Goal: Task Accomplishment & Management: Manage account settings

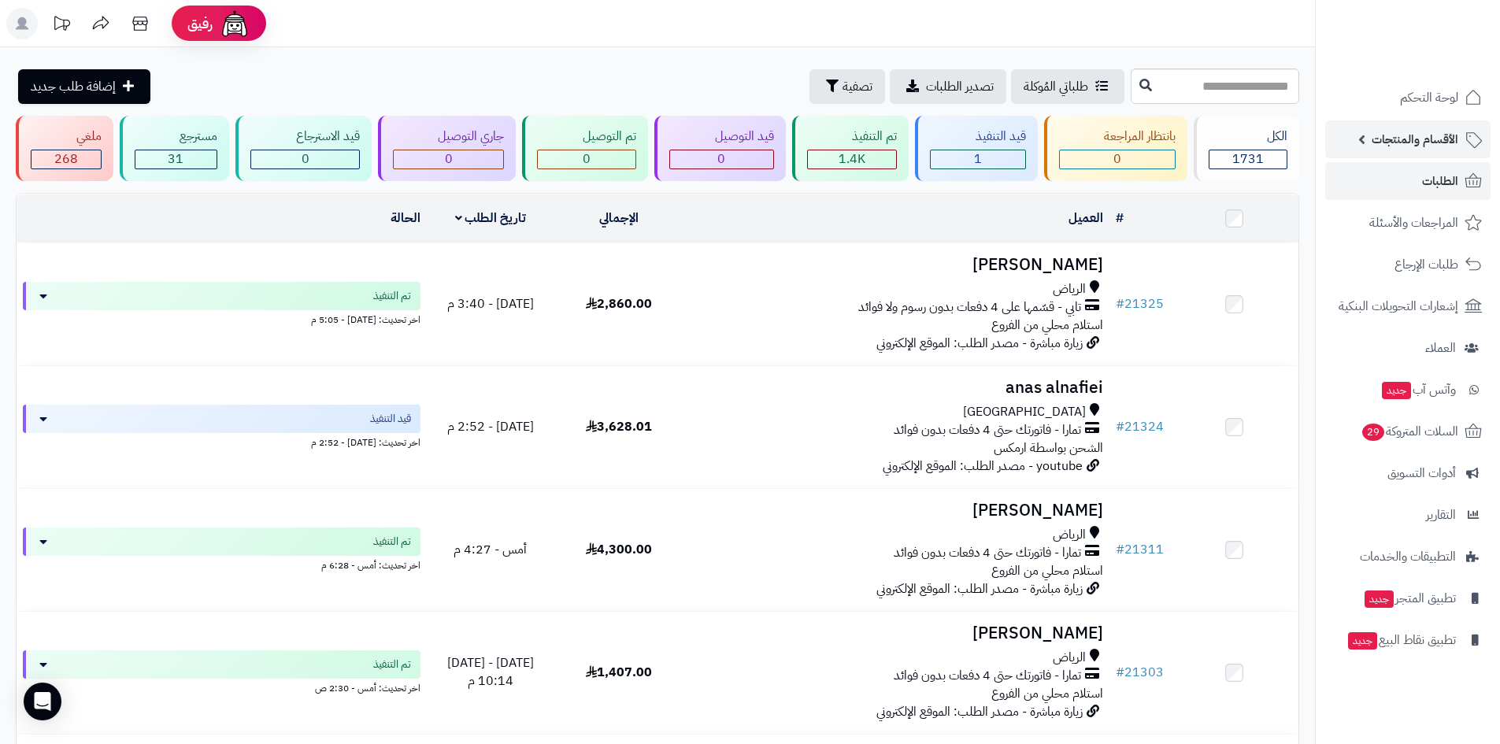
click at [1404, 135] on span "الأقسام والمنتجات" at bounding box center [1414, 139] width 87 height 22
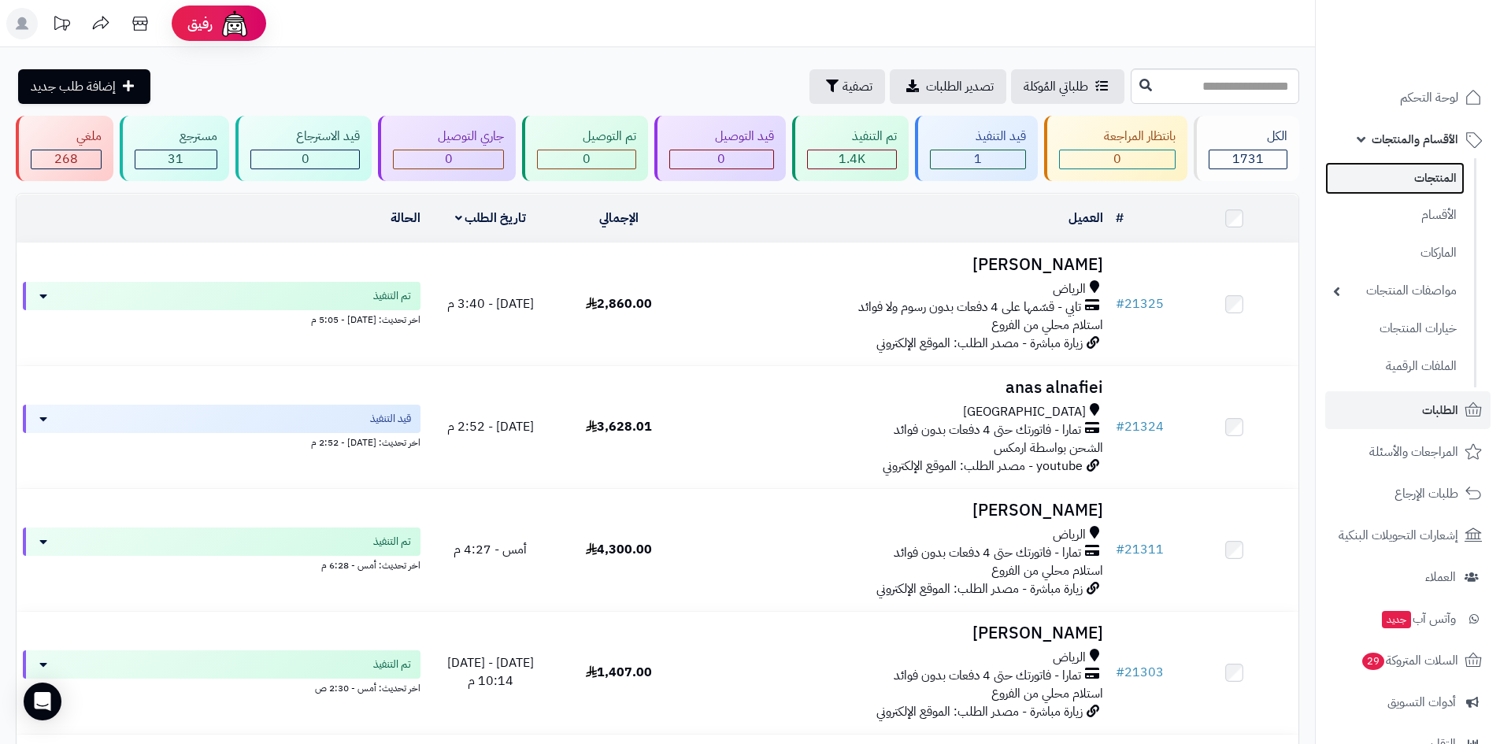
click at [1439, 177] on link "المنتجات" at bounding box center [1394, 178] width 139 height 32
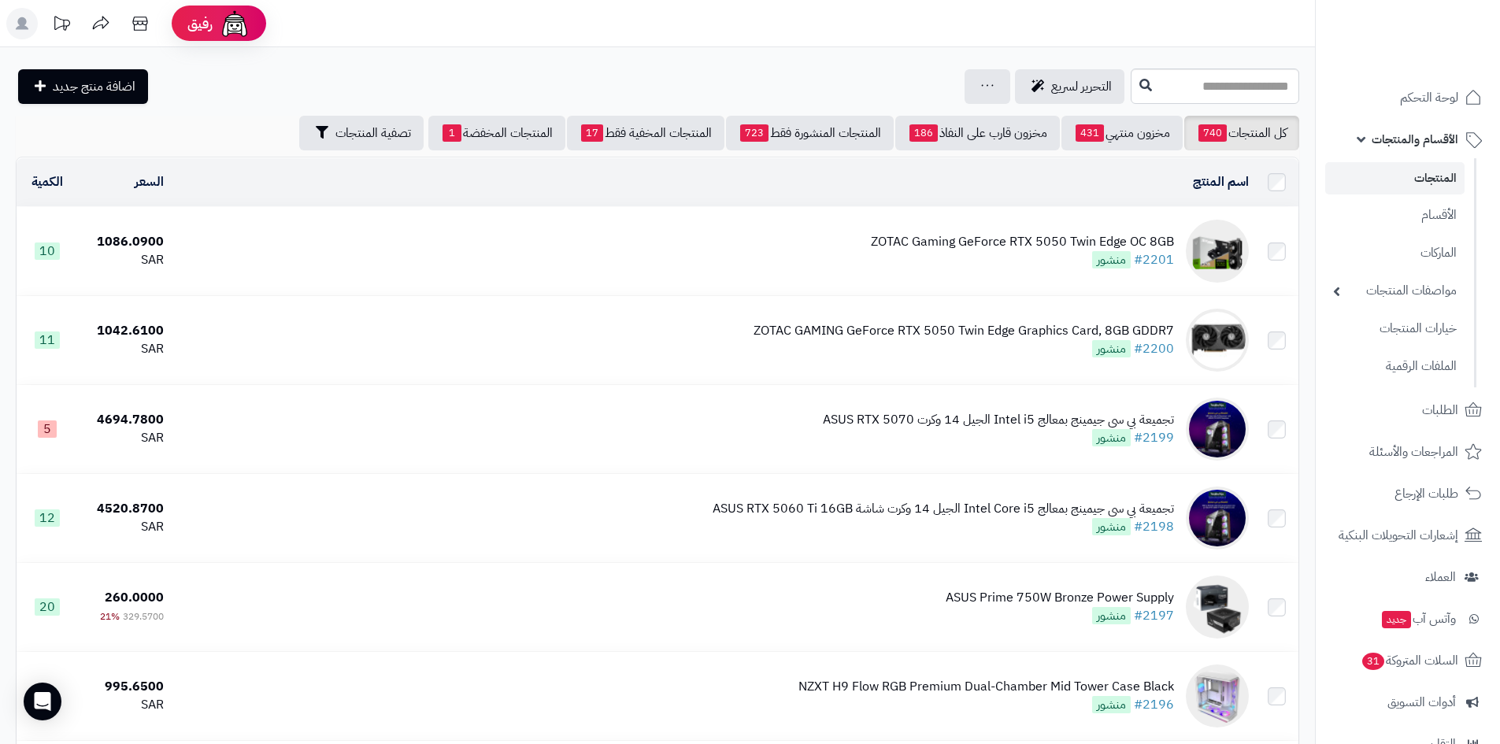
click at [1403, 172] on link "المنتجات" at bounding box center [1394, 178] width 139 height 32
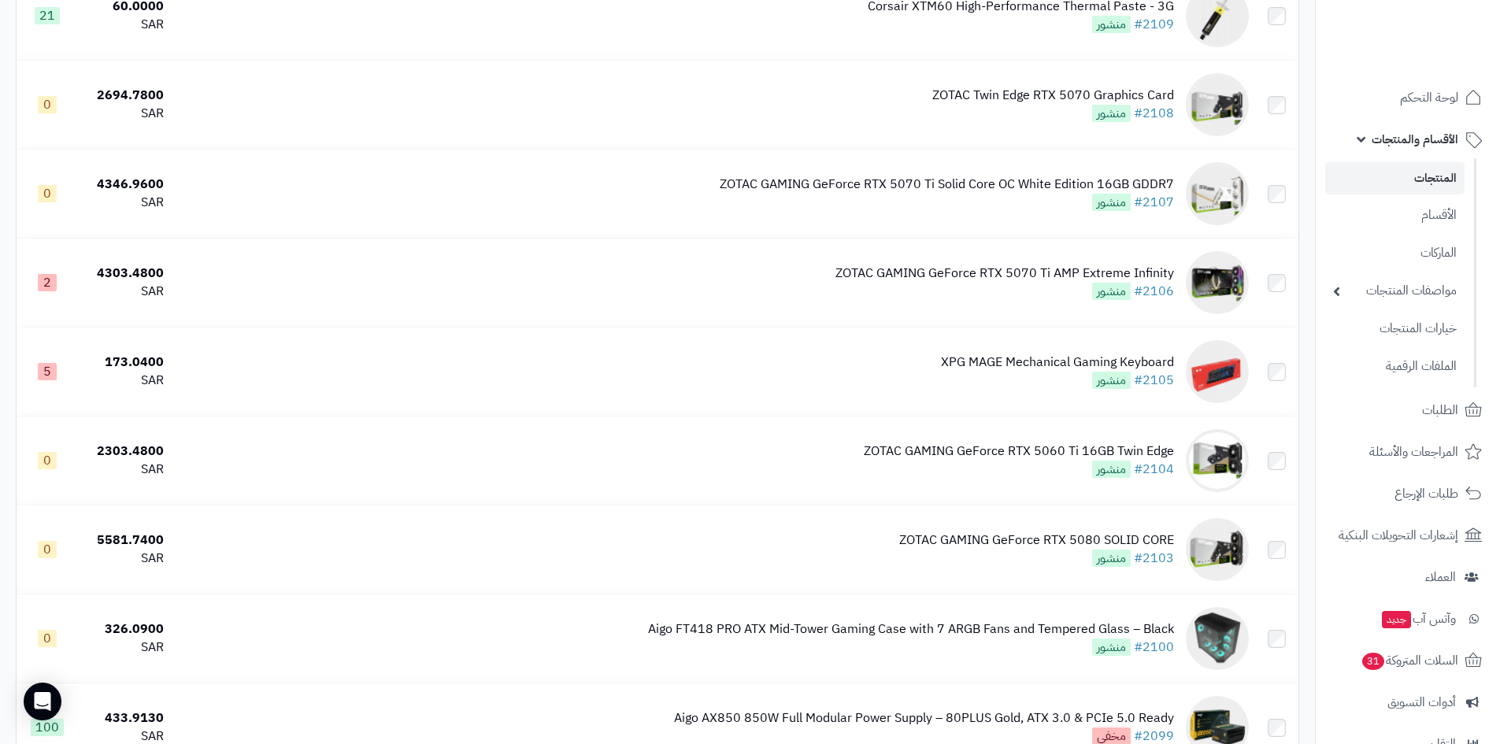
scroll to position [8528, 0]
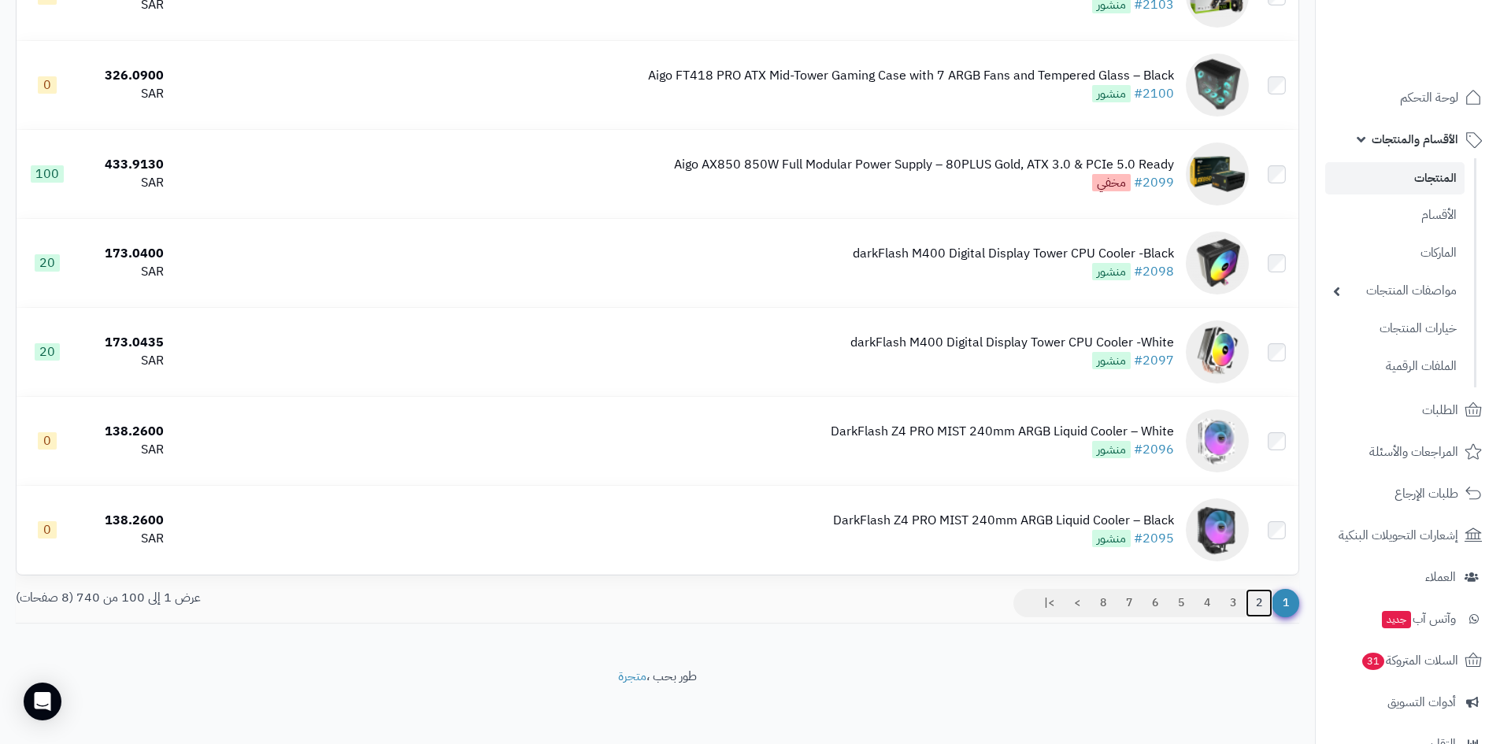
click at [1256, 601] on link "2" at bounding box center [1258, 603] width 27 height 28
click at [1233, 602] on link "3" at bounding box center [1232, 603] width 27 height 28
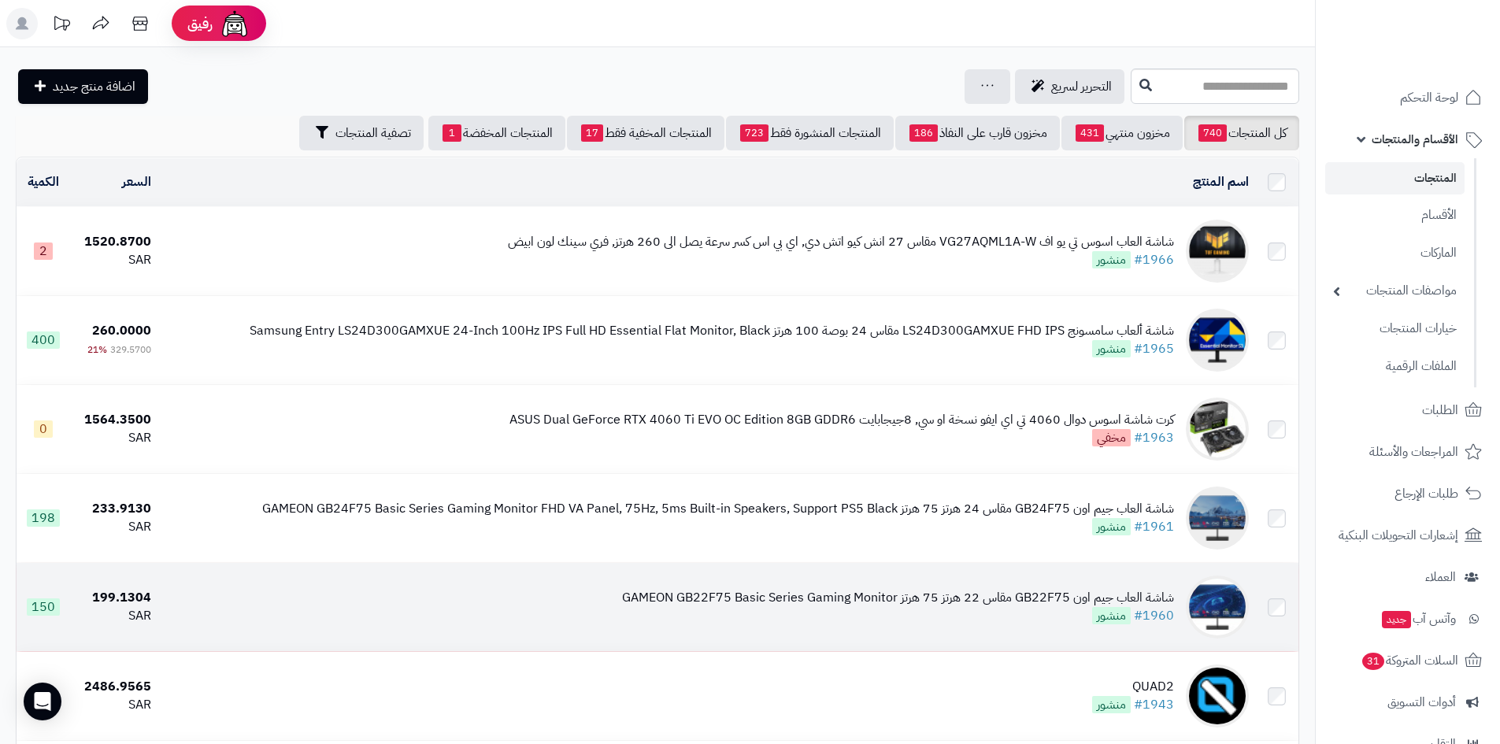
scroll to position [236, 0]
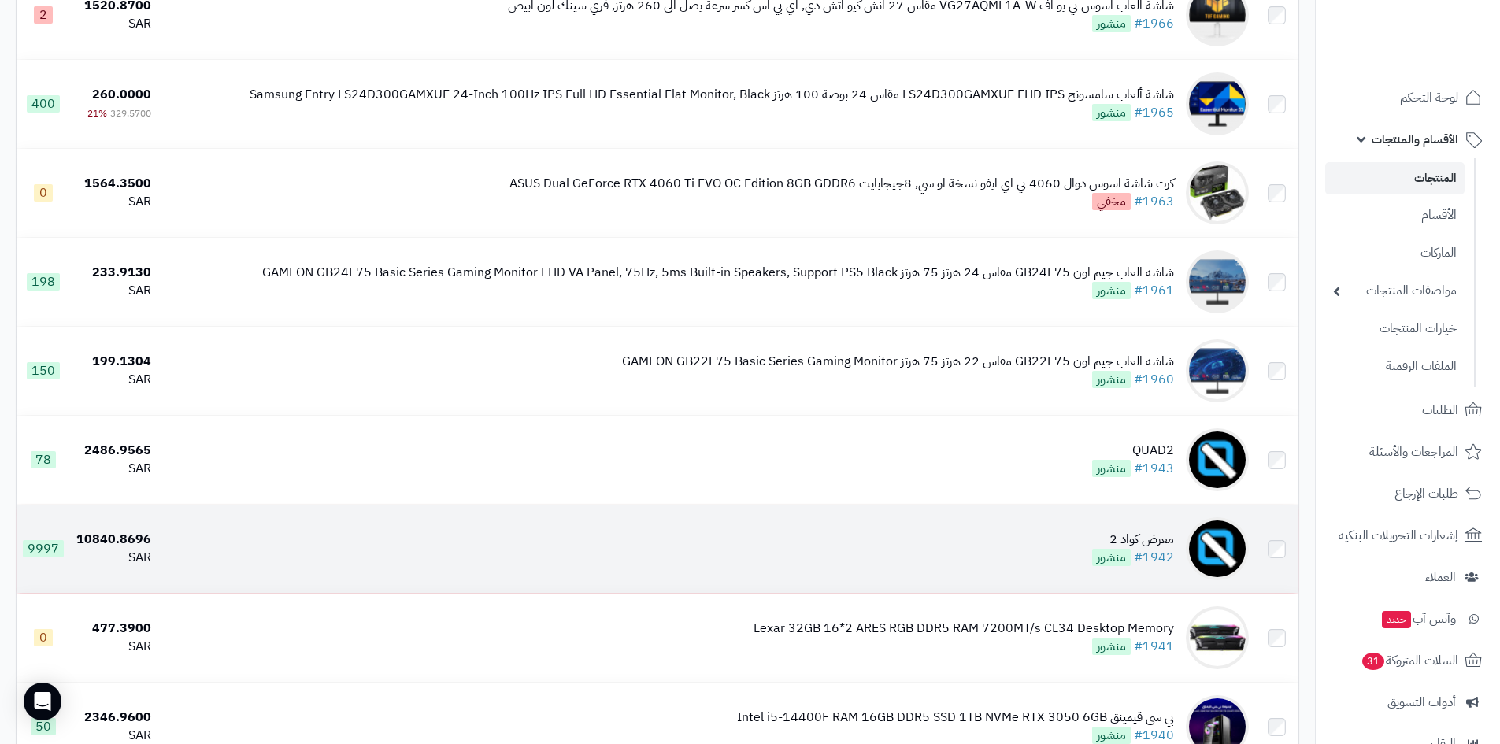
click at [1089, 535] on td "معرض كواد 2 #1942 منشور" at bounding box center [705, 549] width 1097 height 88
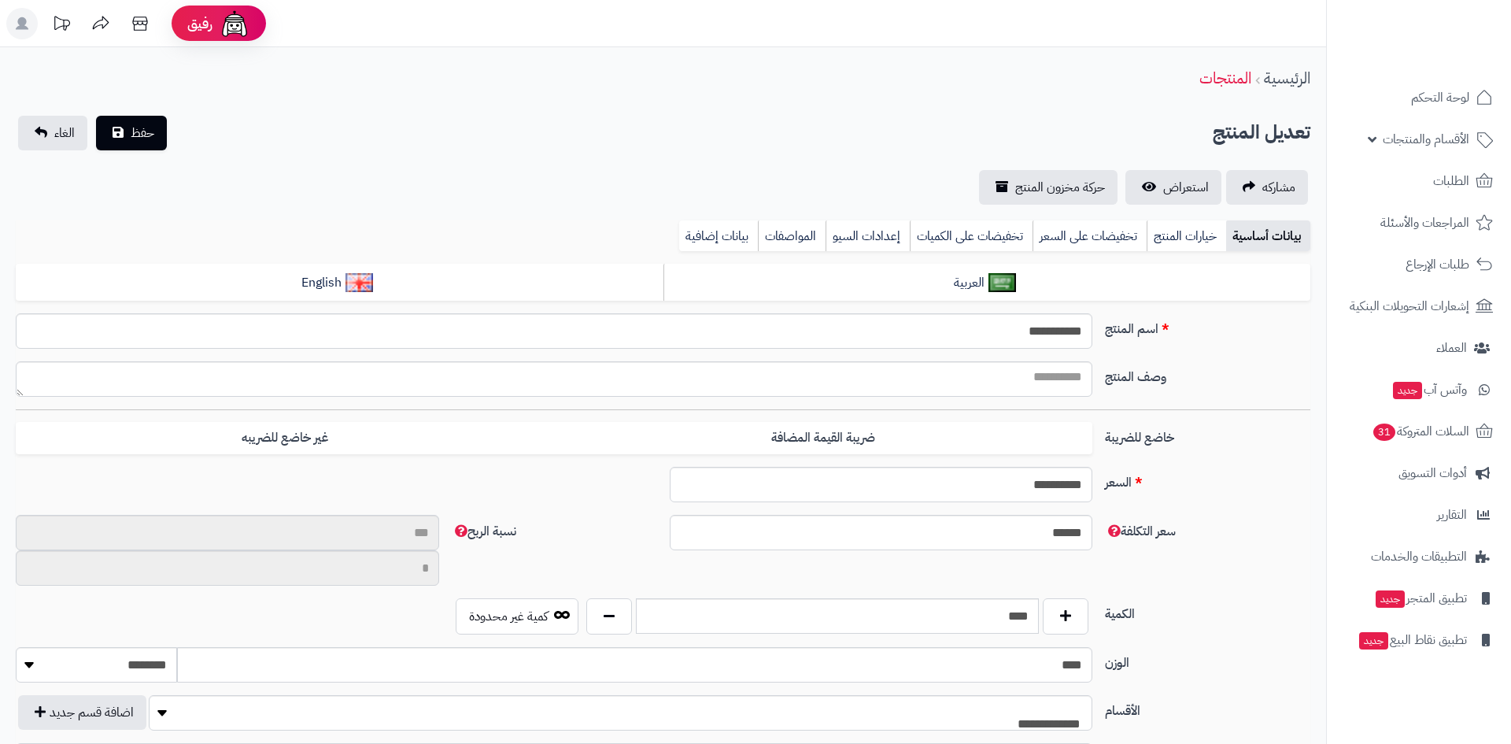
select select
type input "**"
type input "**********"
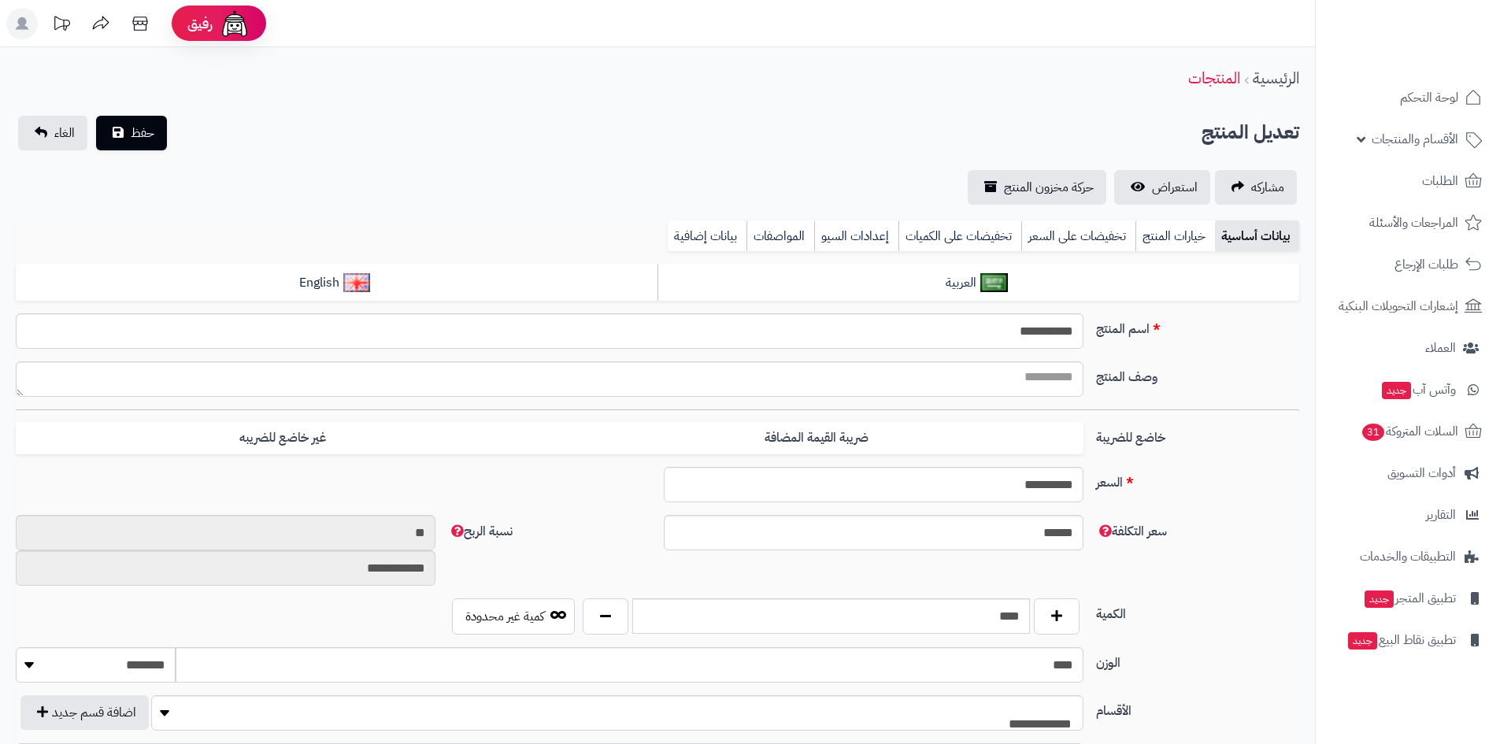
type input "********"
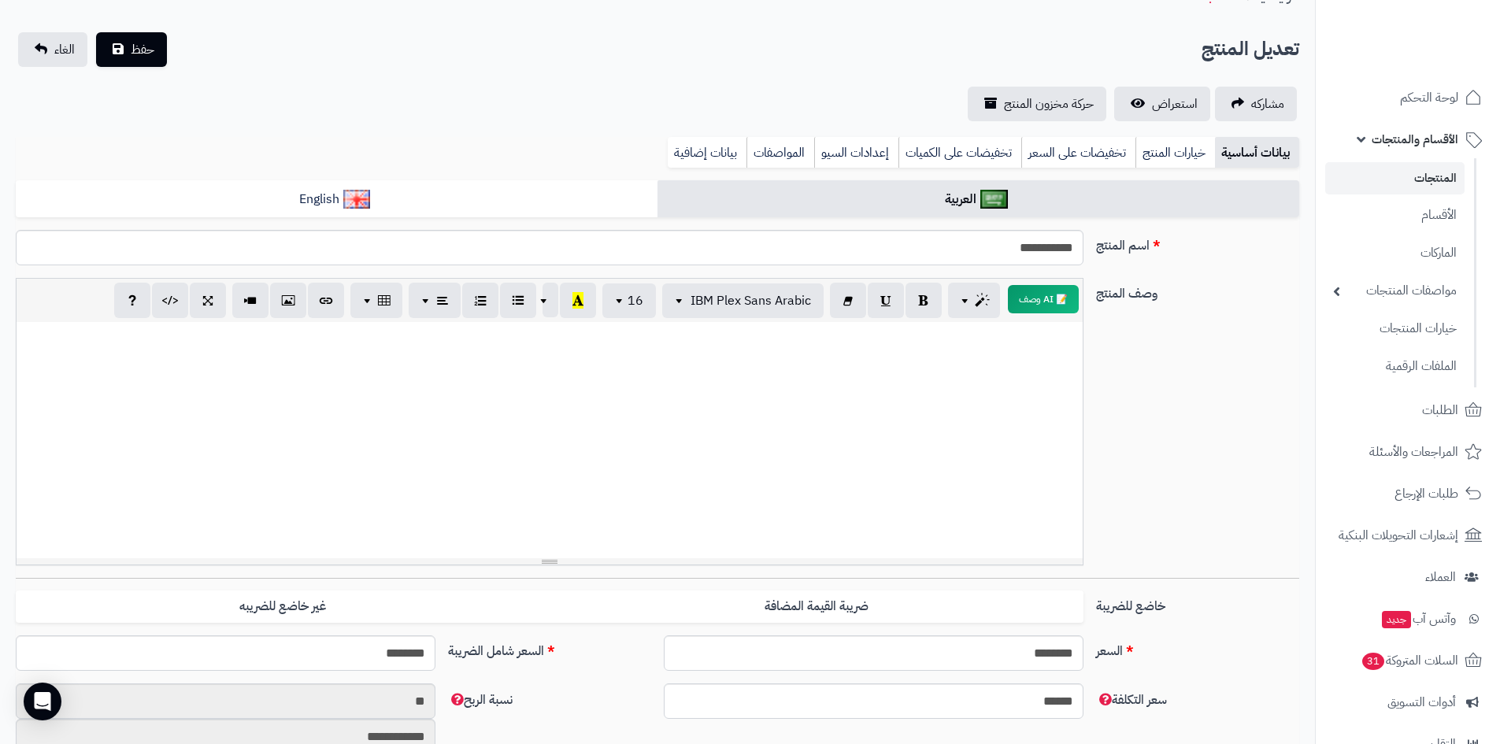
scroll to position [157, 0]
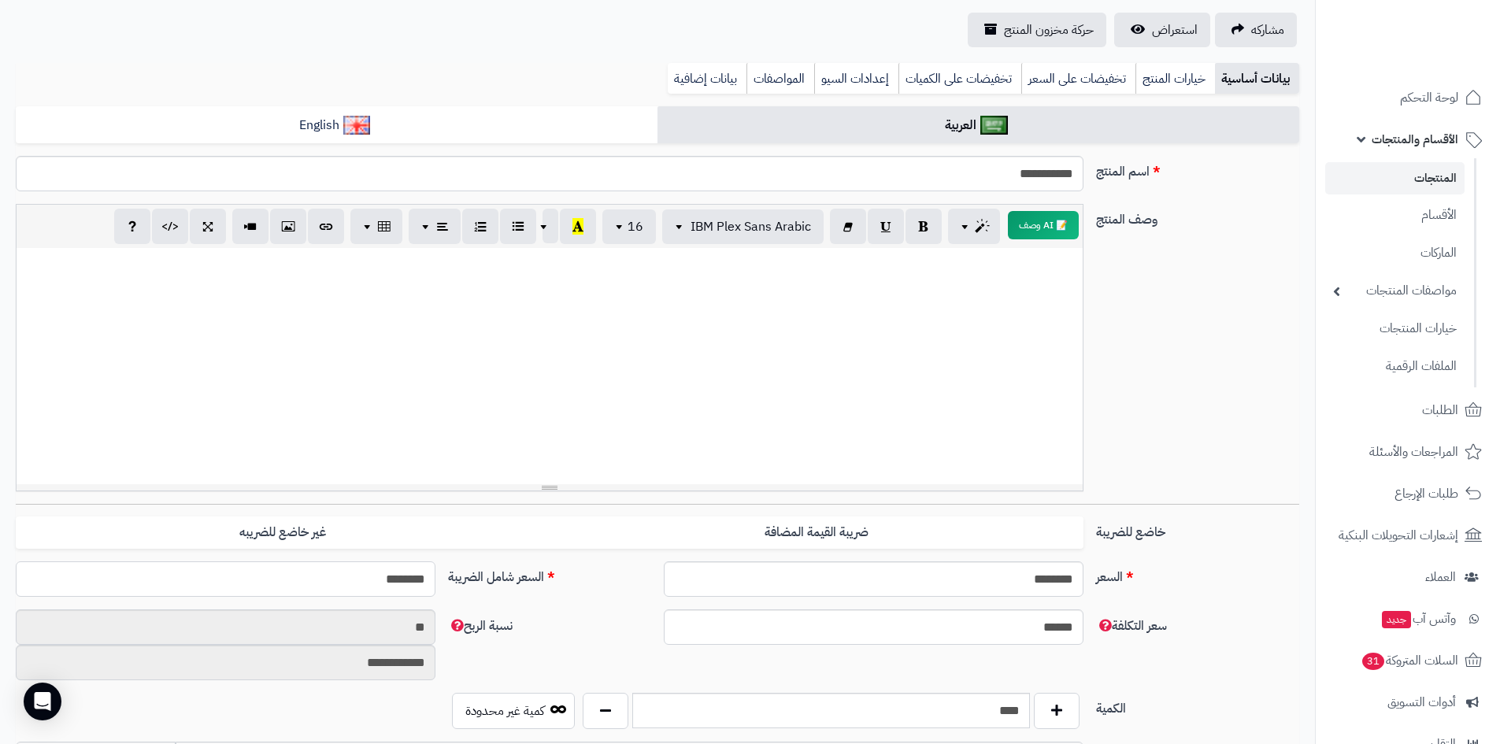
click at [355, 577] on input "********" at bounding box center [226, 578] width 420 height 35
type input "****"
type input "**********"
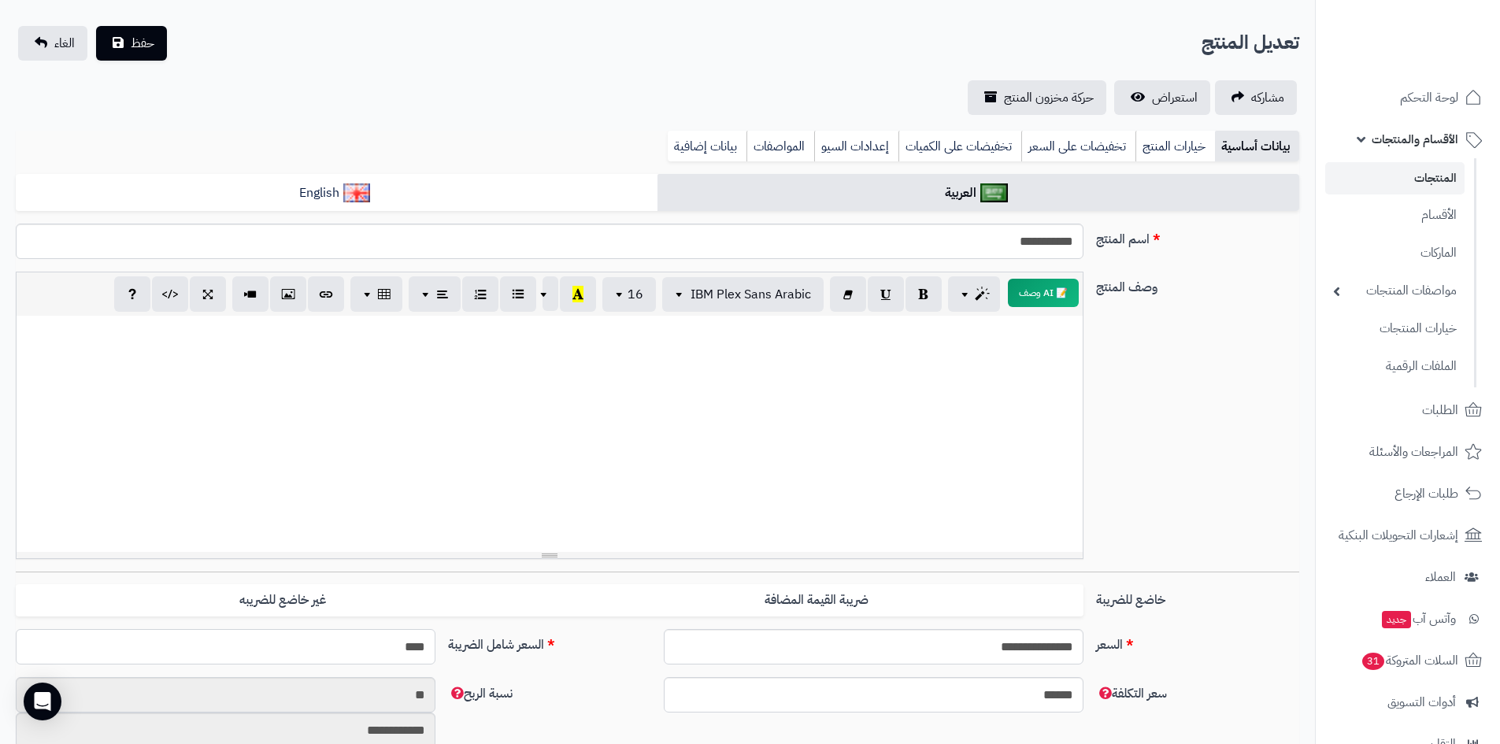
scroll to position [0, 0]
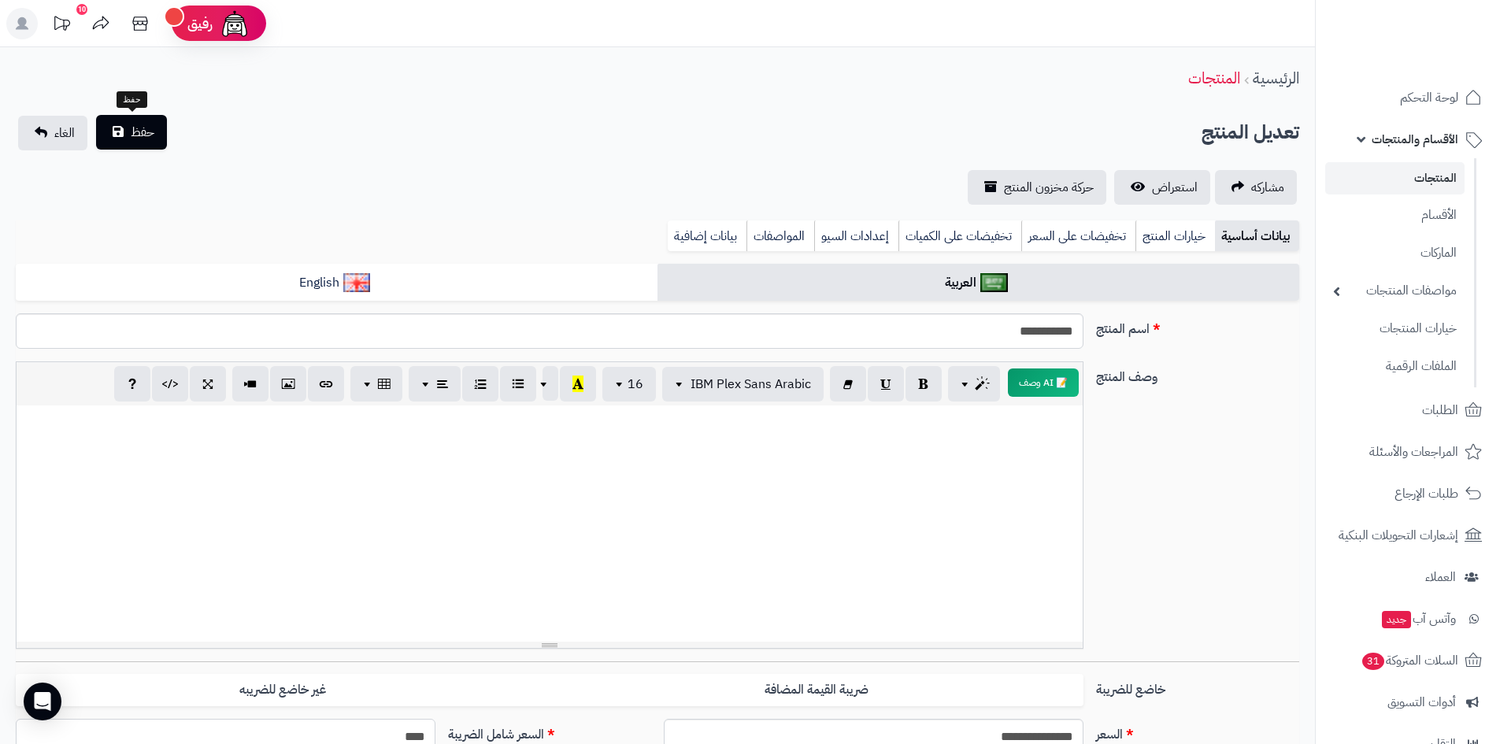
type input "****"
click at [134, 134] on span "حفظ" at bounding box center [143, 132] width 24 height 19
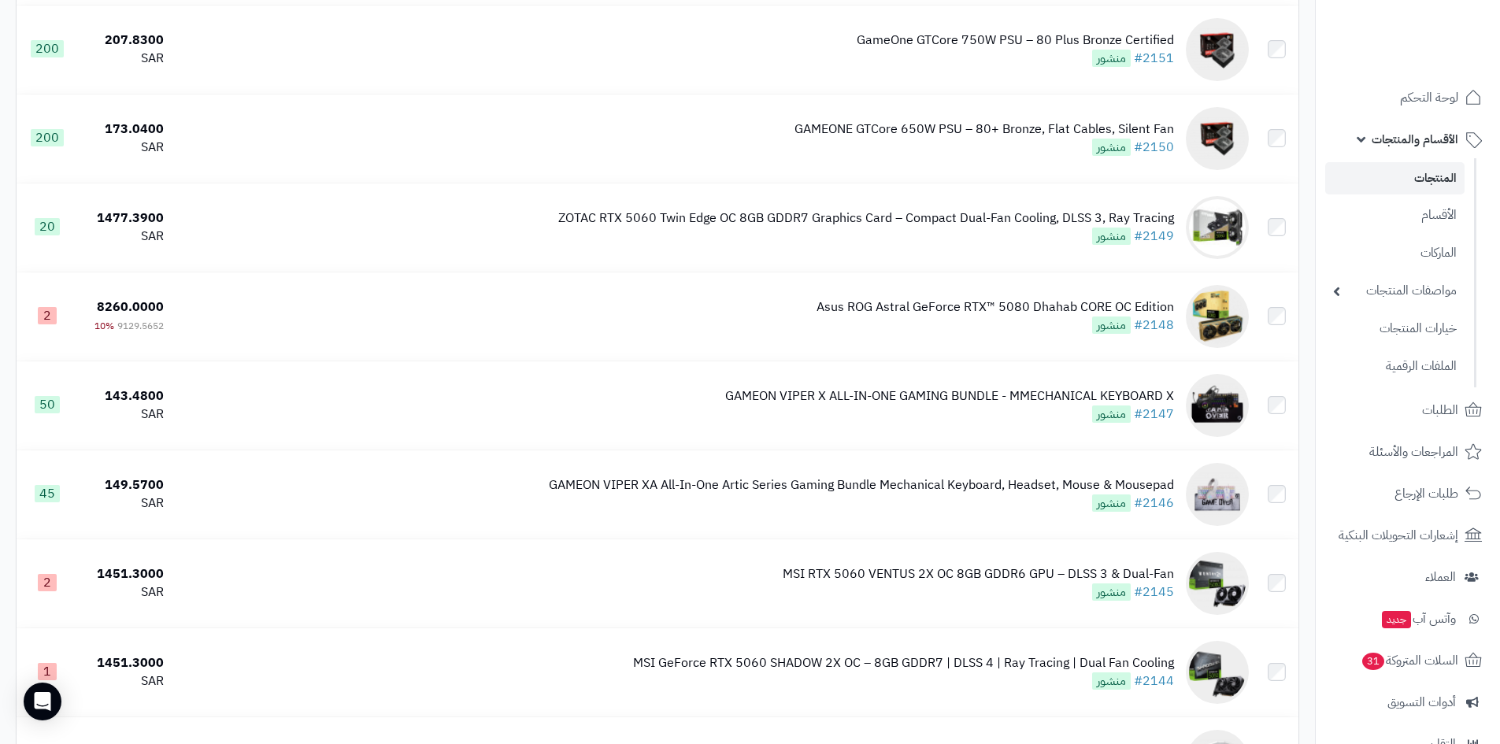
scroll to position [8579, 0]
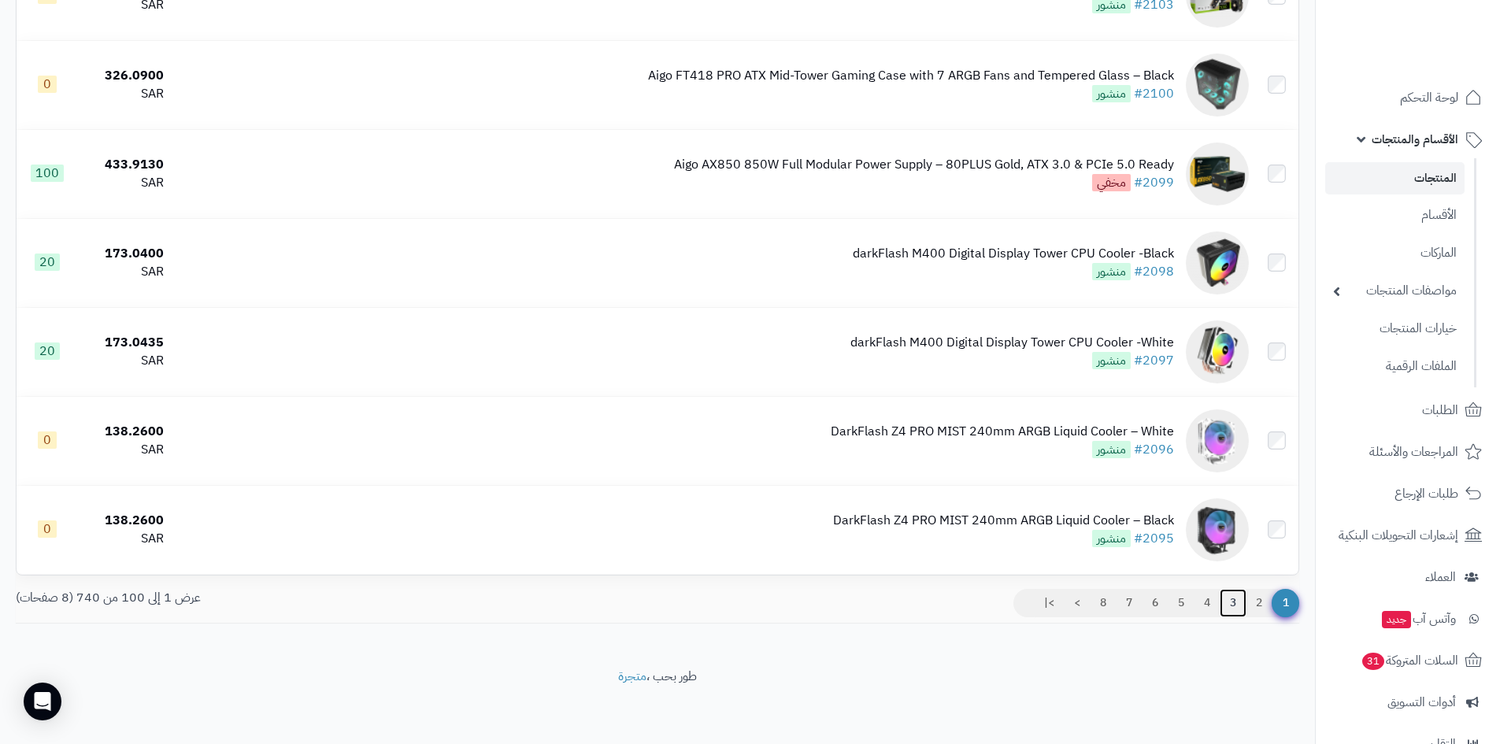
click at [1226, 599] on link "3" at bounding box center [1232, 603] width 27 height 28
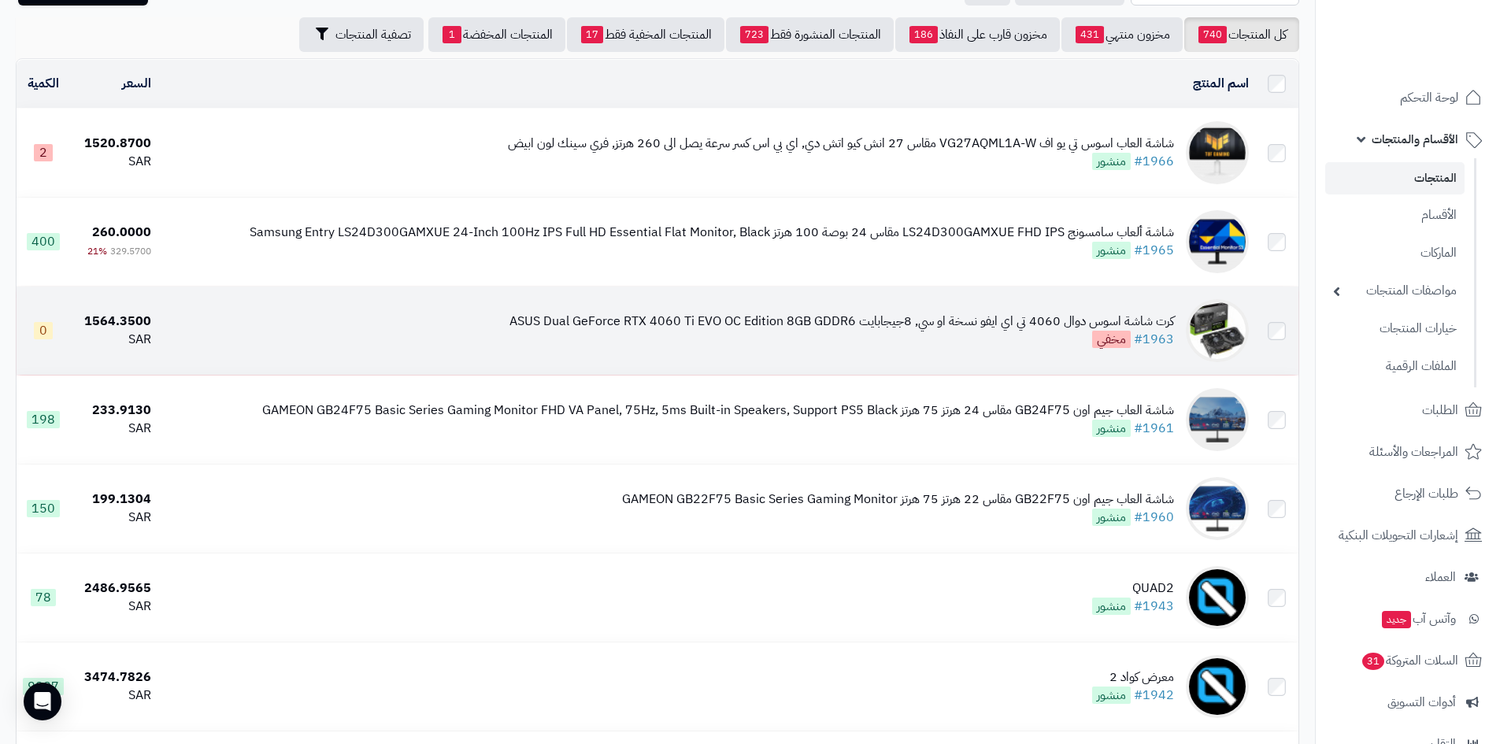
scroll to position [236, 0]
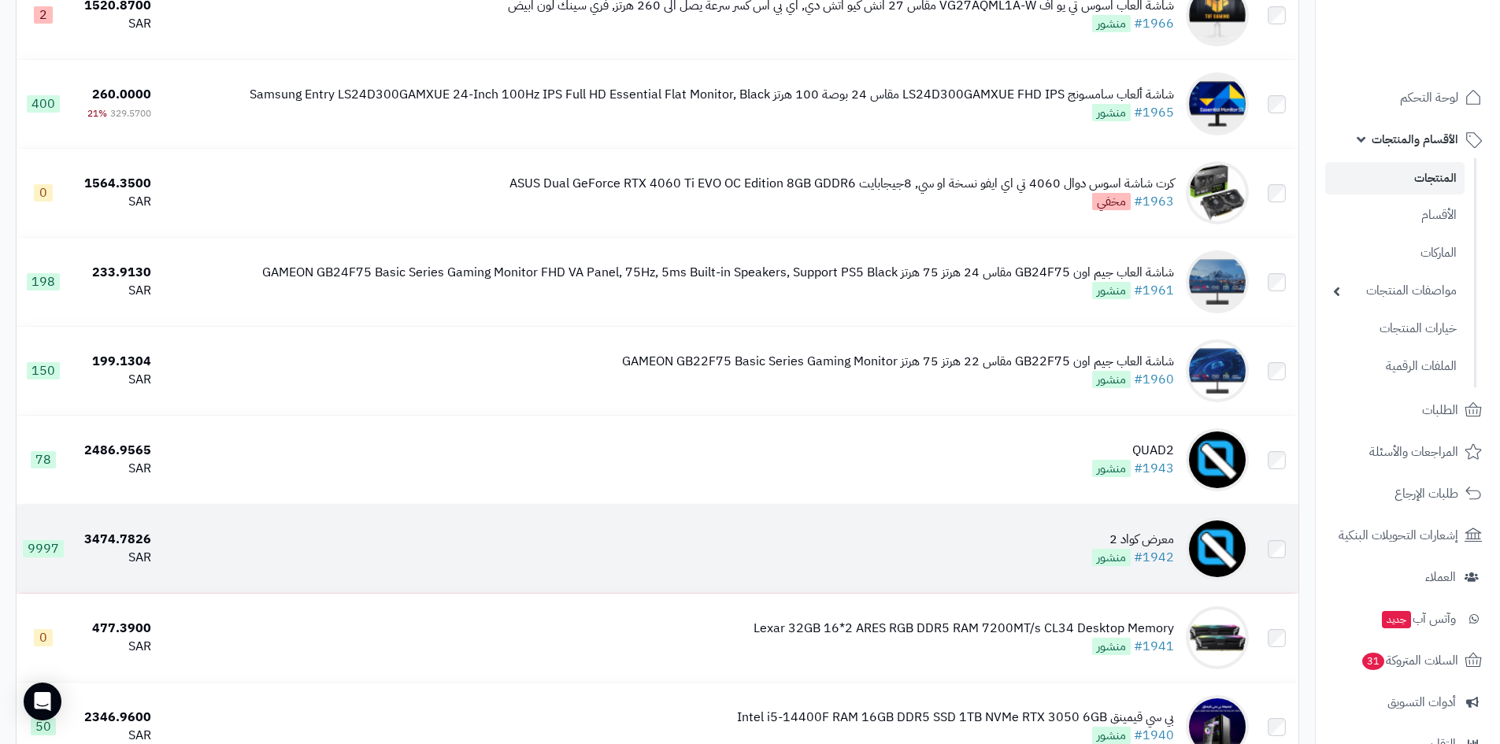
click at [1080, 560] on td "معرض كواد 2 #1942 منشور" at bounding box center [705, 549] width 1097 height 88
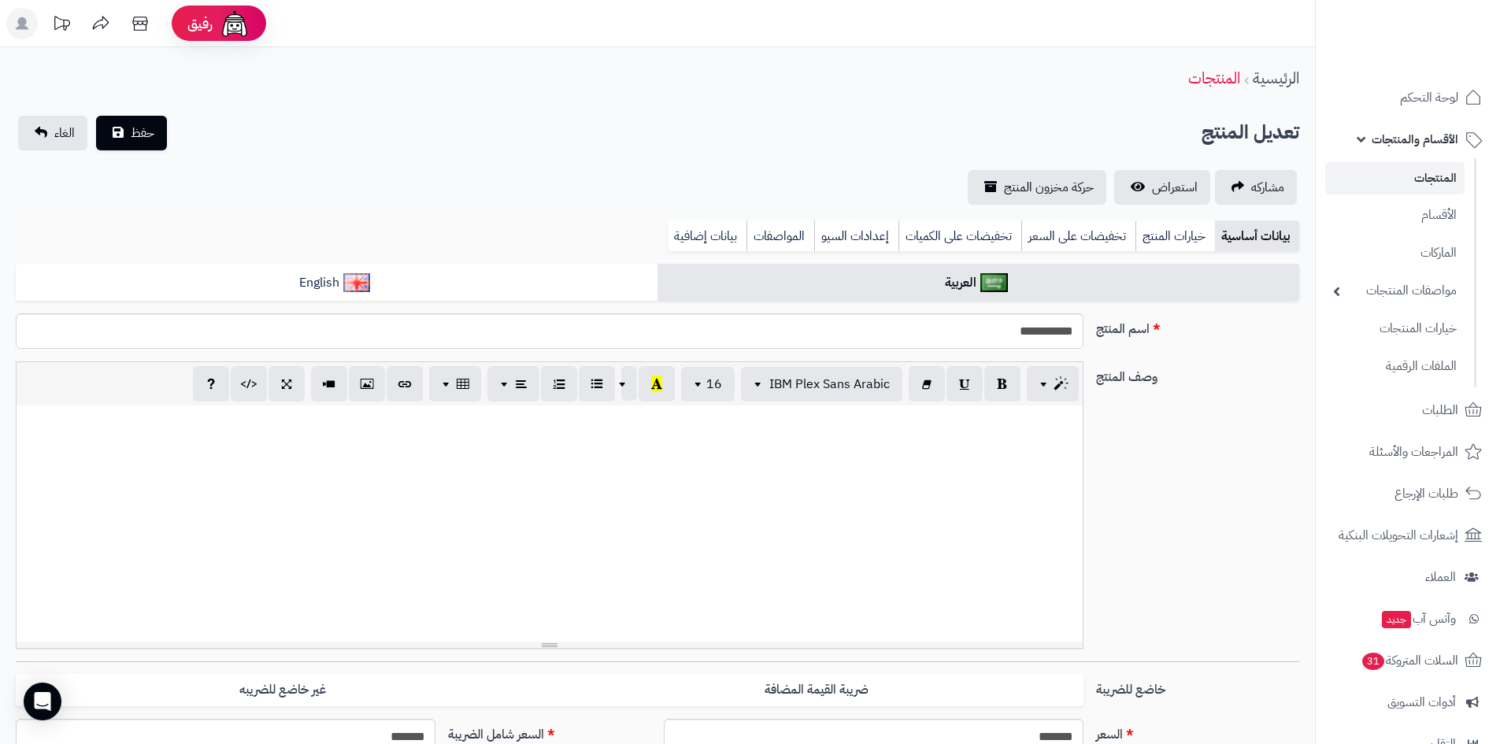
select select
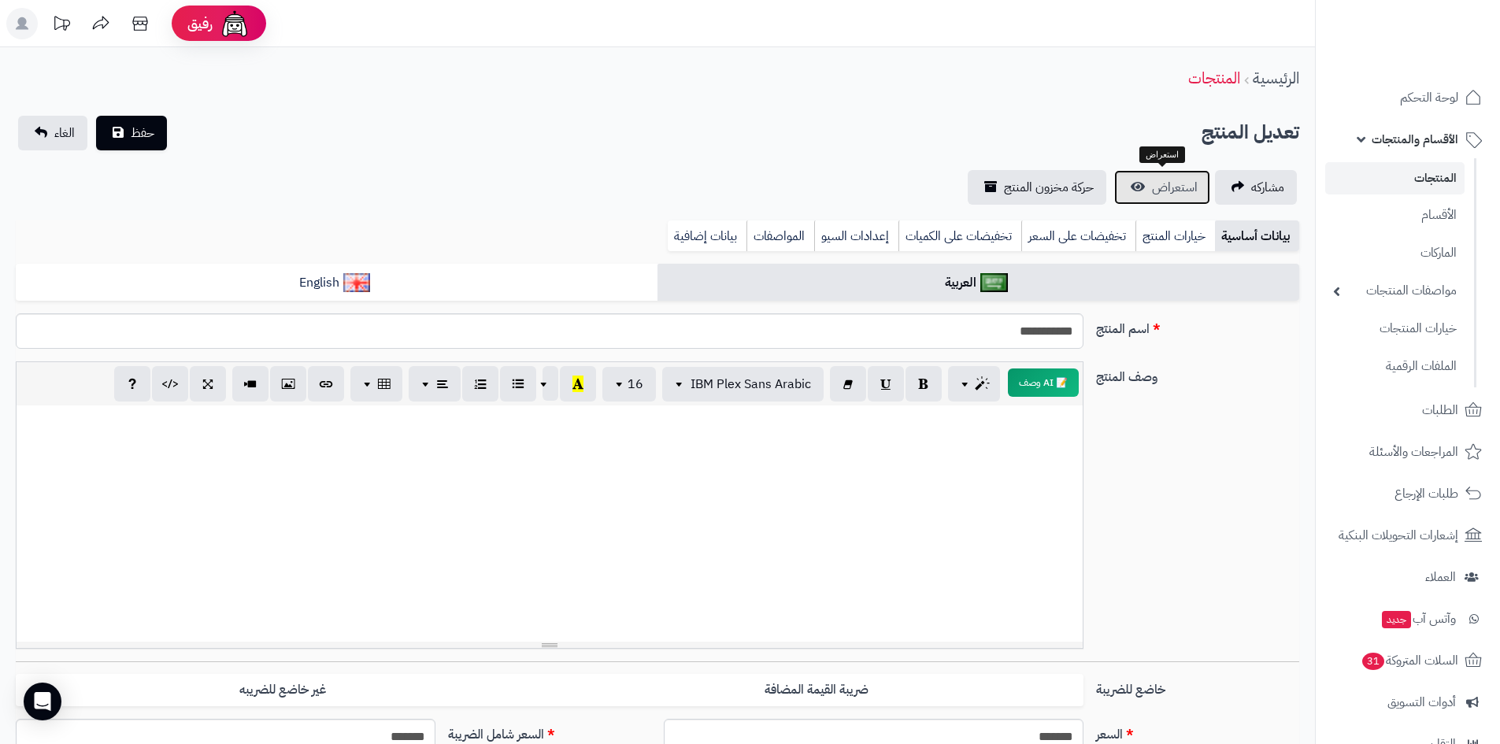
click at [1160, 184] on span "استعراض" at bounding box center [1175, 187] width 46 height 19
click at [1417, 139] on span "الأقسام والمنتجات" at bounding box center [1414, 139] width 87 height 22
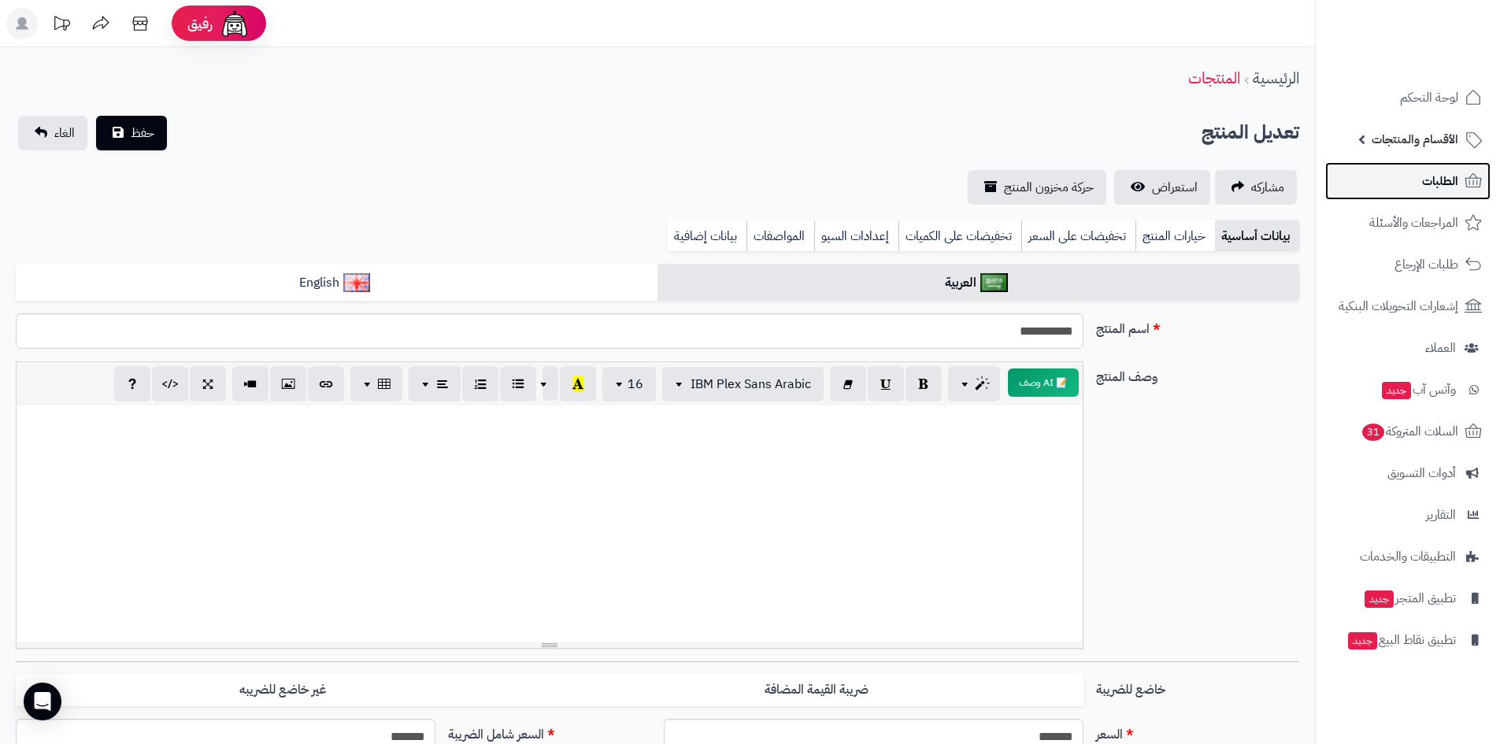
click at [1433, 186] on span "الطلبات" at bounding box center [1440, 181] width 36 height 22
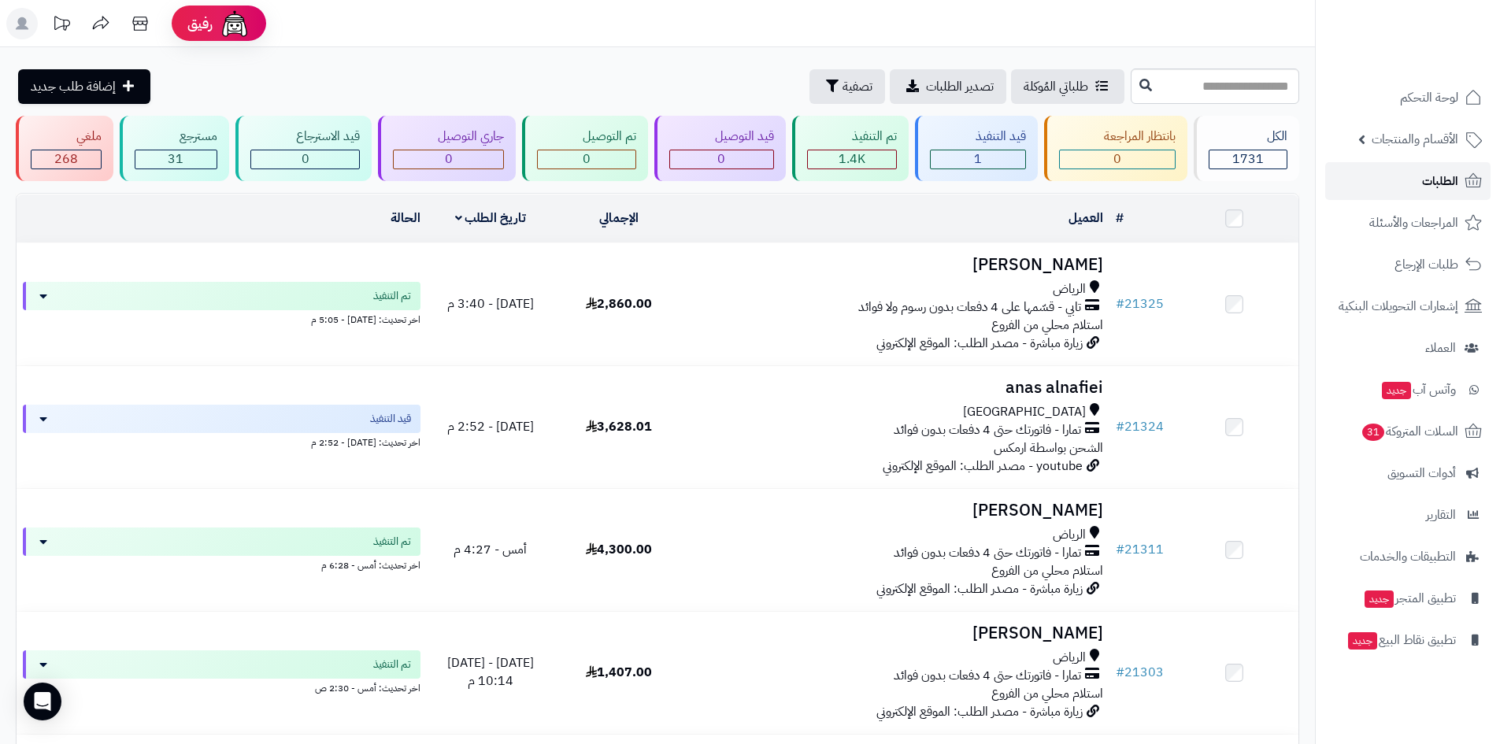
click at [1432, 186] on span "الطلبات" at bounding box center [1440, 181] width 36 height 22
click at [1434, 179] on span "الطلبات" at bounding box center [1440, 181] width 36 height 22
click at [1430, 183] on span "الطلبات" at bounding box center [1440, 181] width 36 height 22
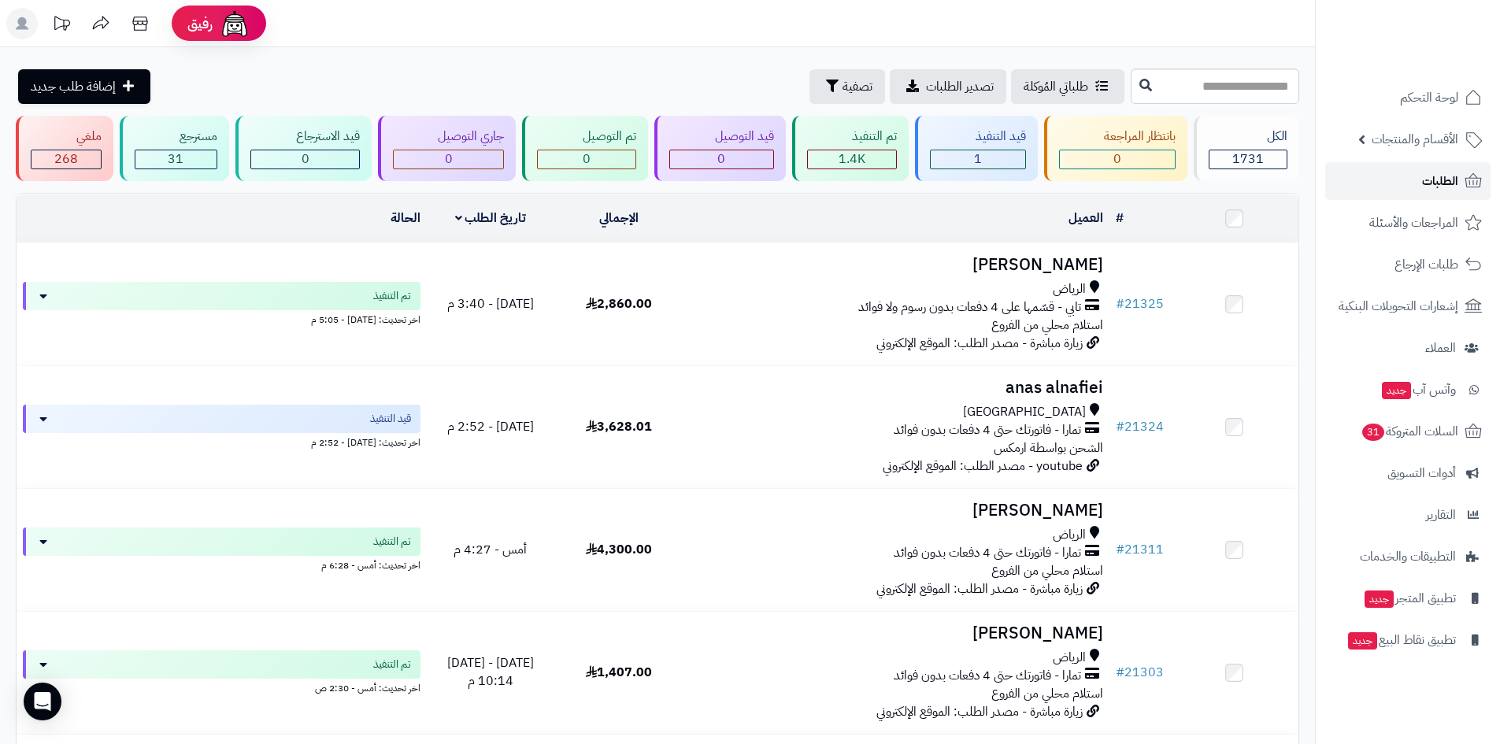
click at [1421, 178] on link "الطلبات" at bounding box center [1407, 181] width 165 height 38
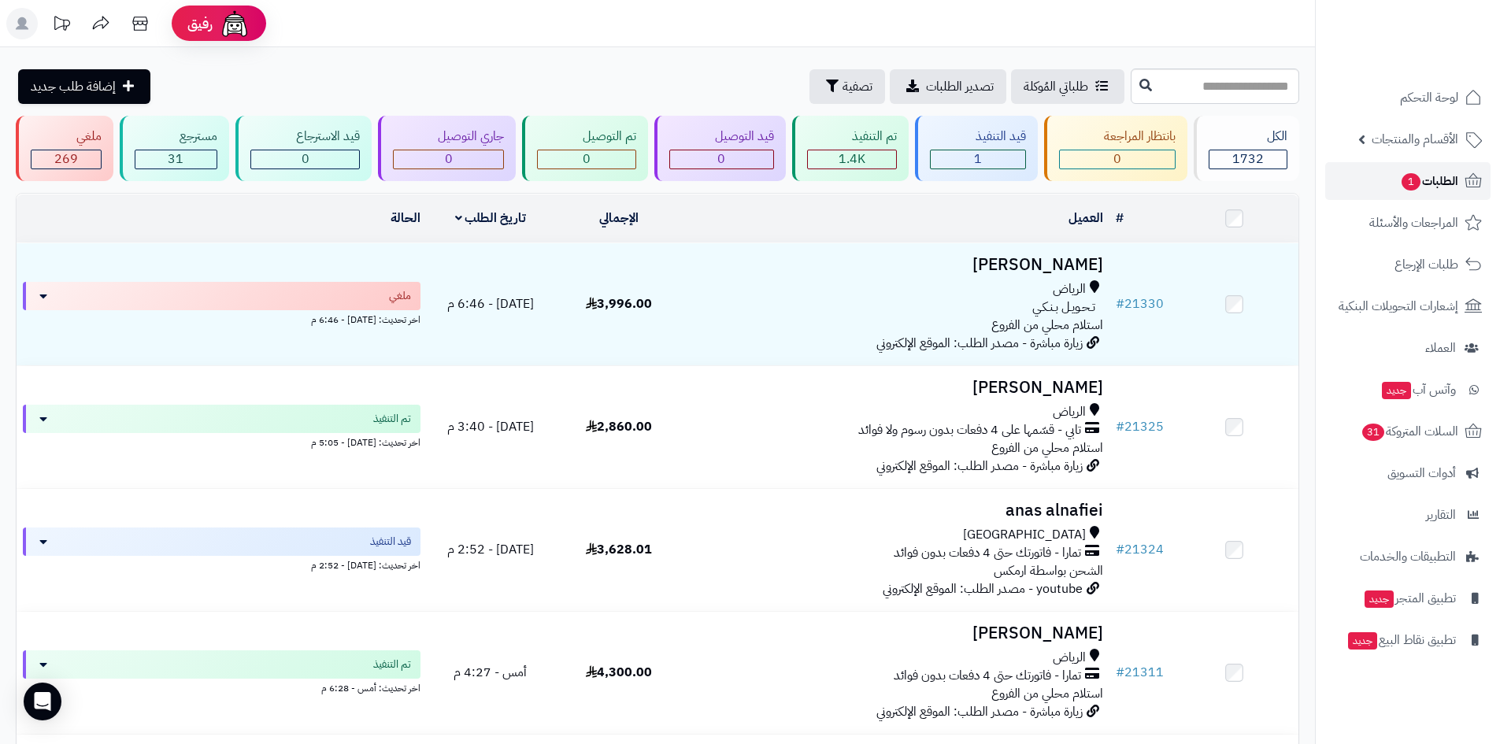
click at [1426, 183] on span "الطلبات 1" at bounding box center [1429, 181] width 58 height 22
click at [1430, 177] on span "الطلبات 1" at bounding box center [1429, 181] width 58 height 22
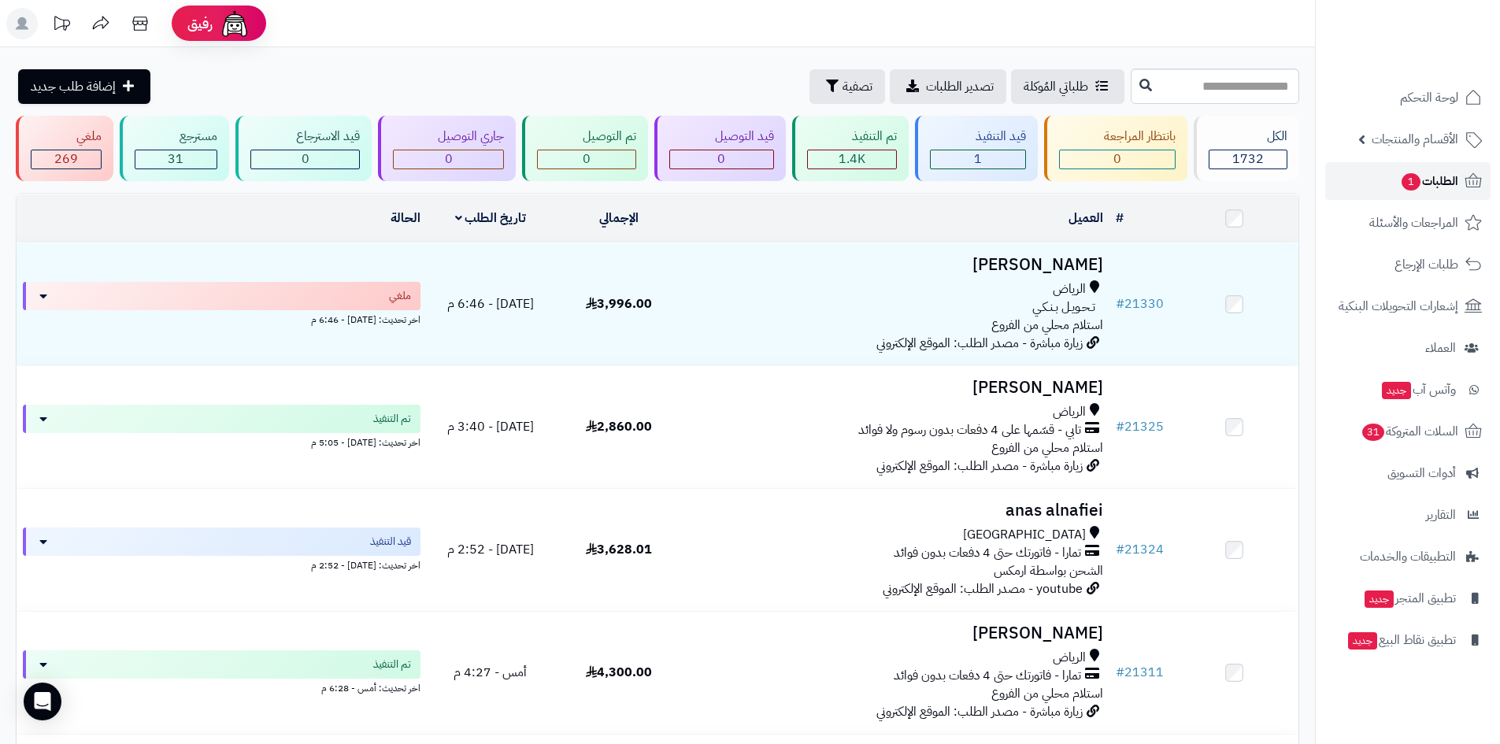
click at [1404, 177] on span "1" at bounding box center [1410, 181] width 19 height 17
click at [1403, 183] on span "1" at bounding box center [1410, 181] width 19 height 17
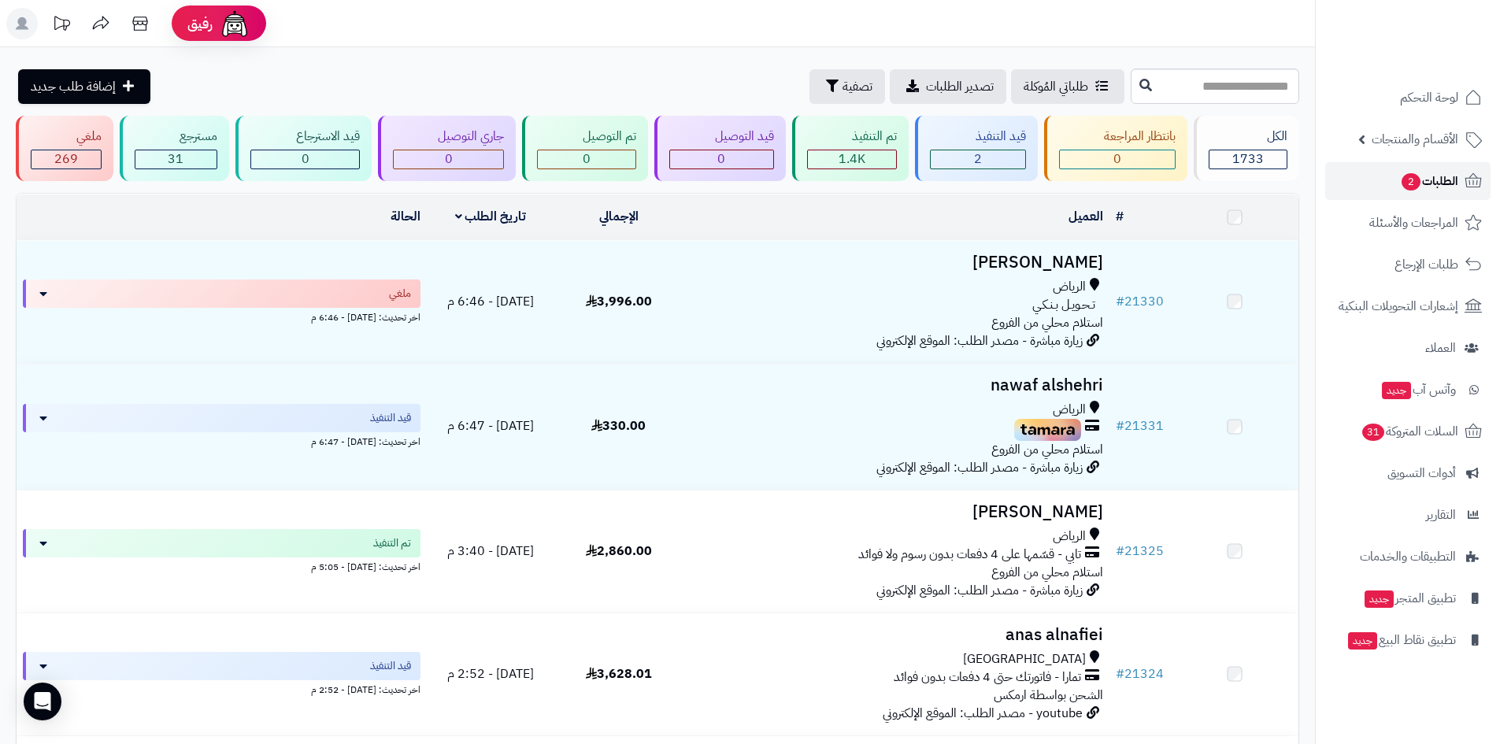
click at [1403, 183] on span "2" at bounding box center [1410, 181] width 19 height 17
click at [1437, 180] on span "الطلبات 2" at bounding box center [1429, 181] width 58 height 22
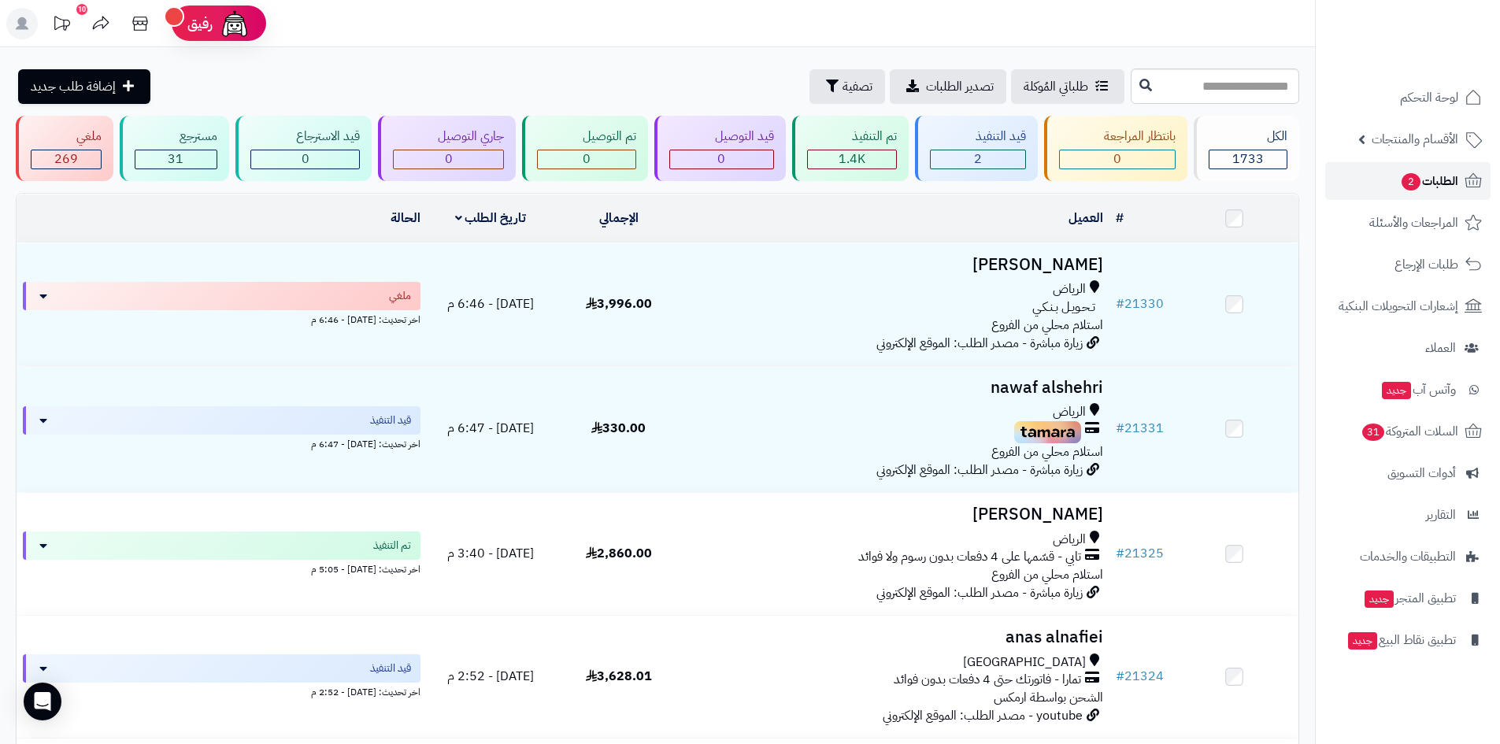
click at [1414, 174] on span "2" at bounding box center [1410, 181] width 19 height 17
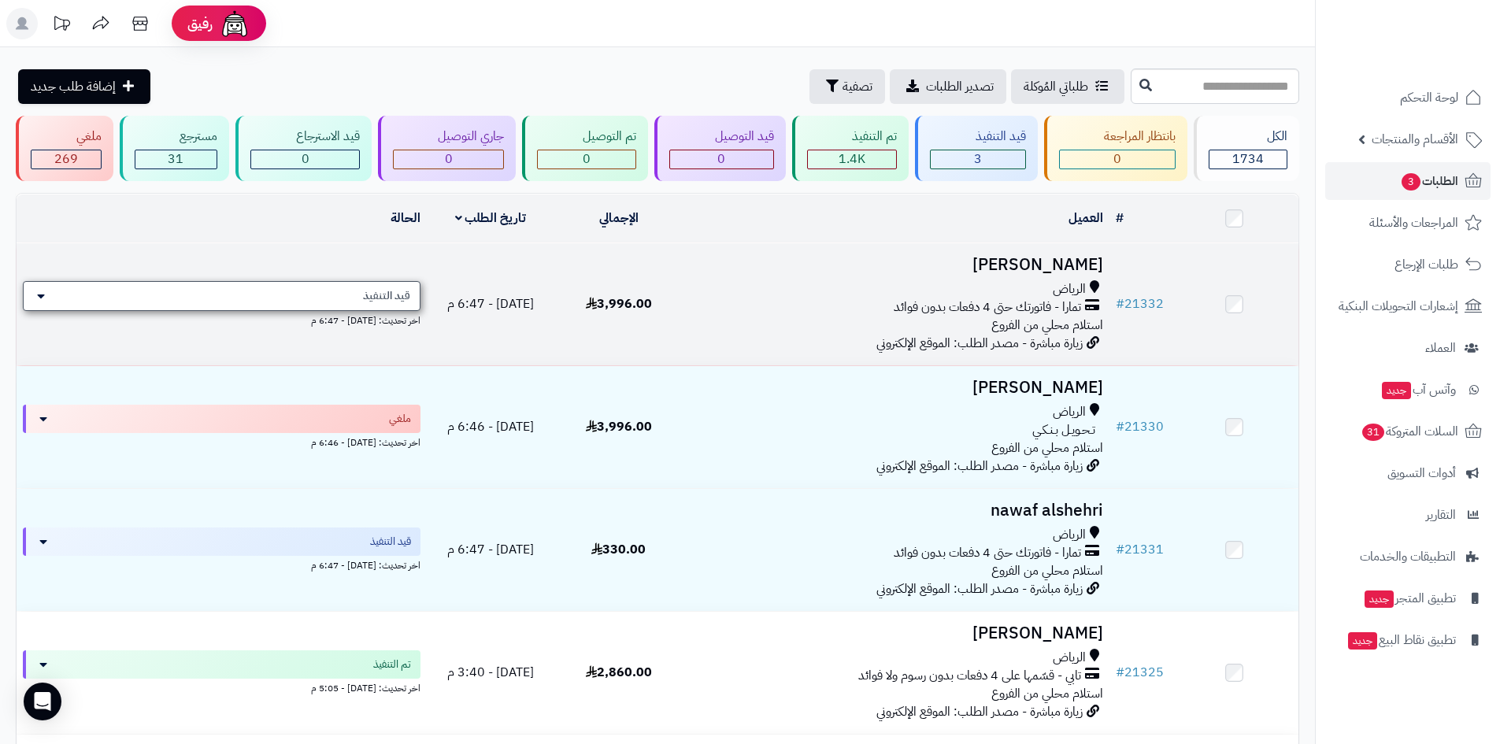
click at [224, 304] on div "قيد التنفيذ" at bounding box center [222, 296] width 398 height 30
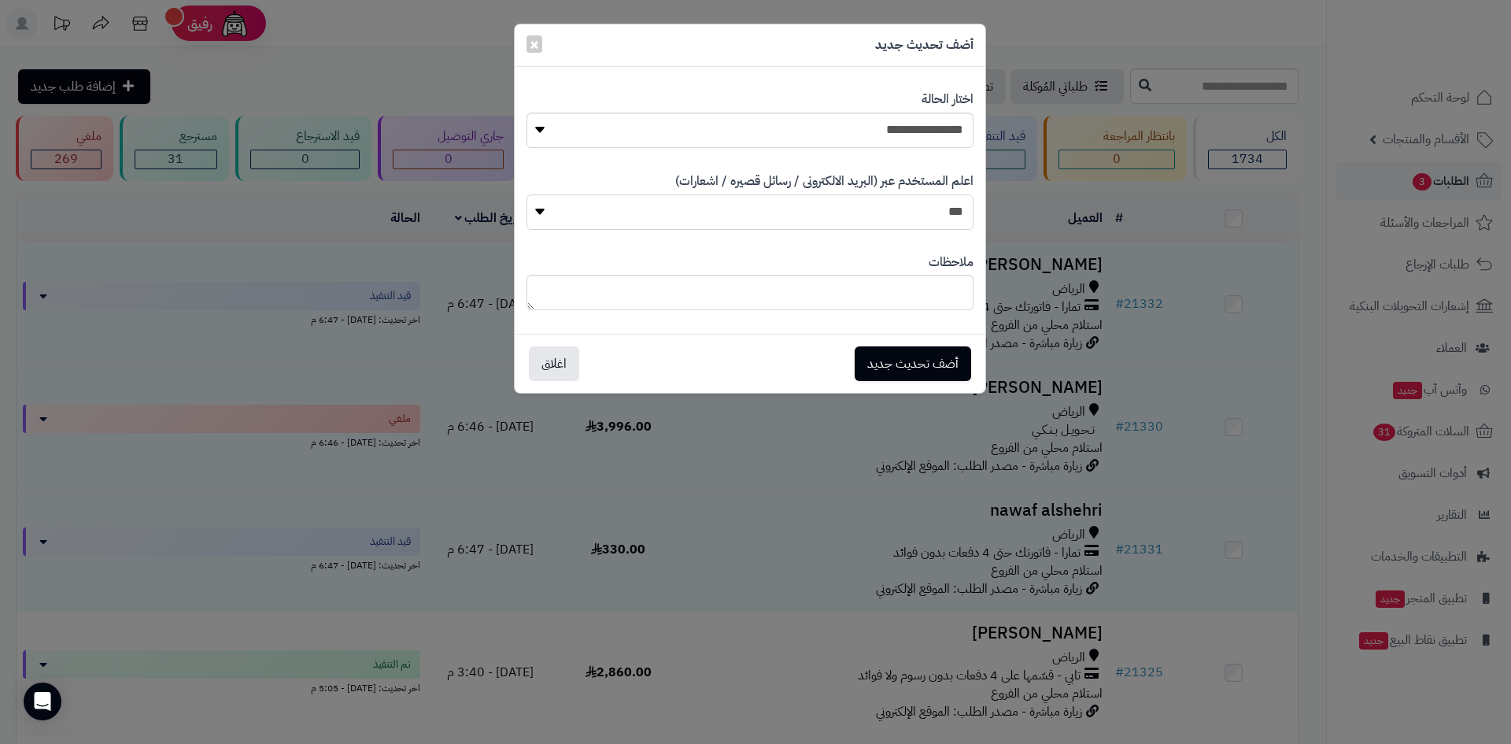
click at [817, 224] on select "*** **" at bounding box center [750, 211] width 447 height 35
click at [852, 225] on select "*** **" at bounding box center [750, 211] width 447 height 35
click at [887, 139] on select "**********" at bounding box center [750, 130] width 447 height 35
select select "*"
click at [527, 113] on select "**********" at bounding box center [750, 130] width 447 height 35
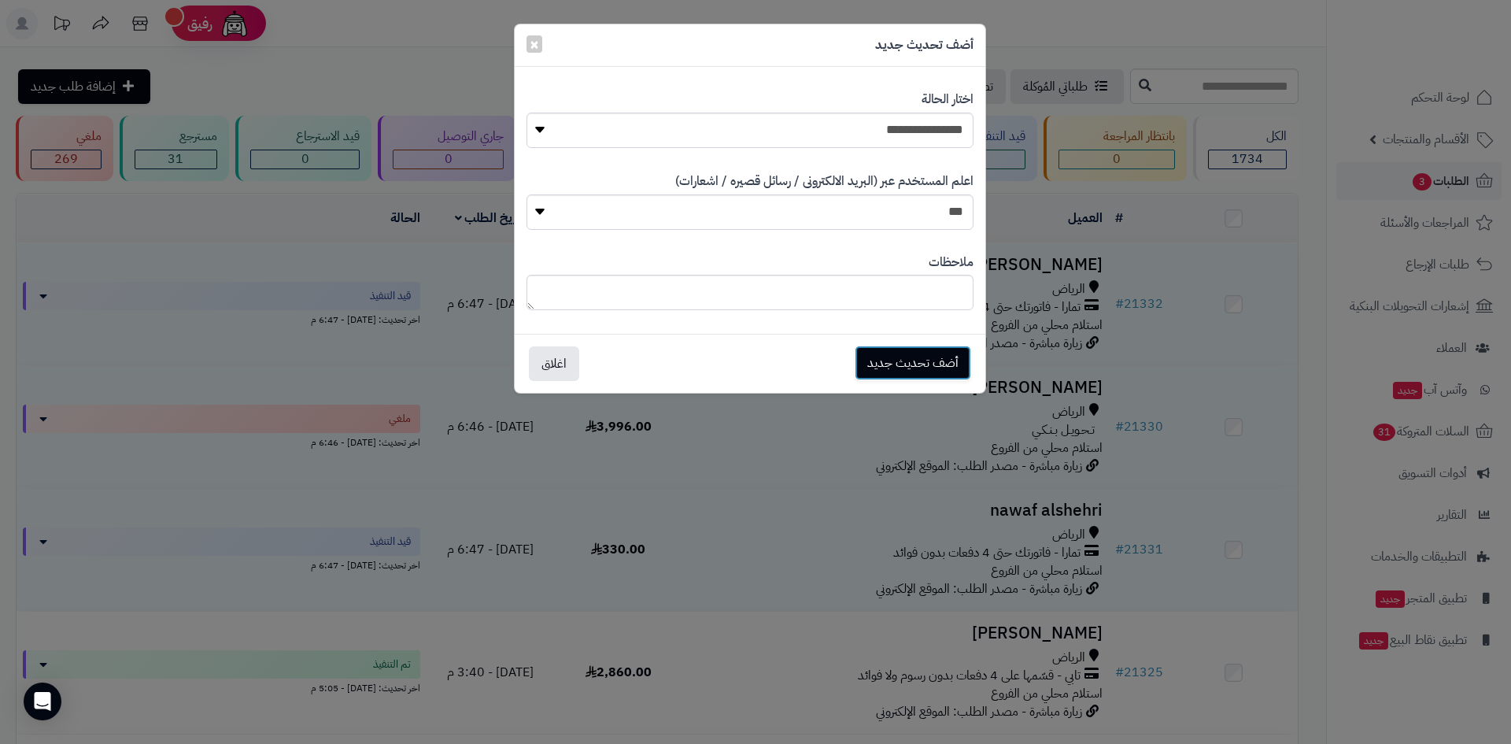
click at [926, 360] on button "أضف تحديث جديد" at bounding box center [913, 363] width 117 height 35
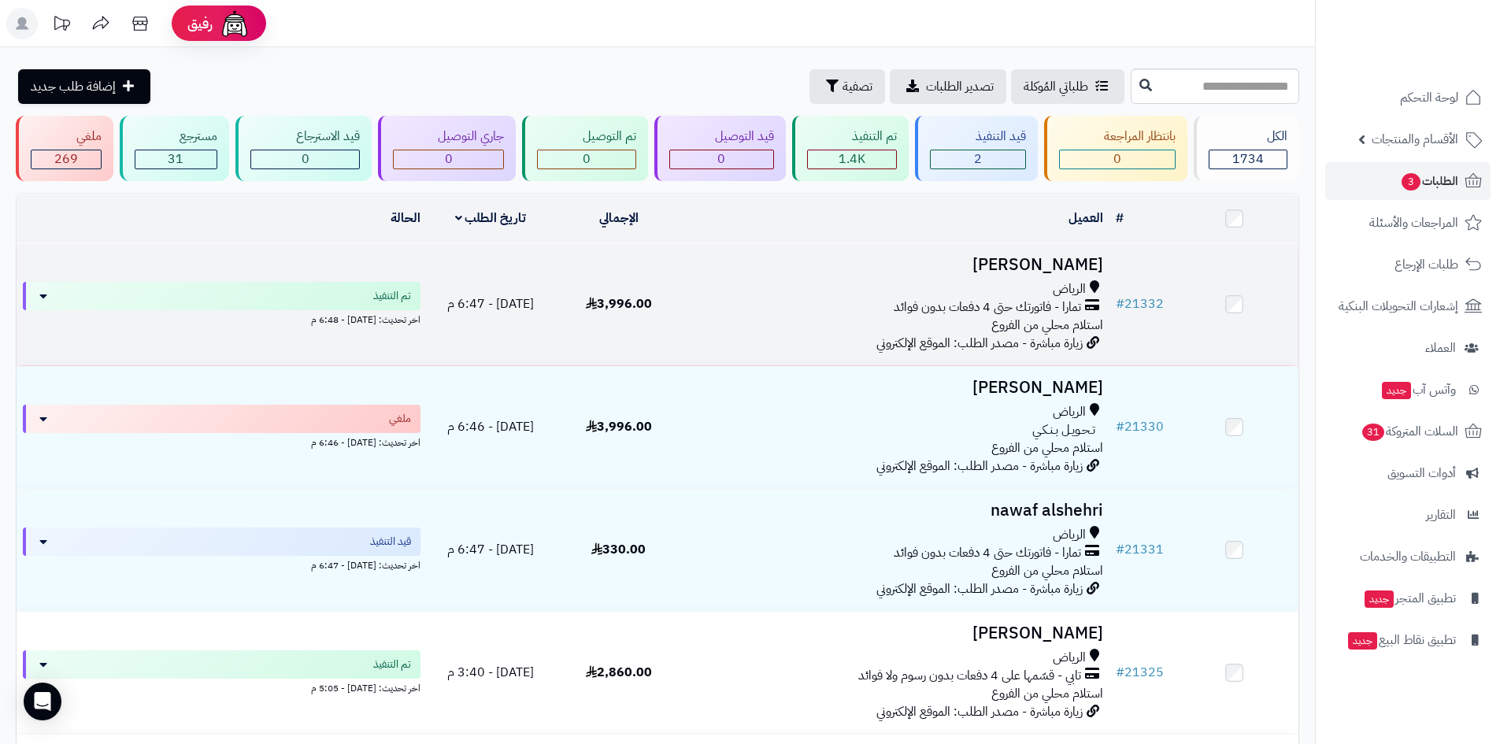
click at [768, 304] on div "تمارا - فاتورتك حتى 4 دفعات بدون فوائد" at bounding box center [896, 307] width 414 height 18
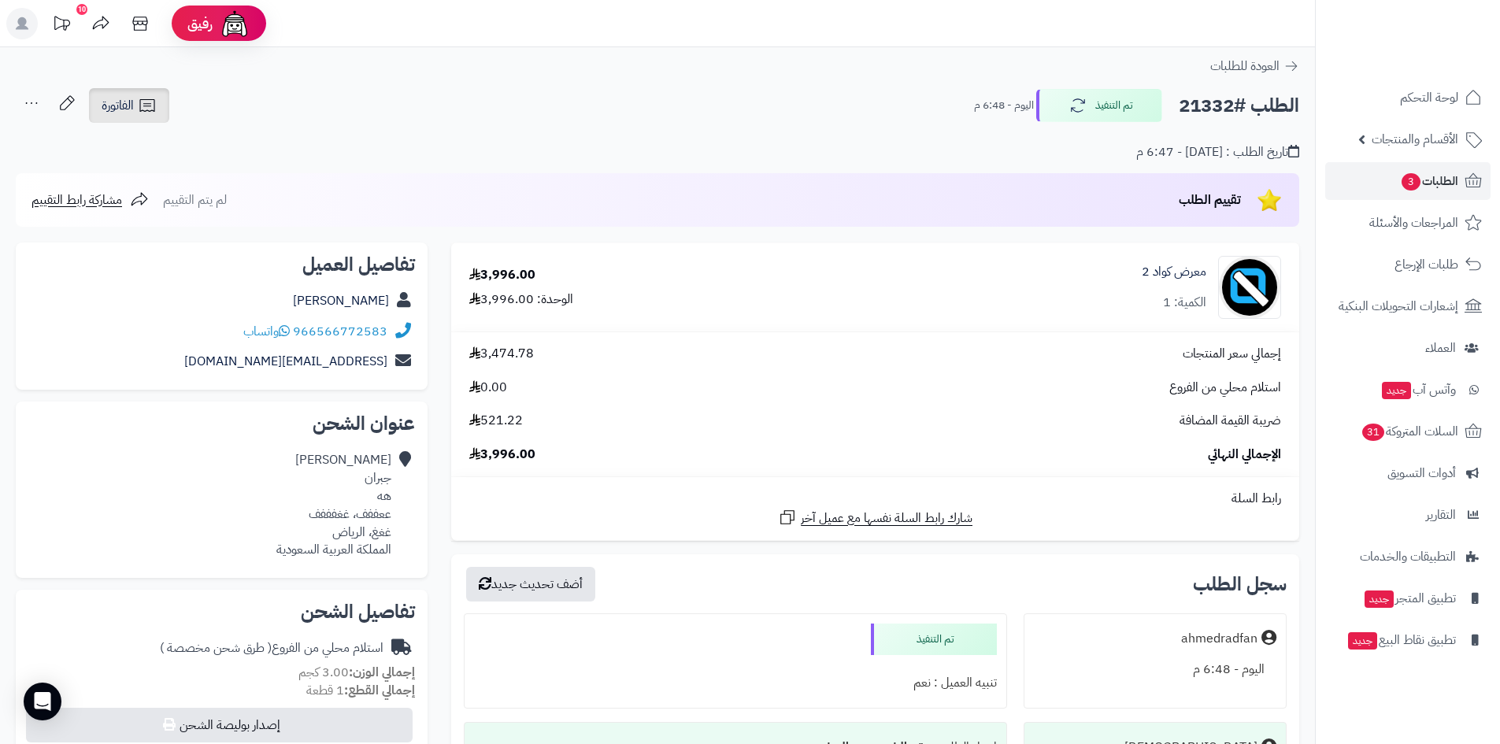
click at [149, 114] on icon at bounding box center [147, 105] width 19 height 19
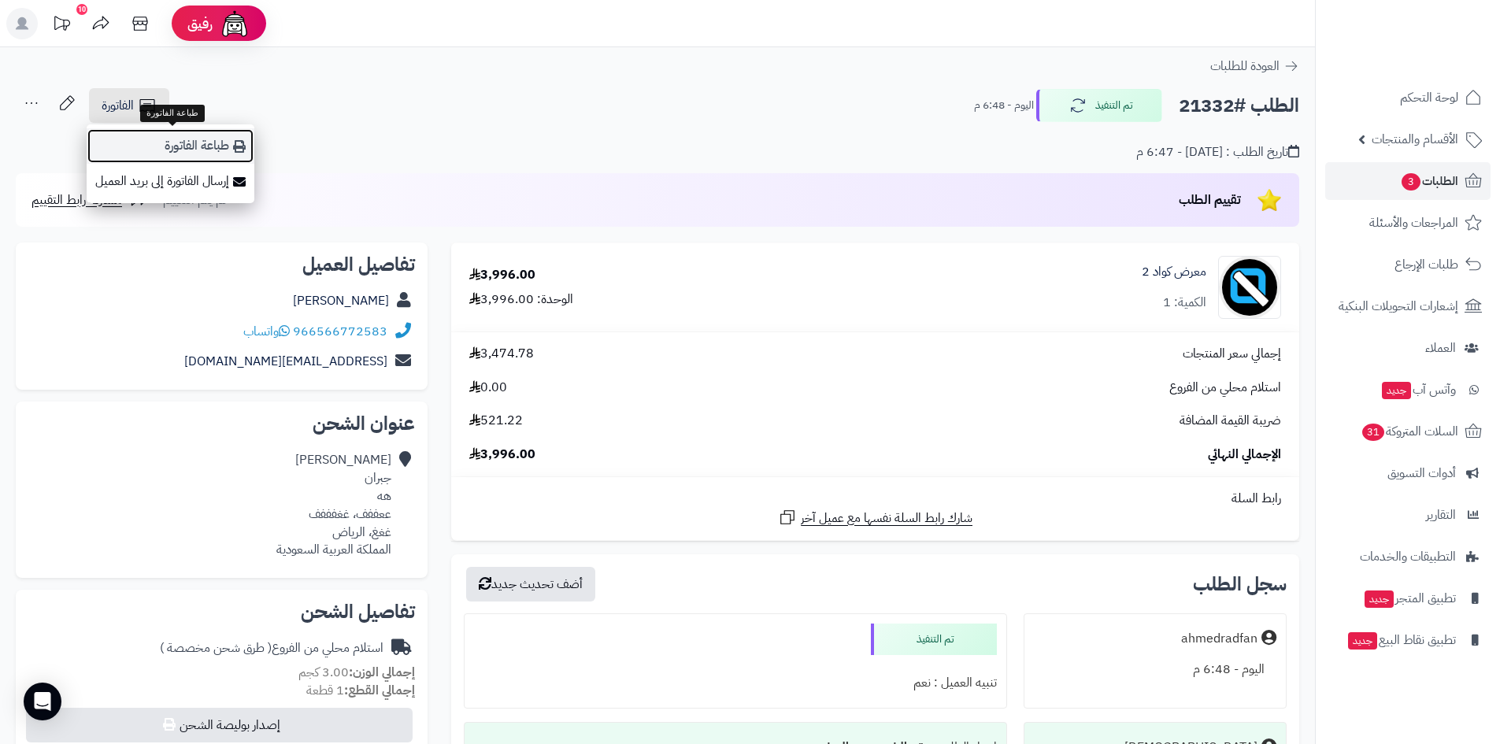
click at [213, 150] on link "طباعة الفاتورة" at bounding box center [171, 145] width 168 height 35
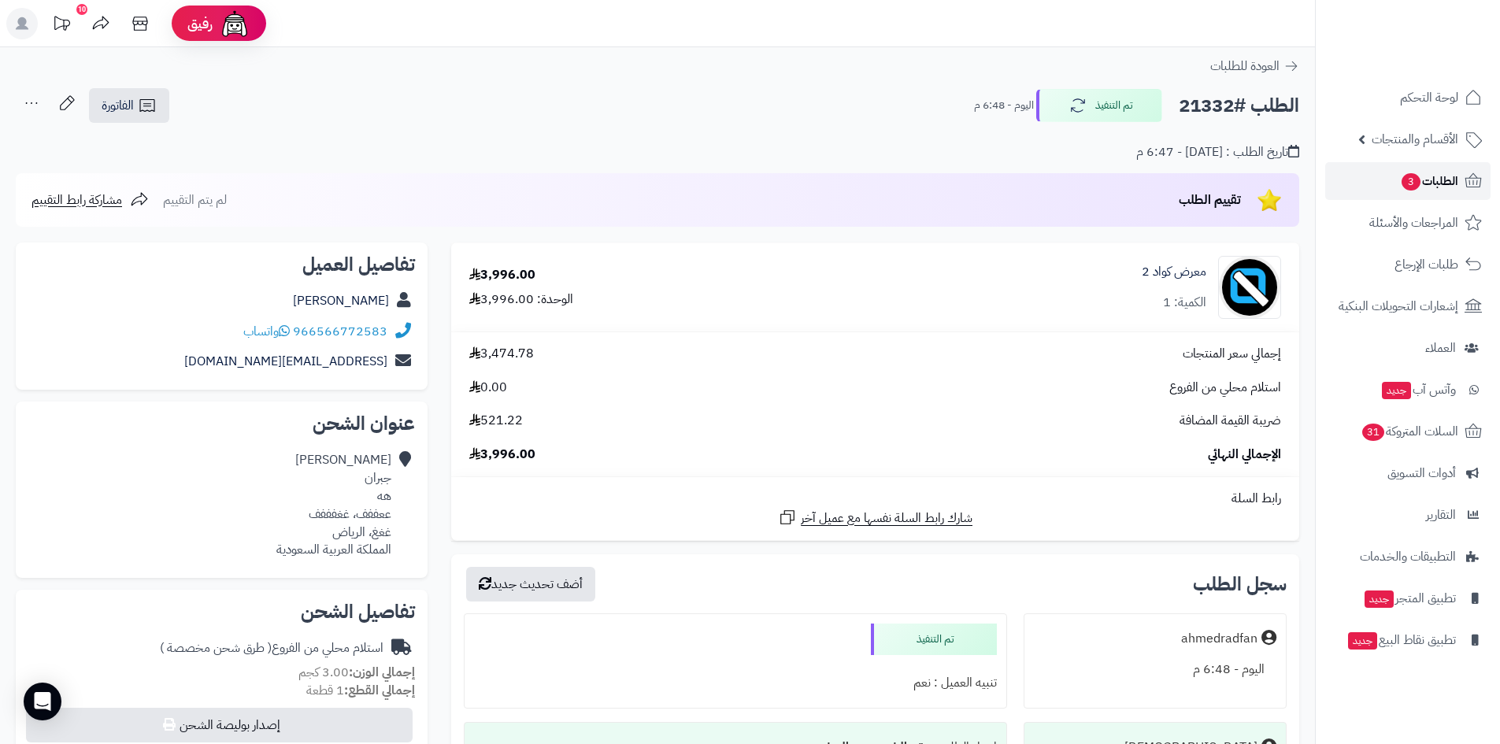
click at [1436, 183] on span "الطلبات 3" at bounding box center [1429, 181] width 58 height 22
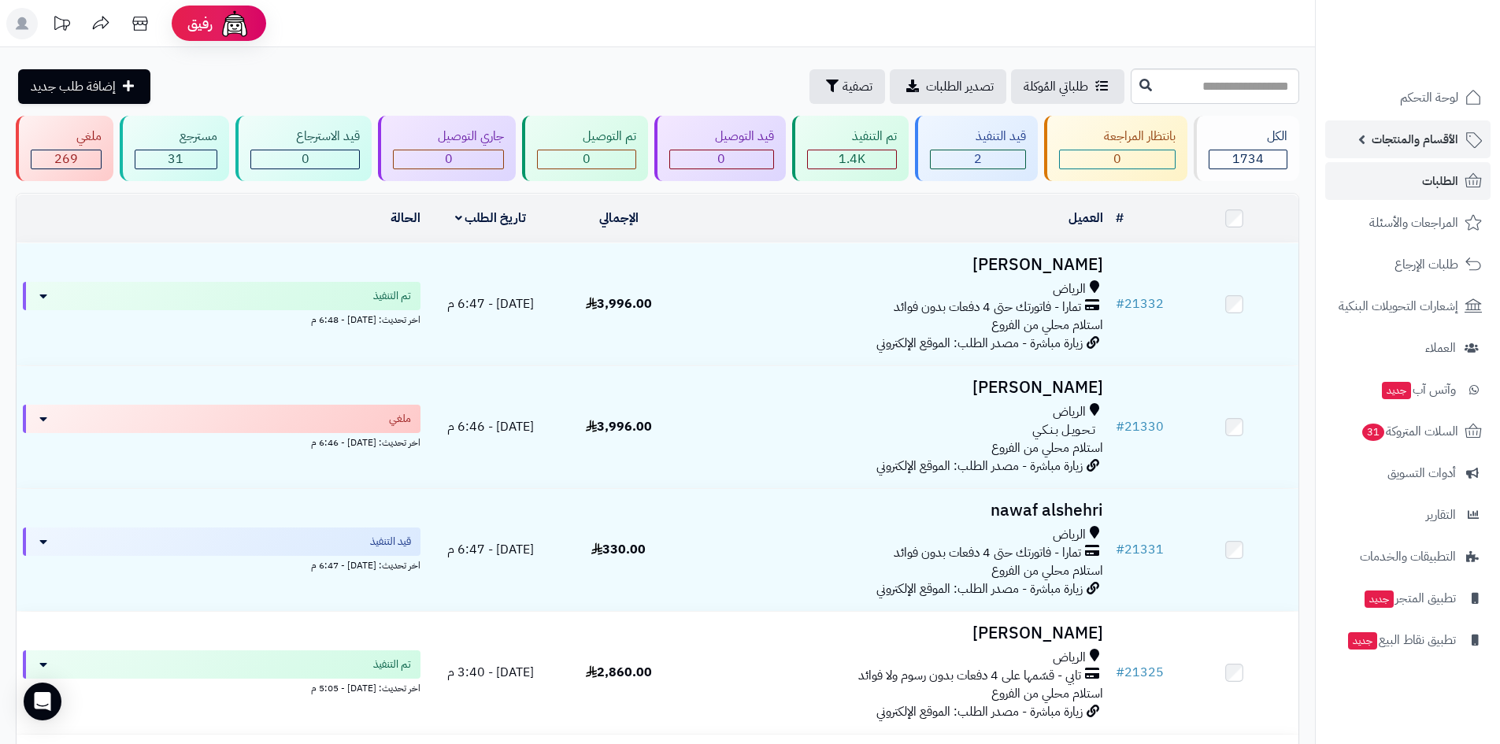
click at [1422, 149] on span "الأقسام والمنتجات" at bounding box center [1414, 139] width 87 height 22
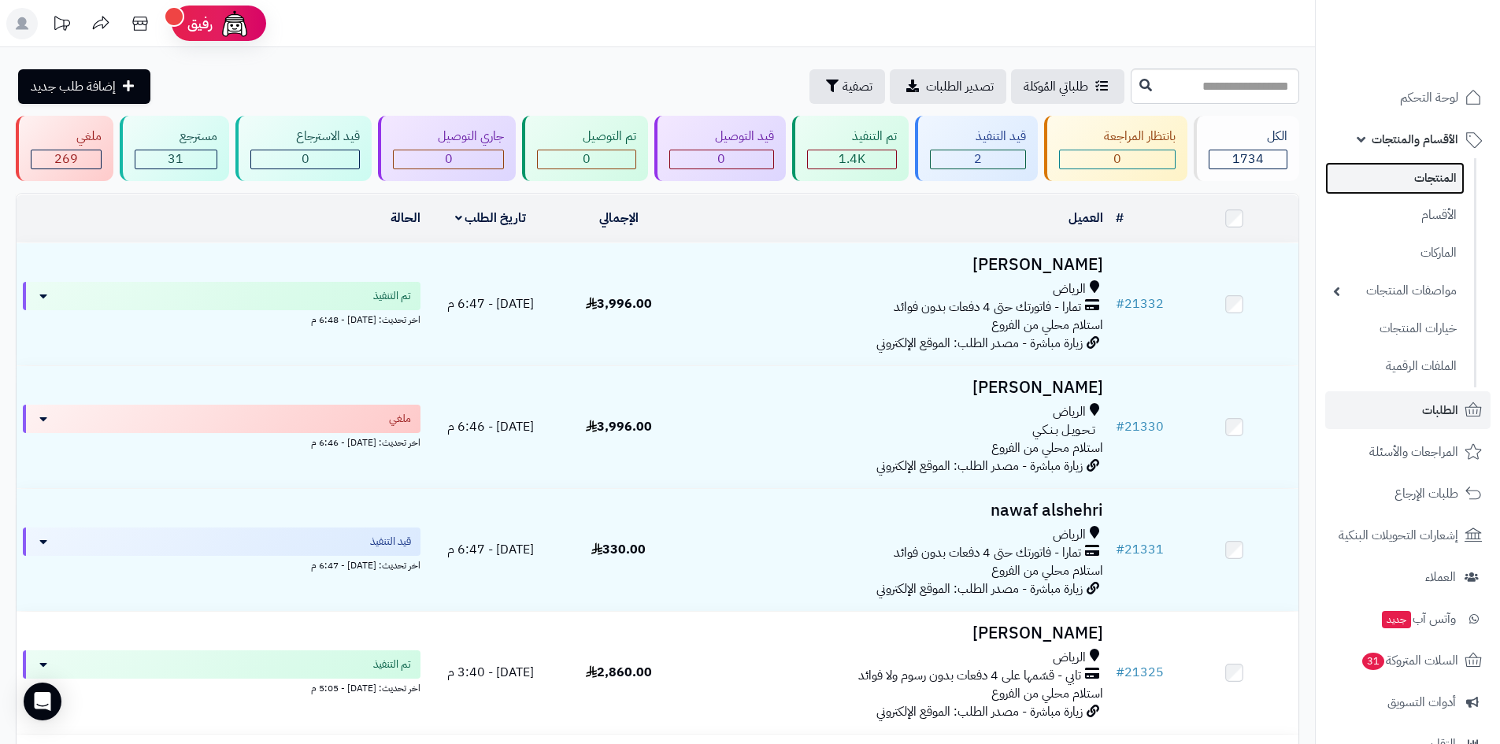
click at [1434, 182] on link "المنتجات" at bounding box center [1394, 178] width 139 height 32
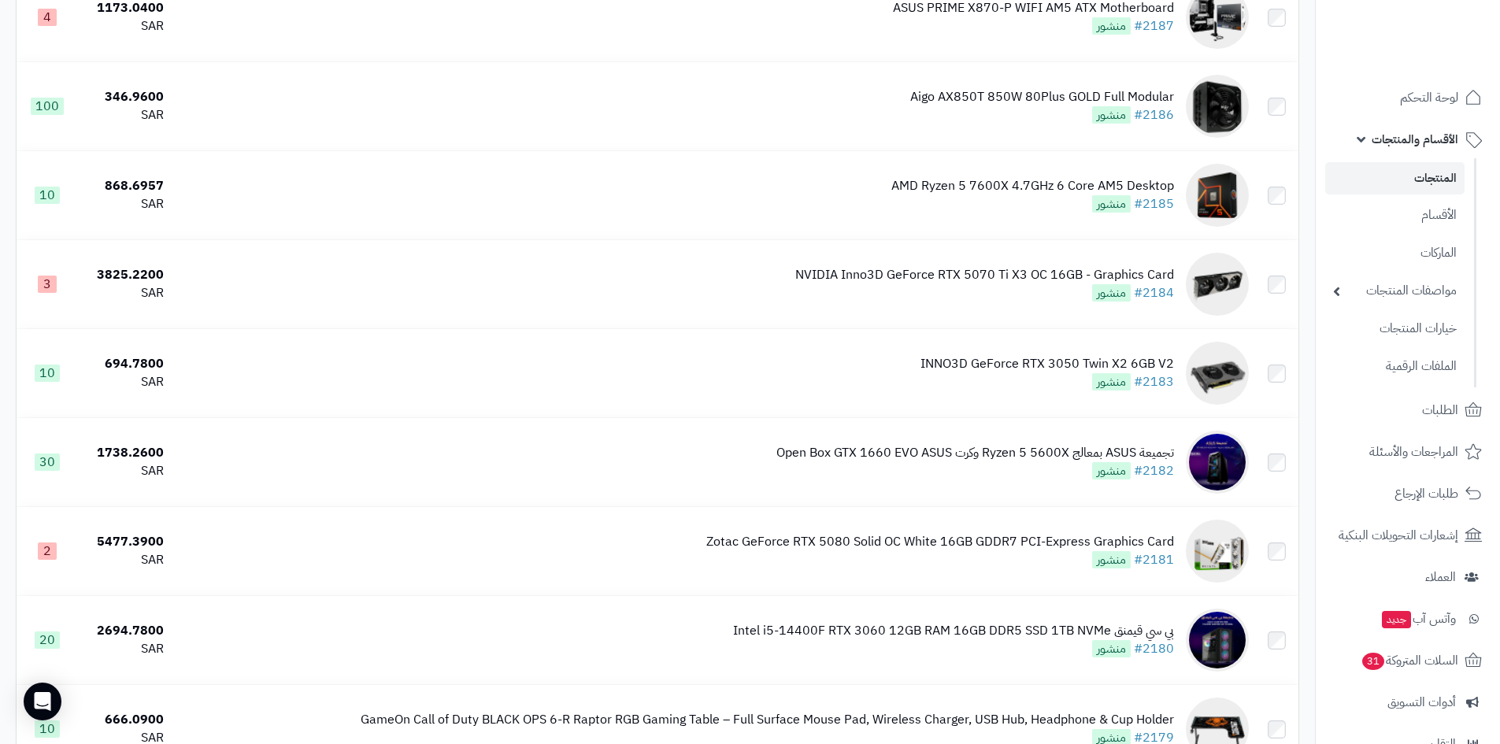
scroll to position [8528, 0]
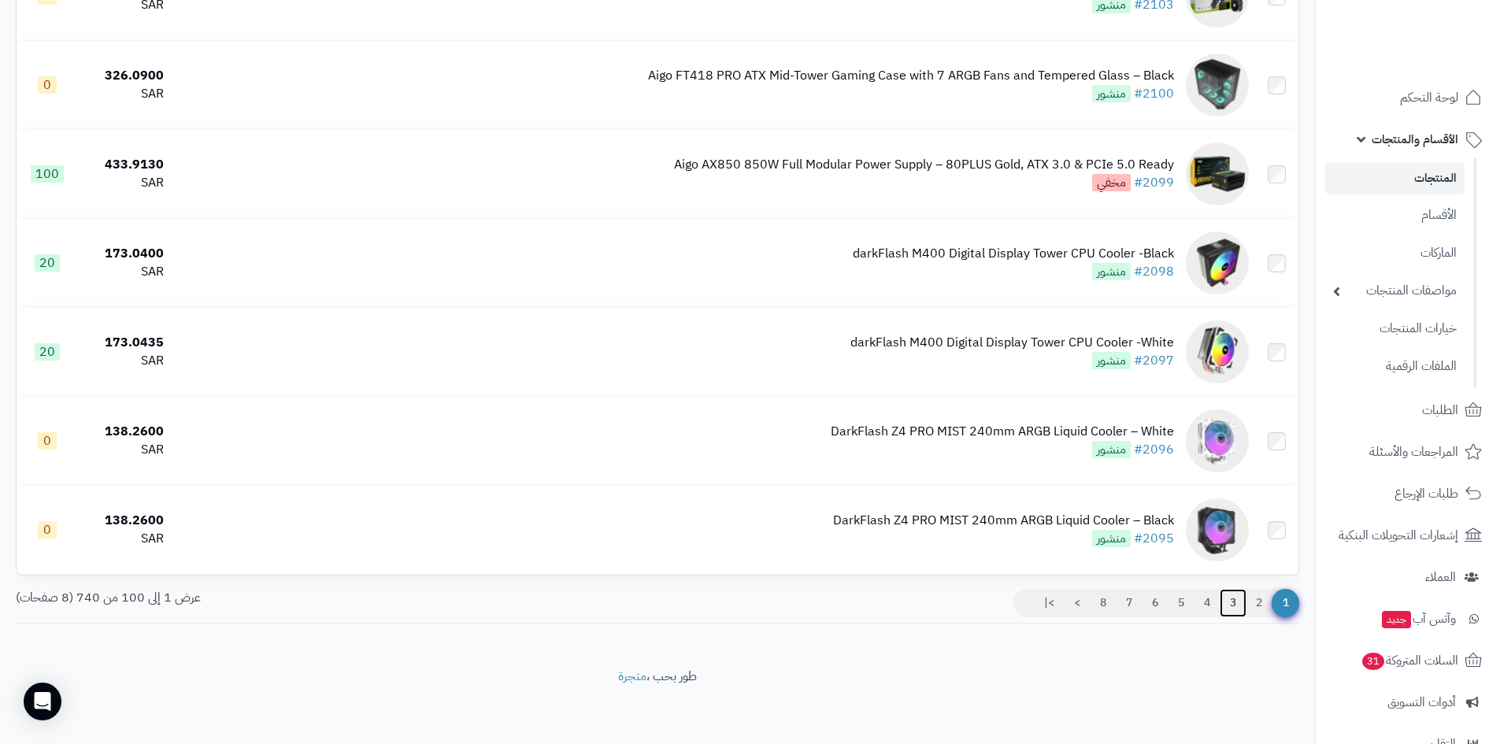
click at [1237, 601] on link "3" at bounding box center [1232, 603] width 27 height 28
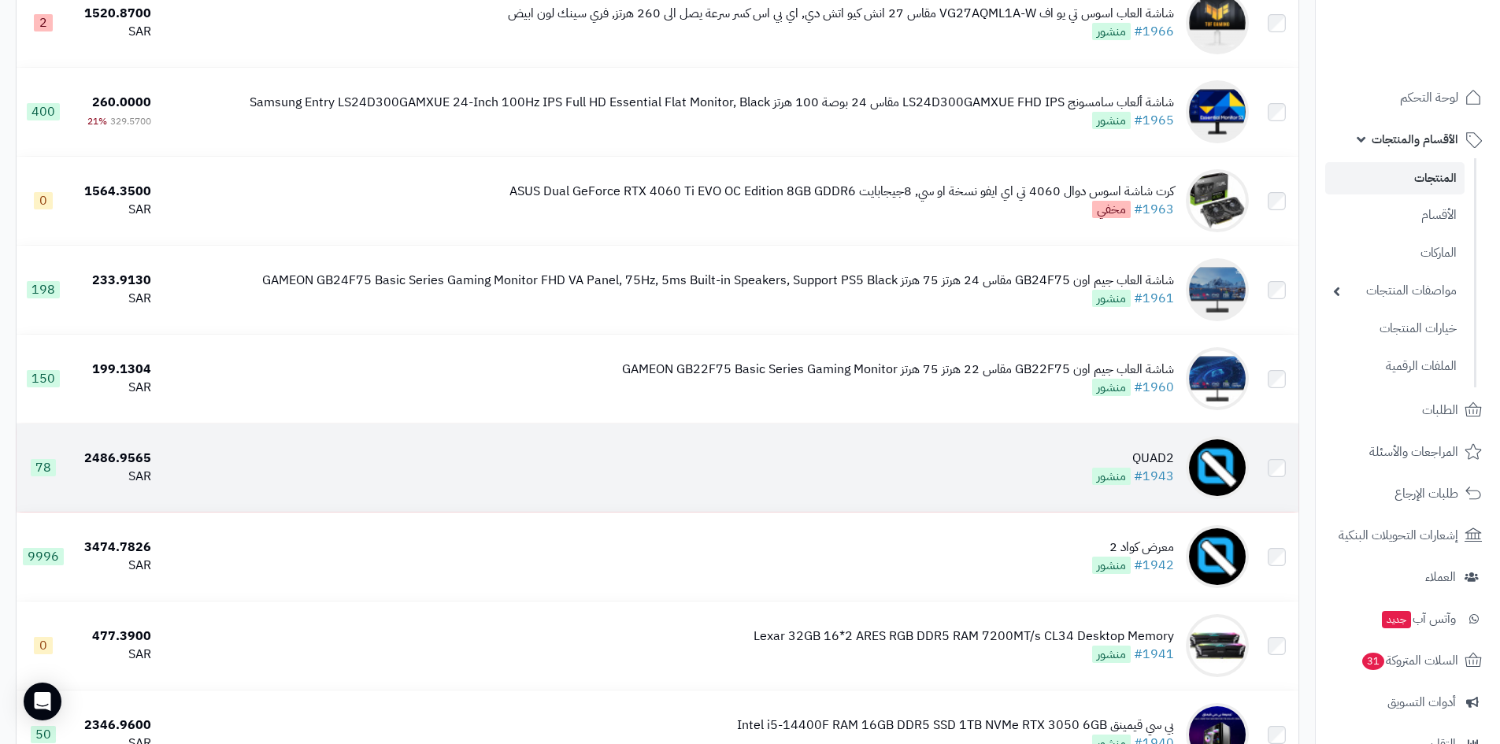
scroll to position [236, 0]
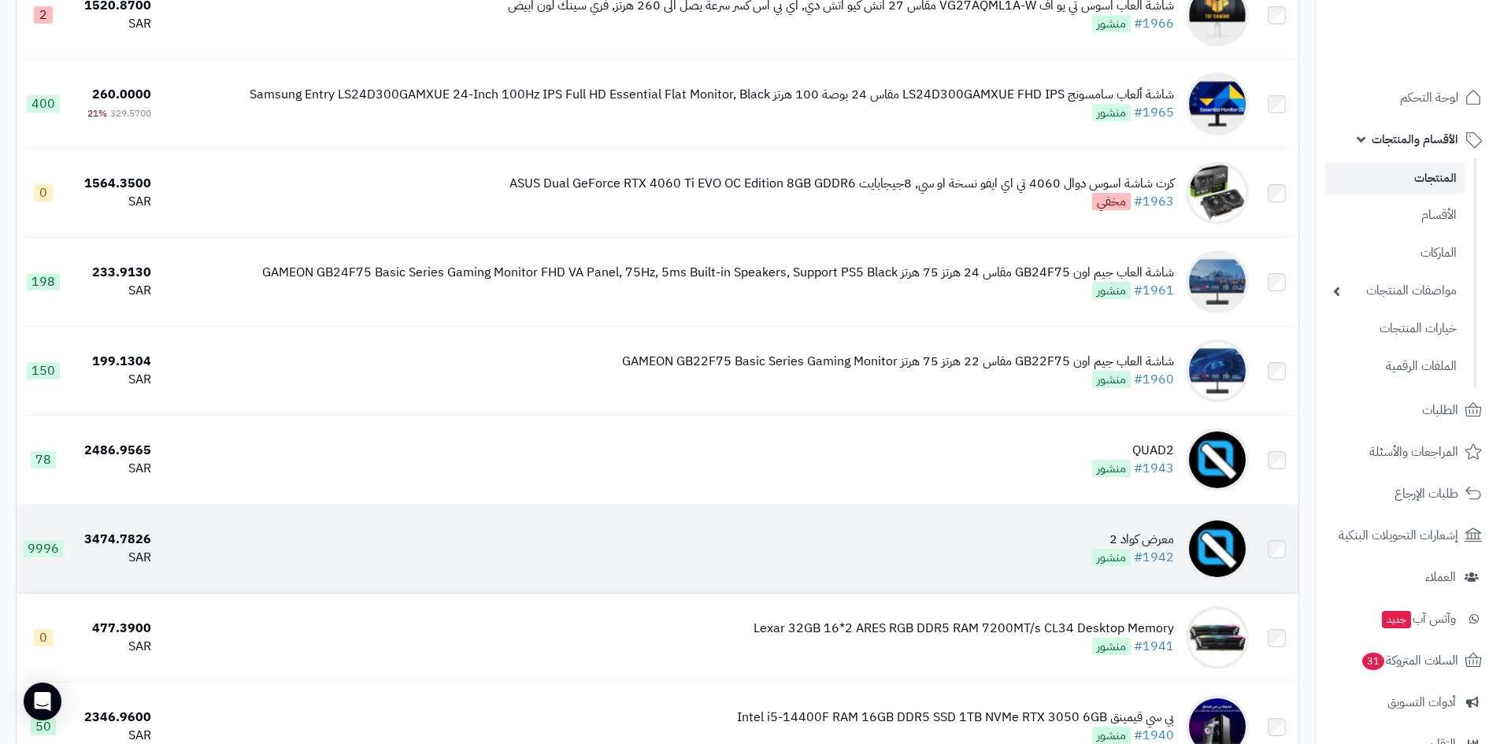
click at [978, 538] on td "معرض كواد 2 #1942 منشور" at bounding box center [705, 549] width 1097 height 88
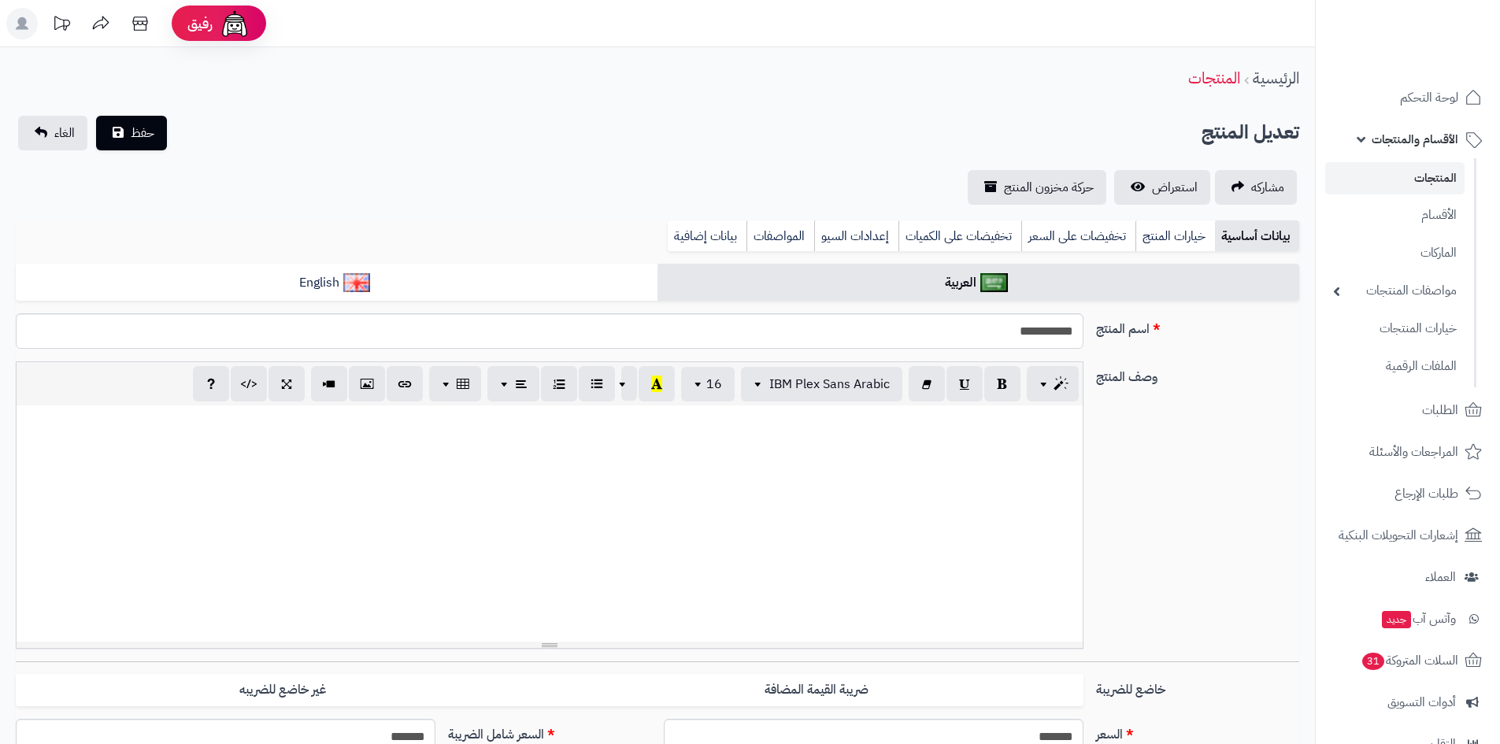
select select
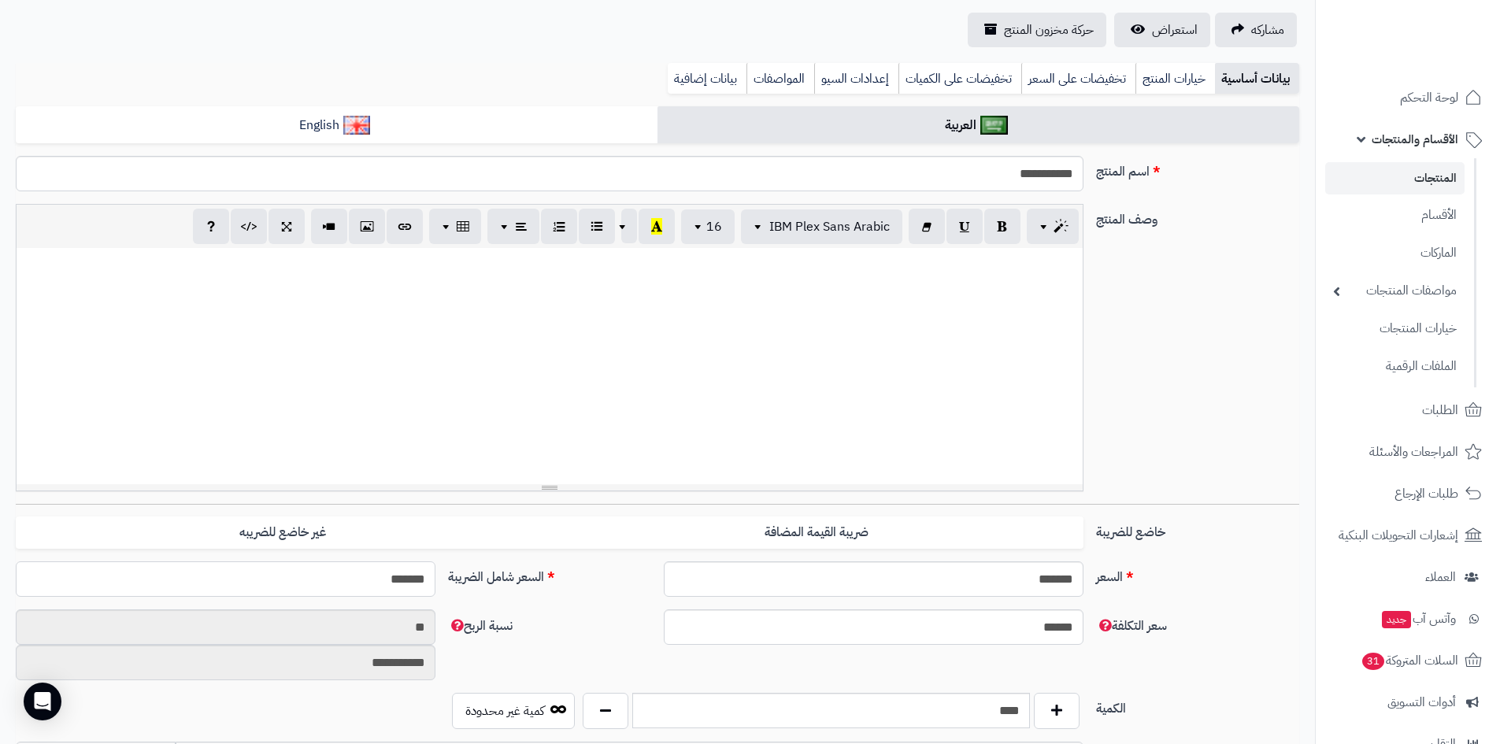
click at [368, 588] on input "*******" at bounding box center [226, 578] width 420 height 35
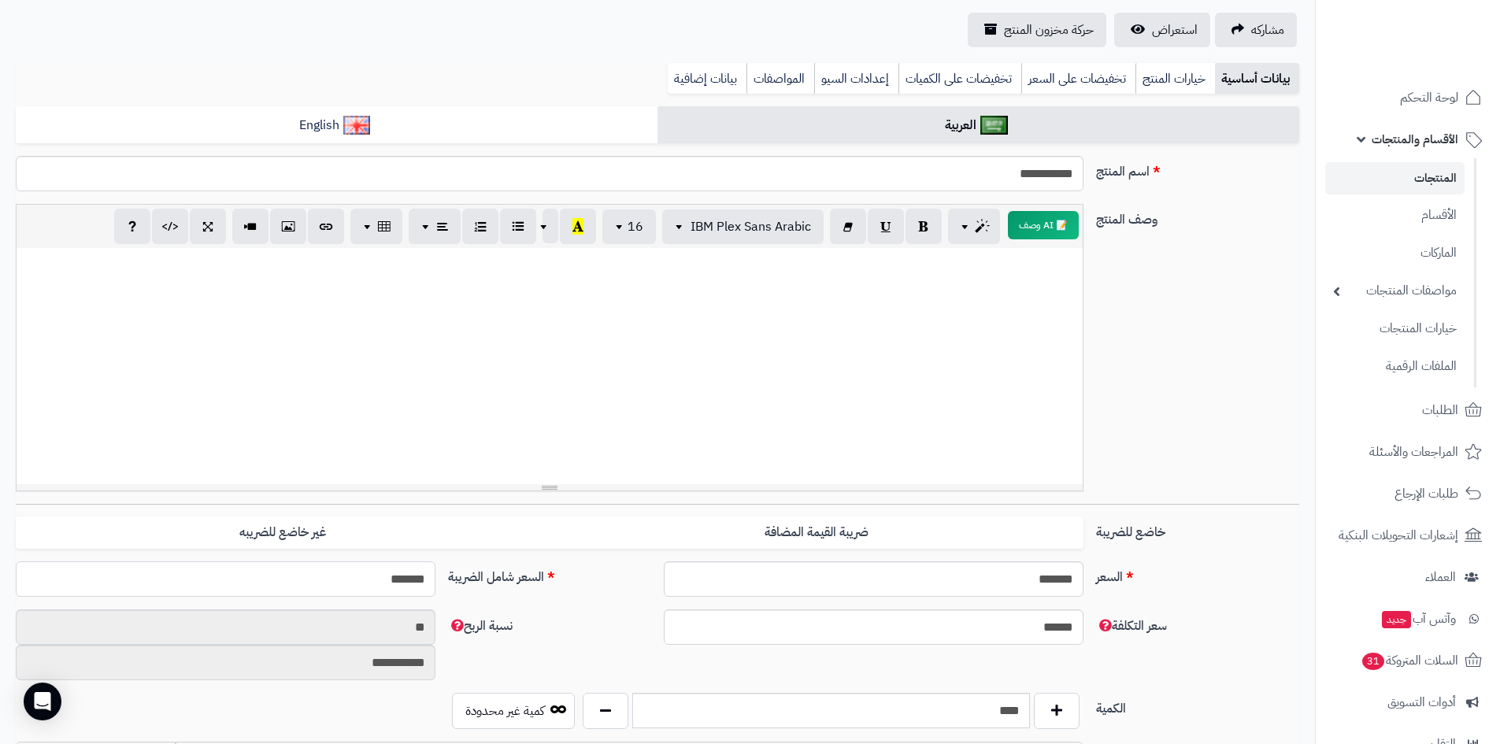
click at [368, 588] on input "*******" at bounding box center [226, 578] width 420 height 35
type input "****"
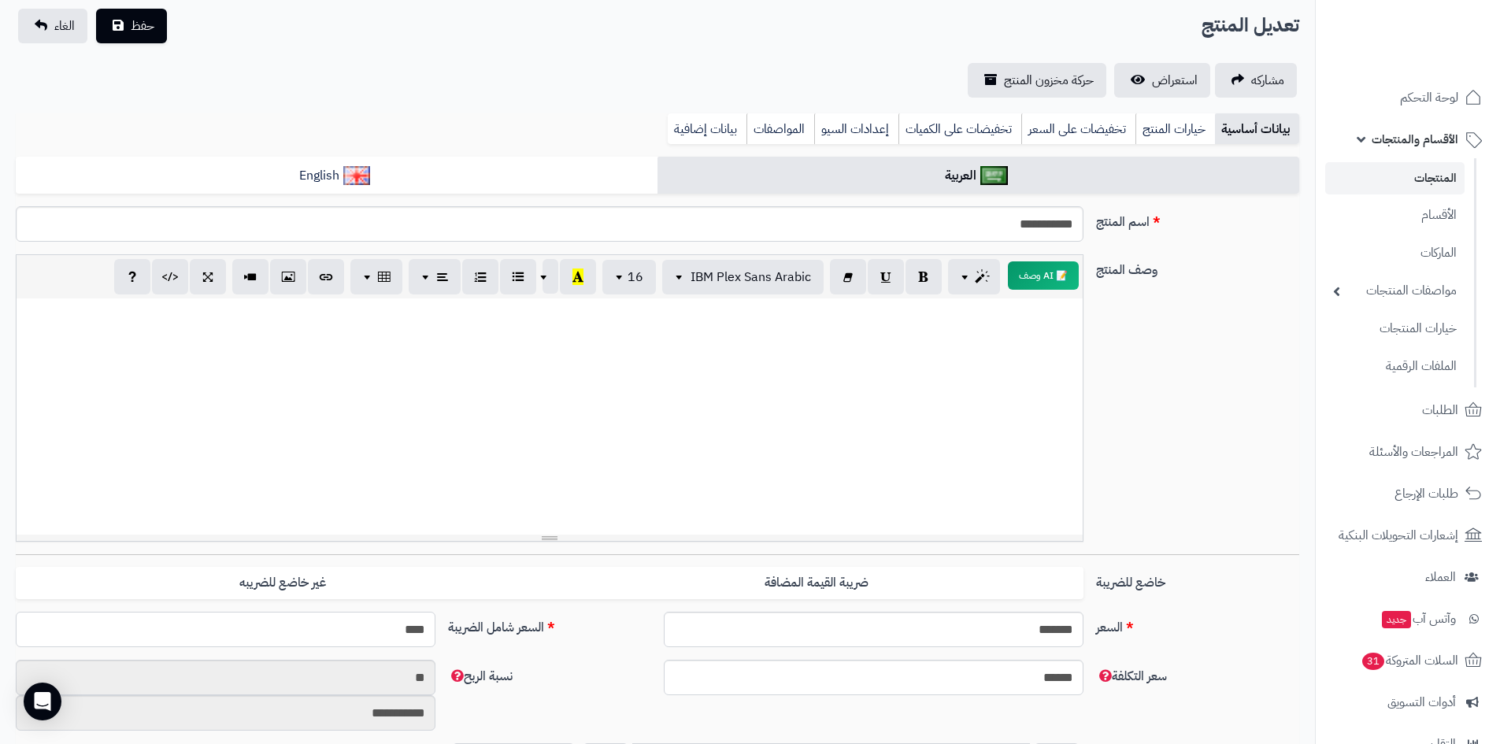
scroll to position [0, 0]
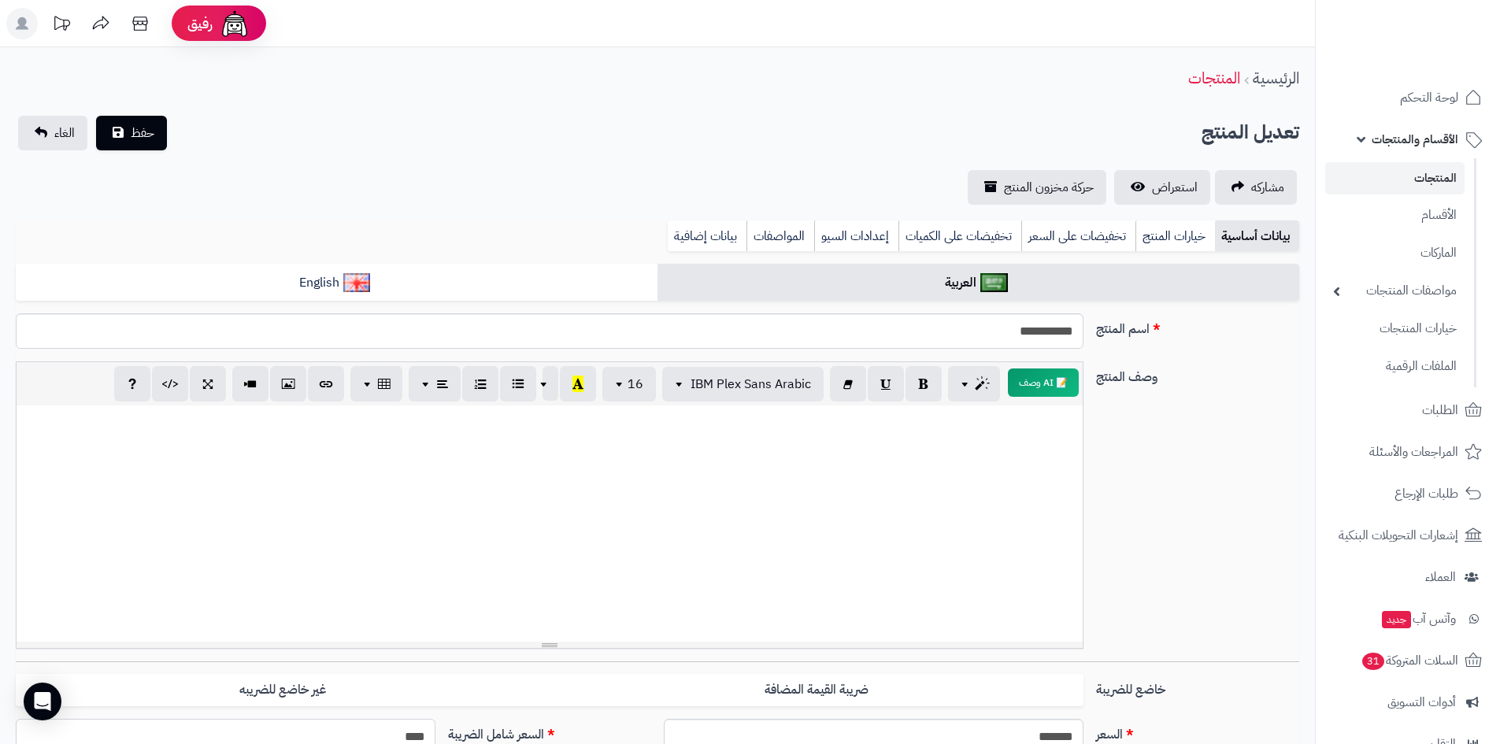
type input "**********"
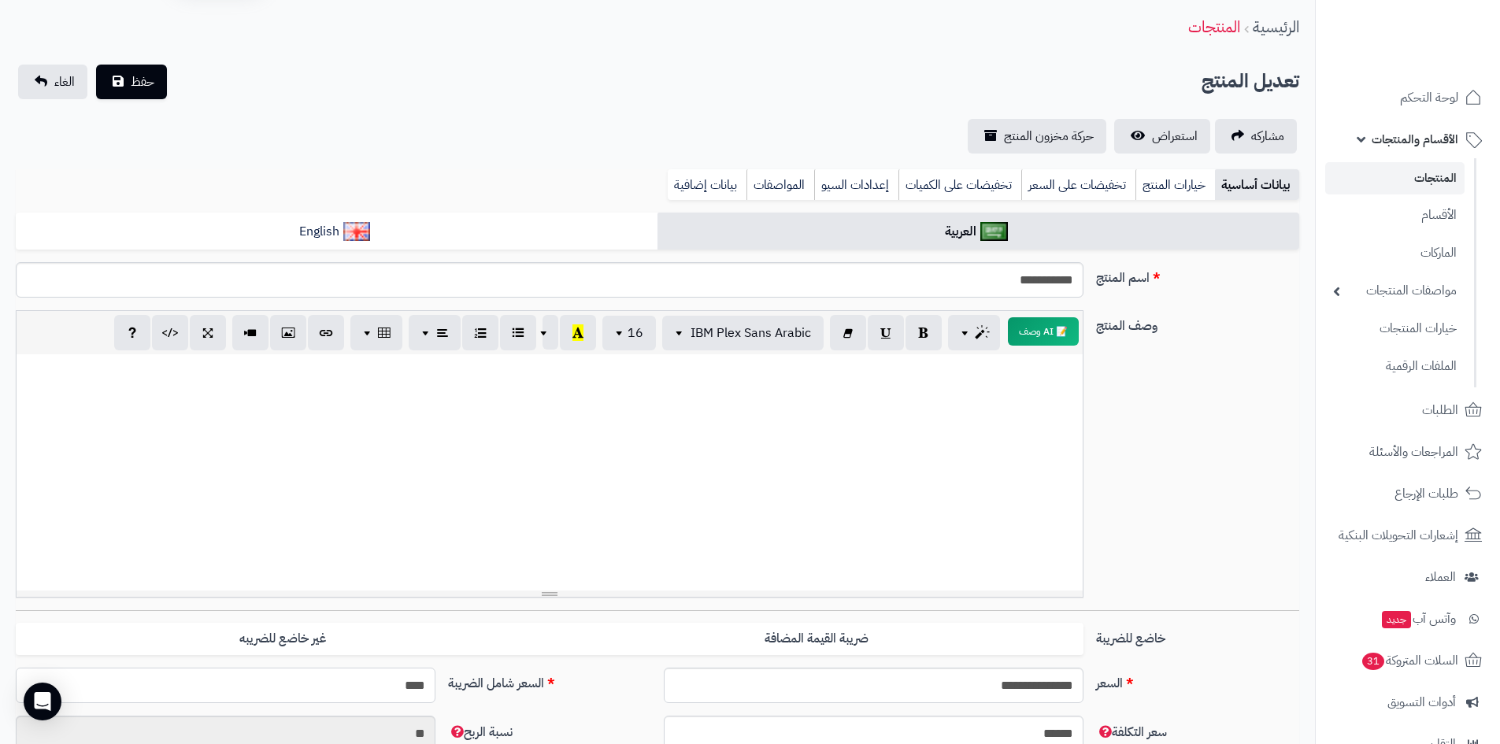
scroll to position [79, 0]
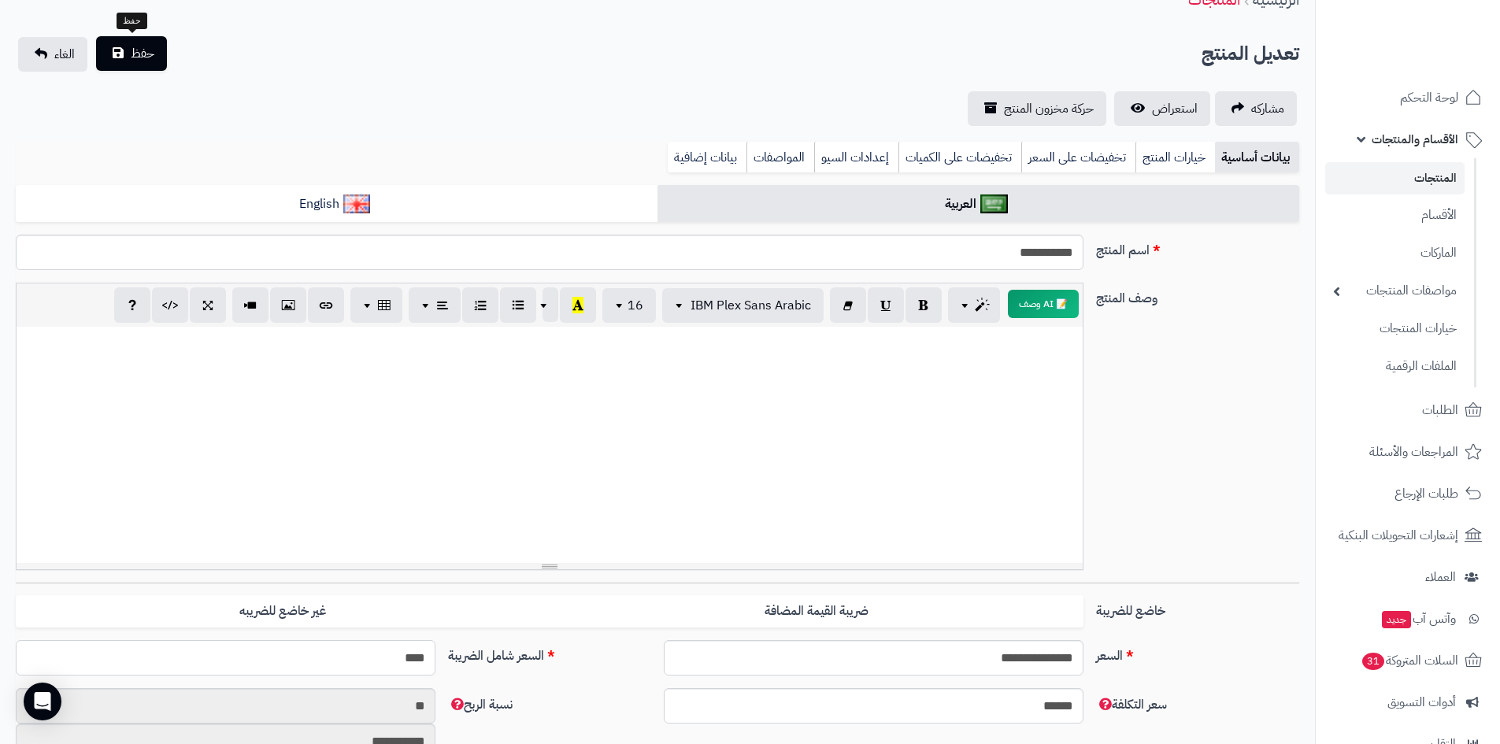
type input "****"
click at [160, 58] on button "حفظ" at bounding box center [131, 53] width 71 height 35
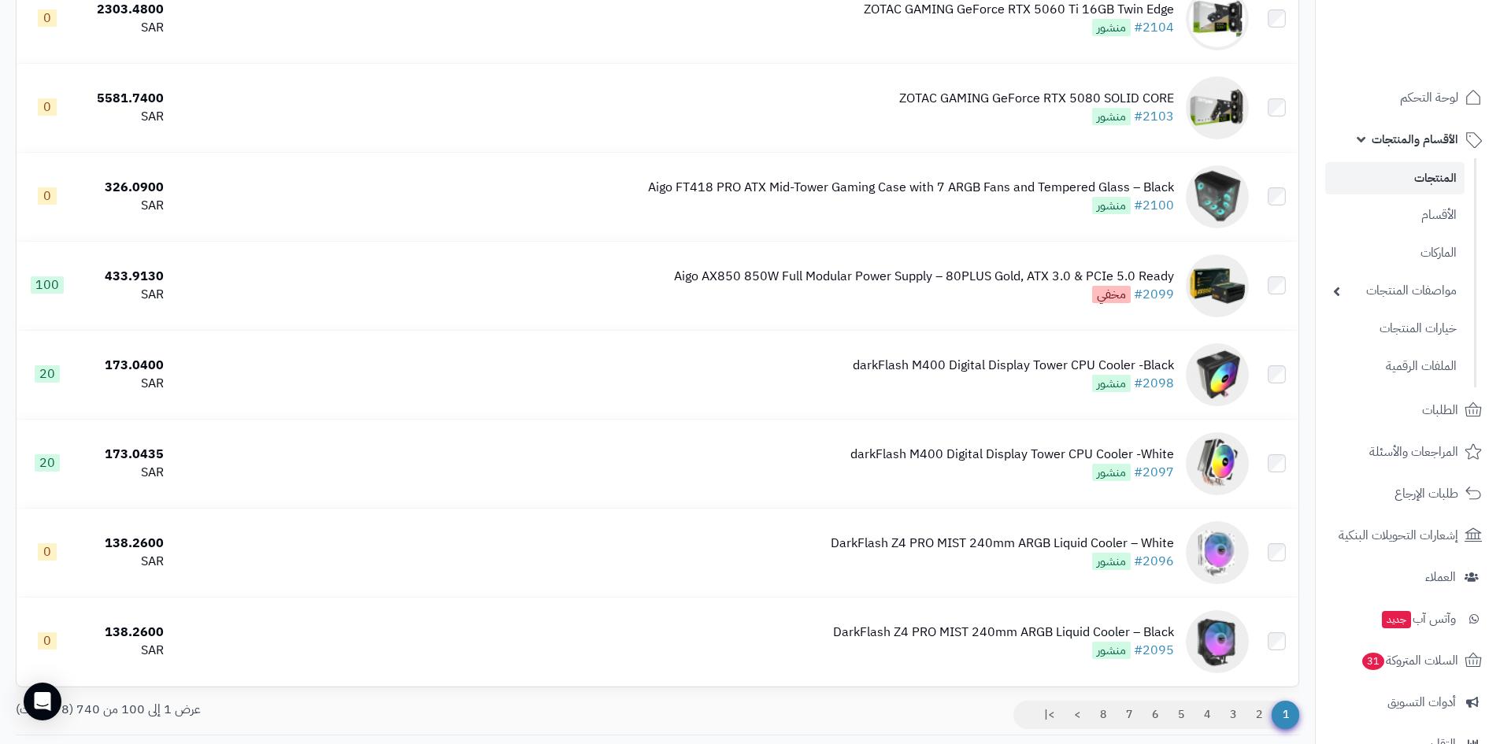
scroll to position [8579, 0]
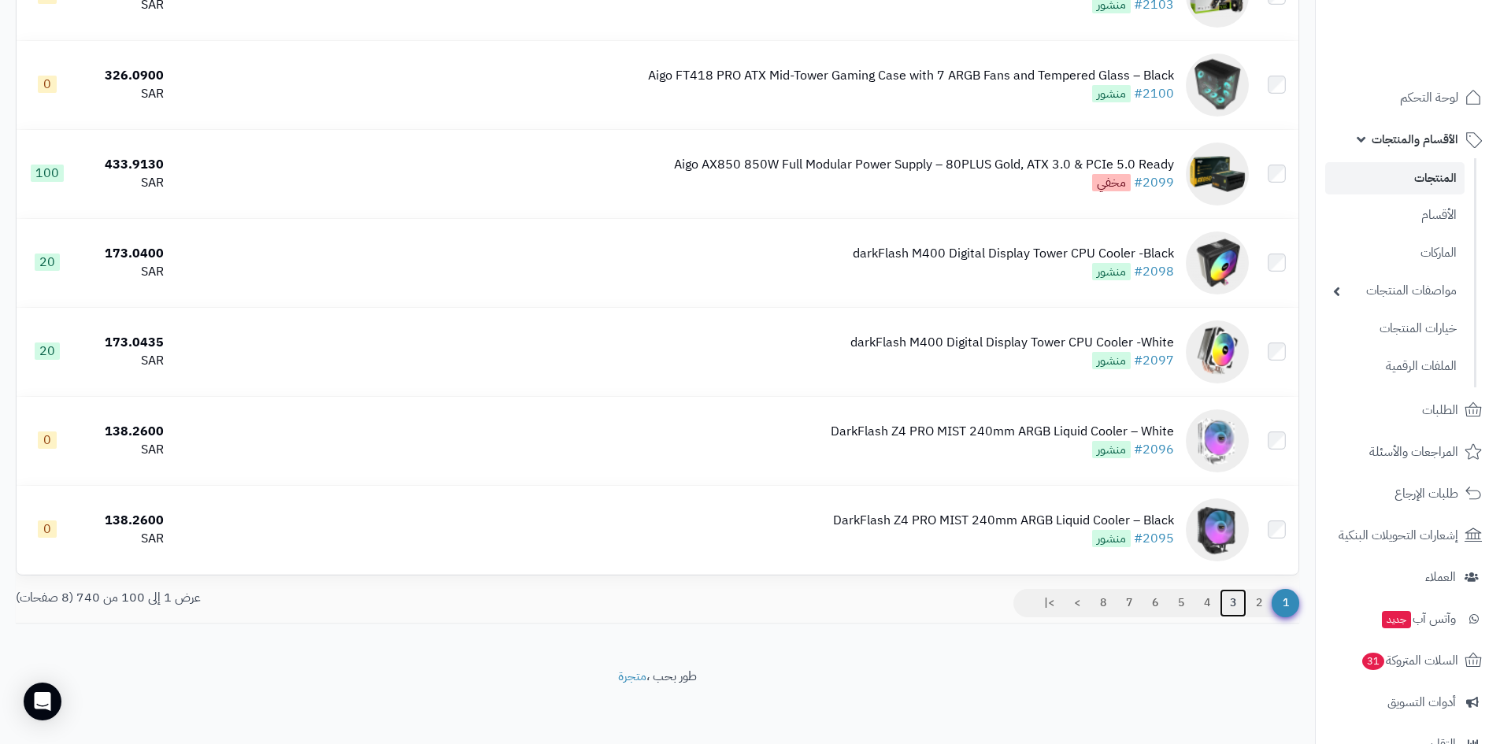
click at [1227, 601] on link "3" at bounding box center [1232, 603] width 27 height 28
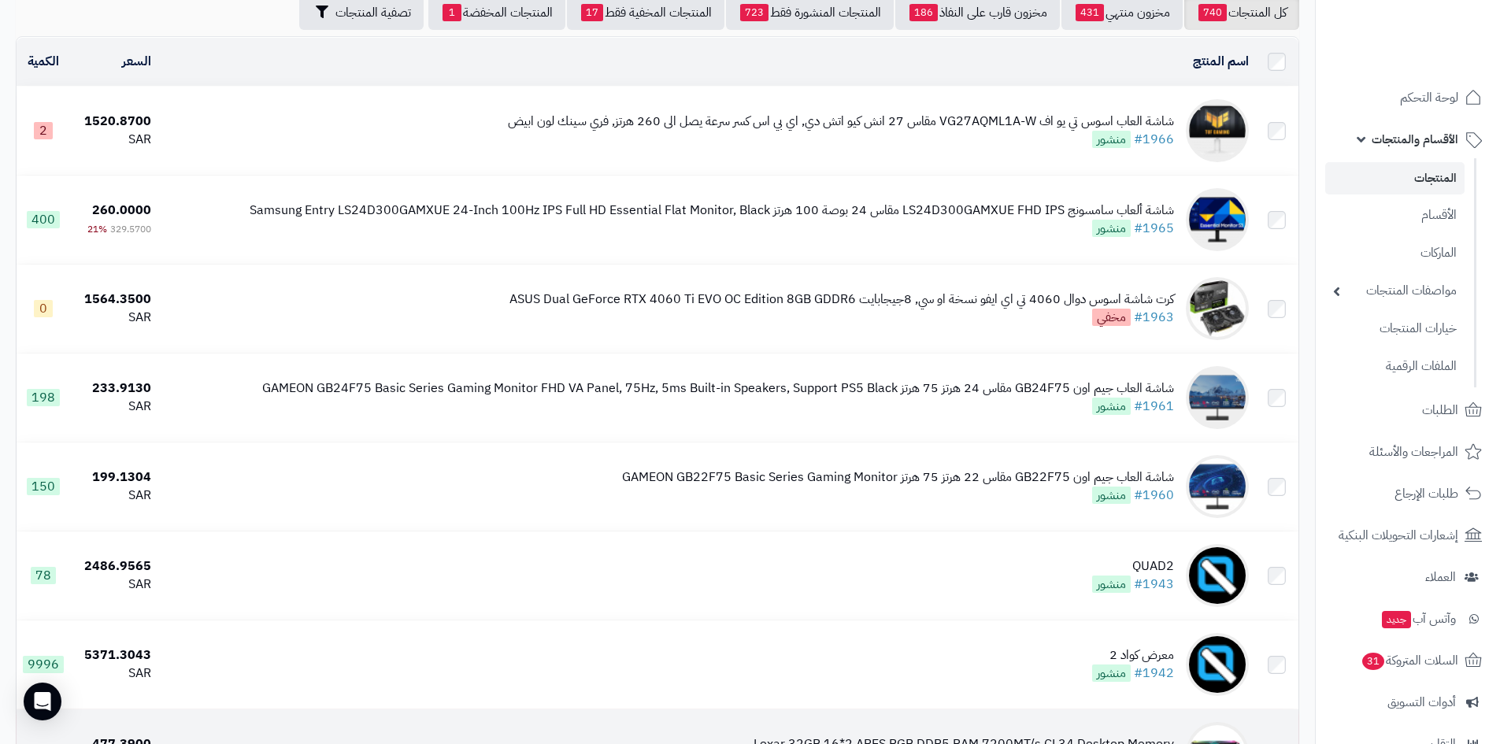
scroll to position [315, 0]
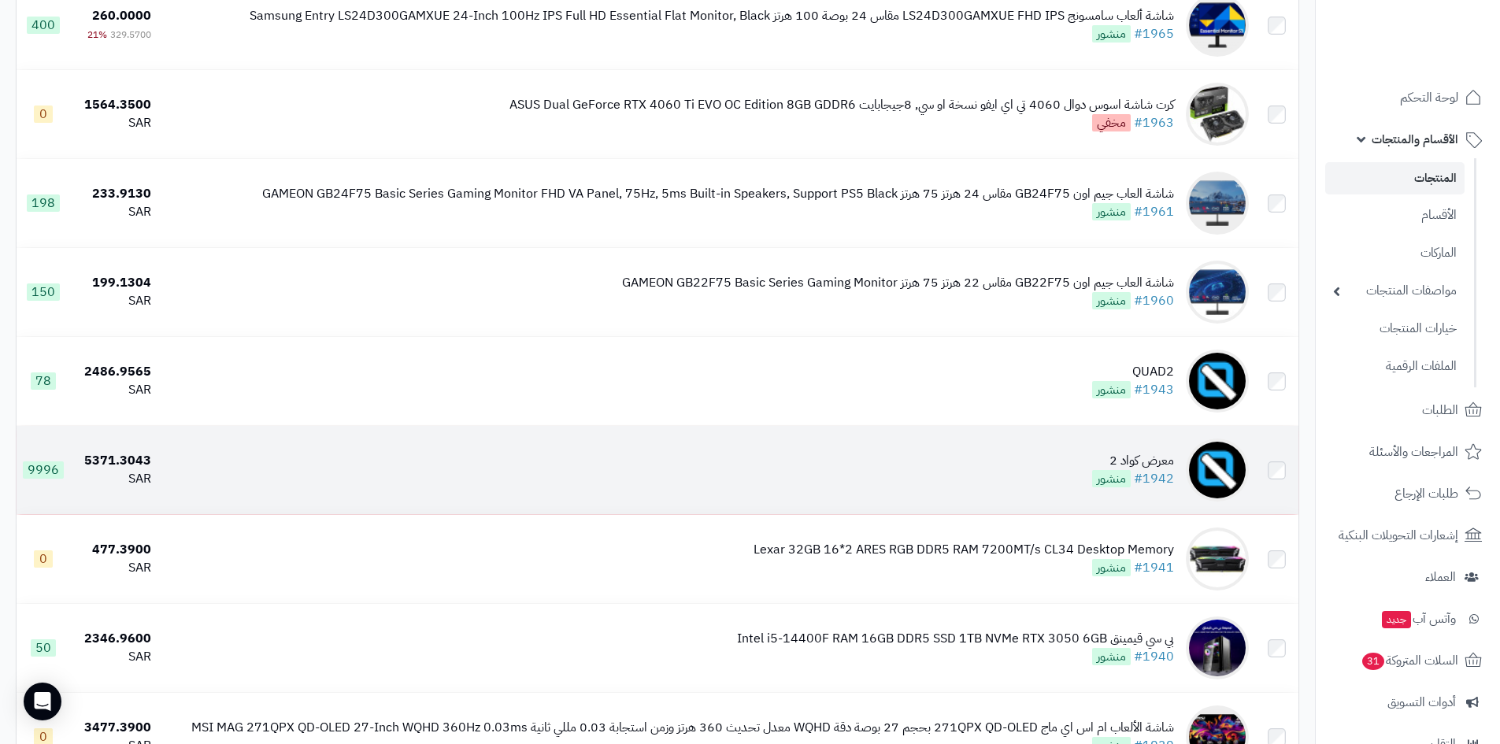
click at [1060, 486] on td "معرض كواد 2 #1942 منشور" at bounding box center [705, 470] width 1097 height 88
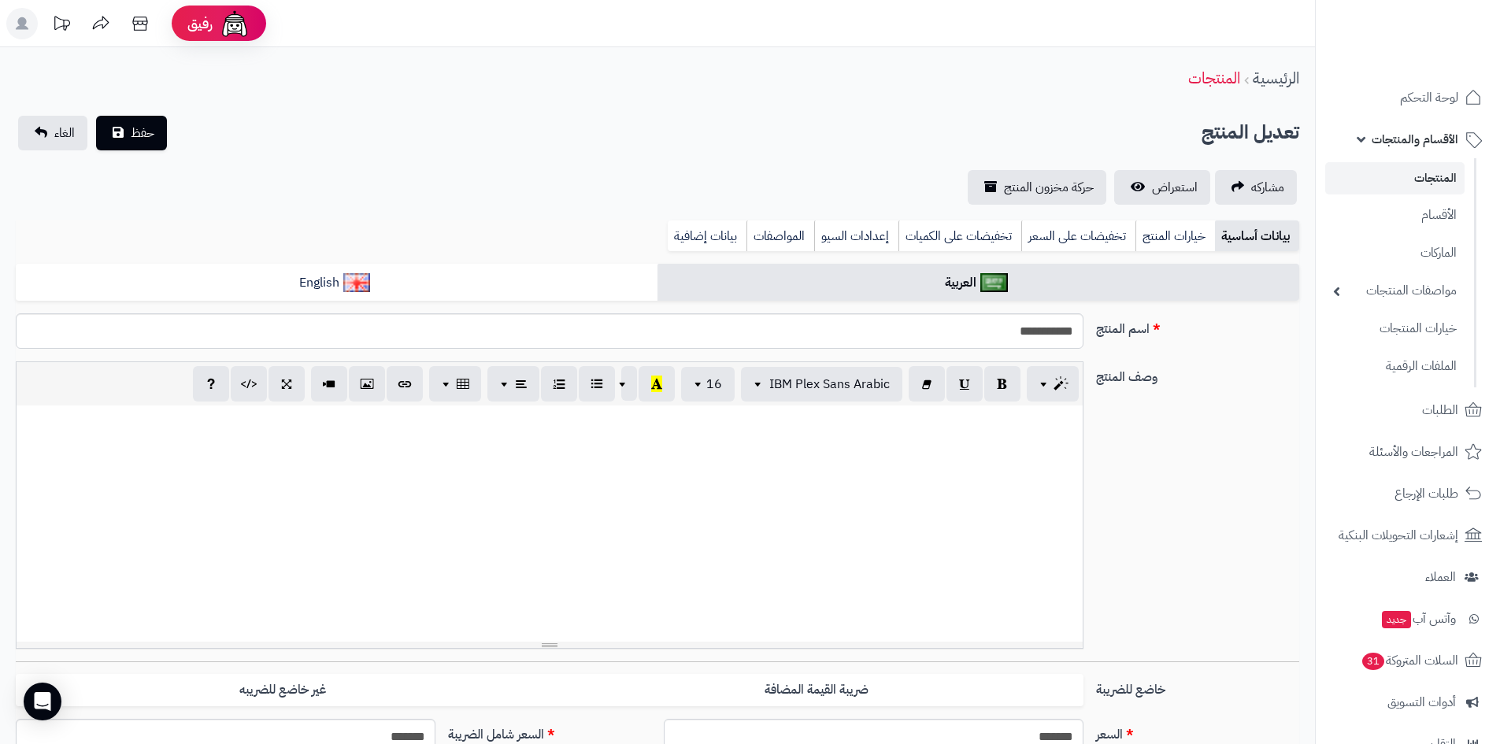
select select
click at [1161, 190] on span "استعراض" at bounding box center [1175, 187] width 46 height 19
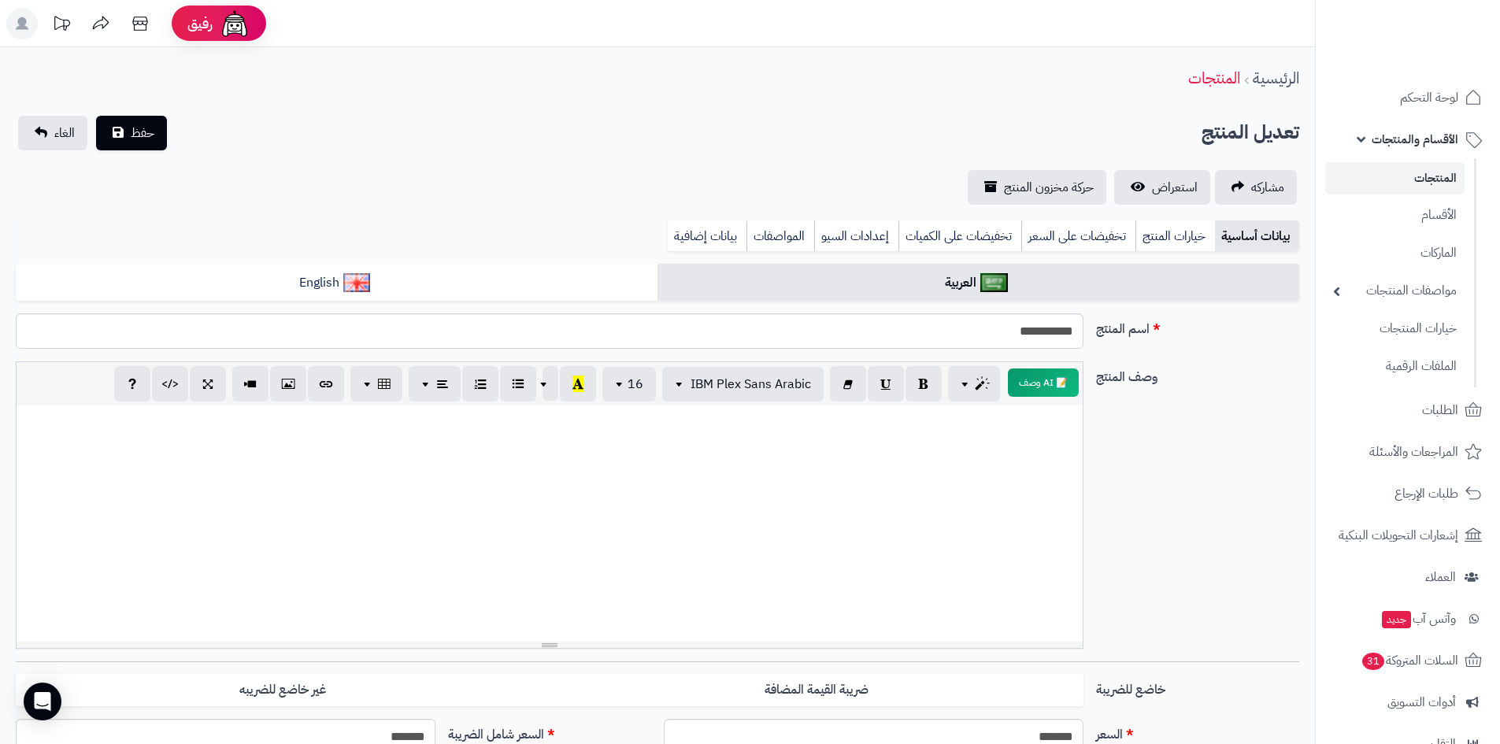
click at [1412, 142] on span "الأقسام والمنتجات" at bounding box center [1414, 139] width 87 height 22
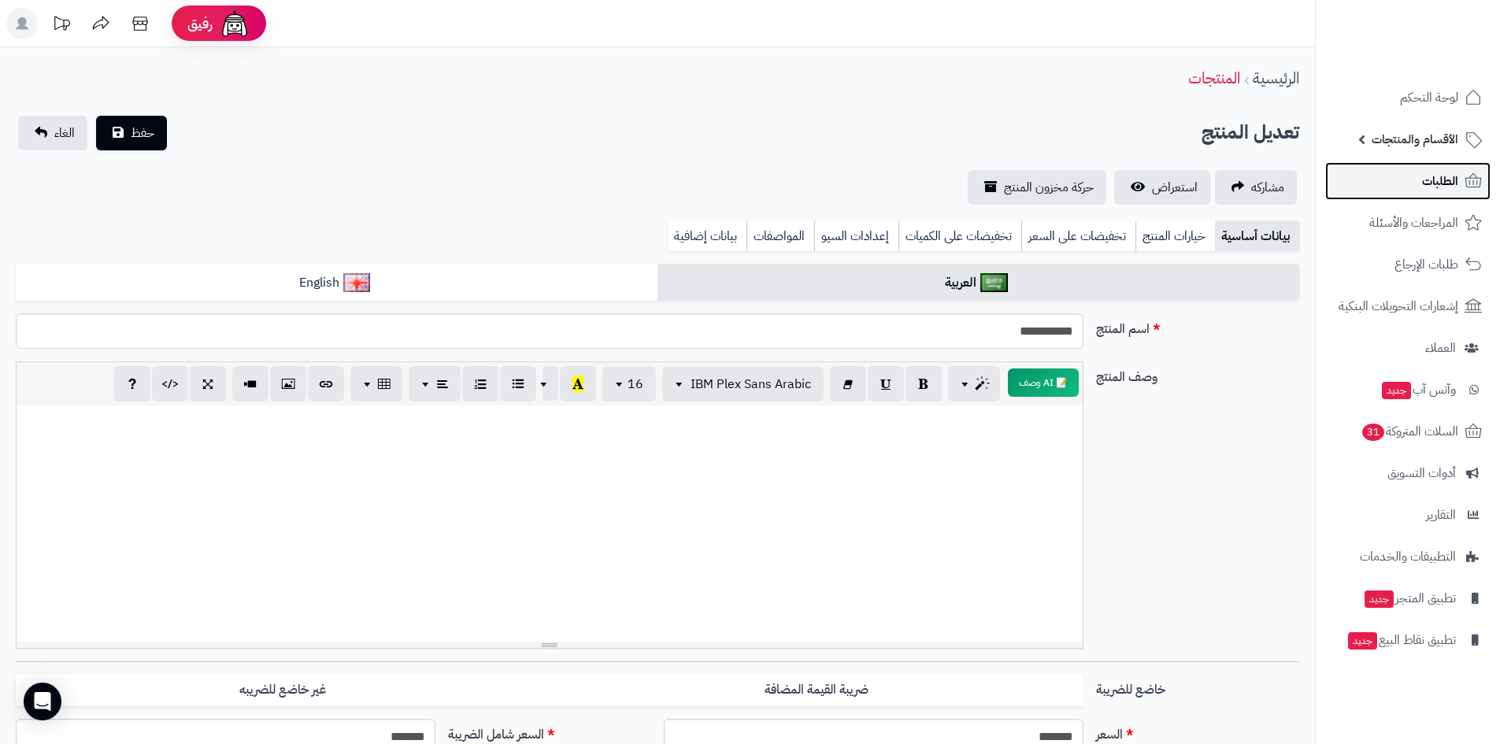
click at [1432, 184] on span "الطلبات" at bounding box center [1440, 181] width 36 height 22
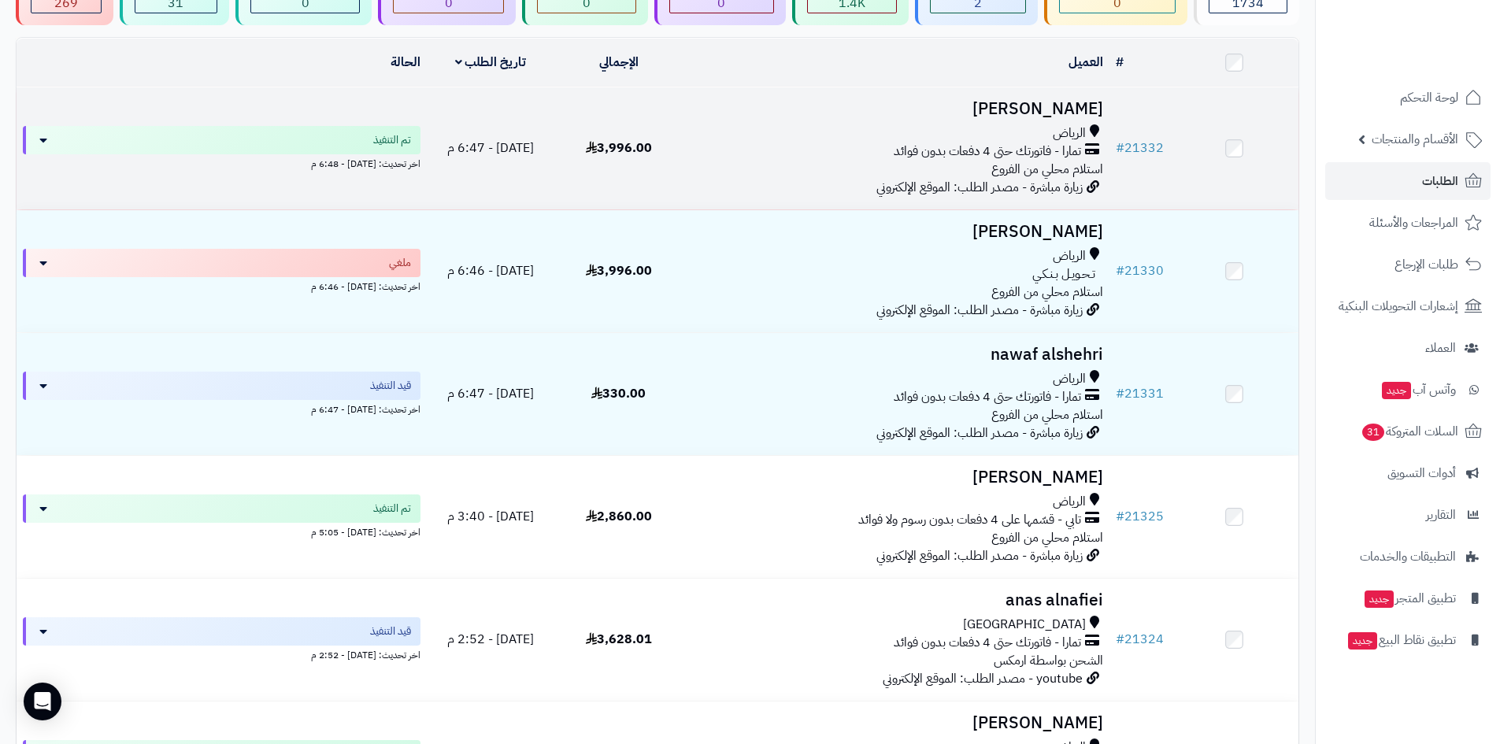
scroll to position [79, 0]
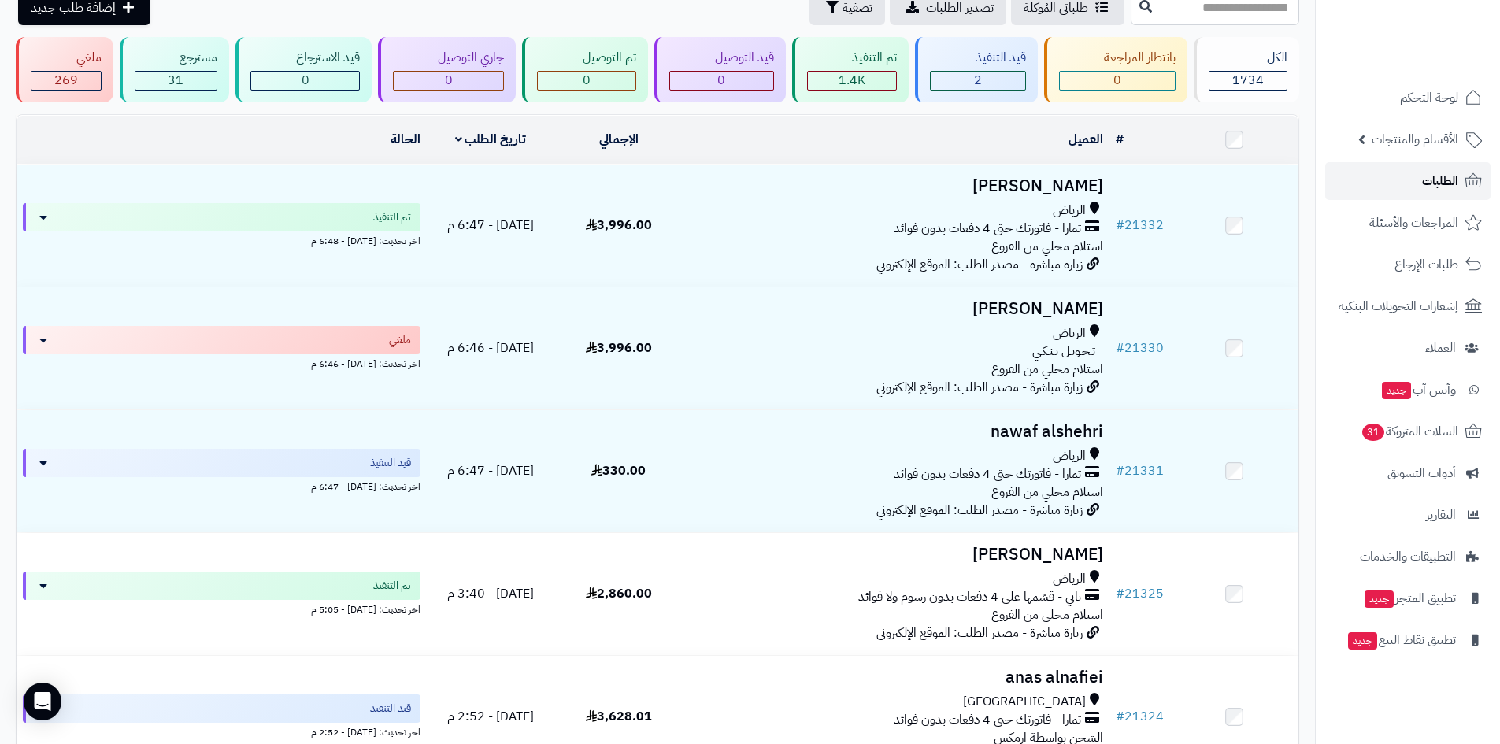
click at [1411, 179] on link "الطلبات" at bounding box center [1407, 181] width 165 height 38
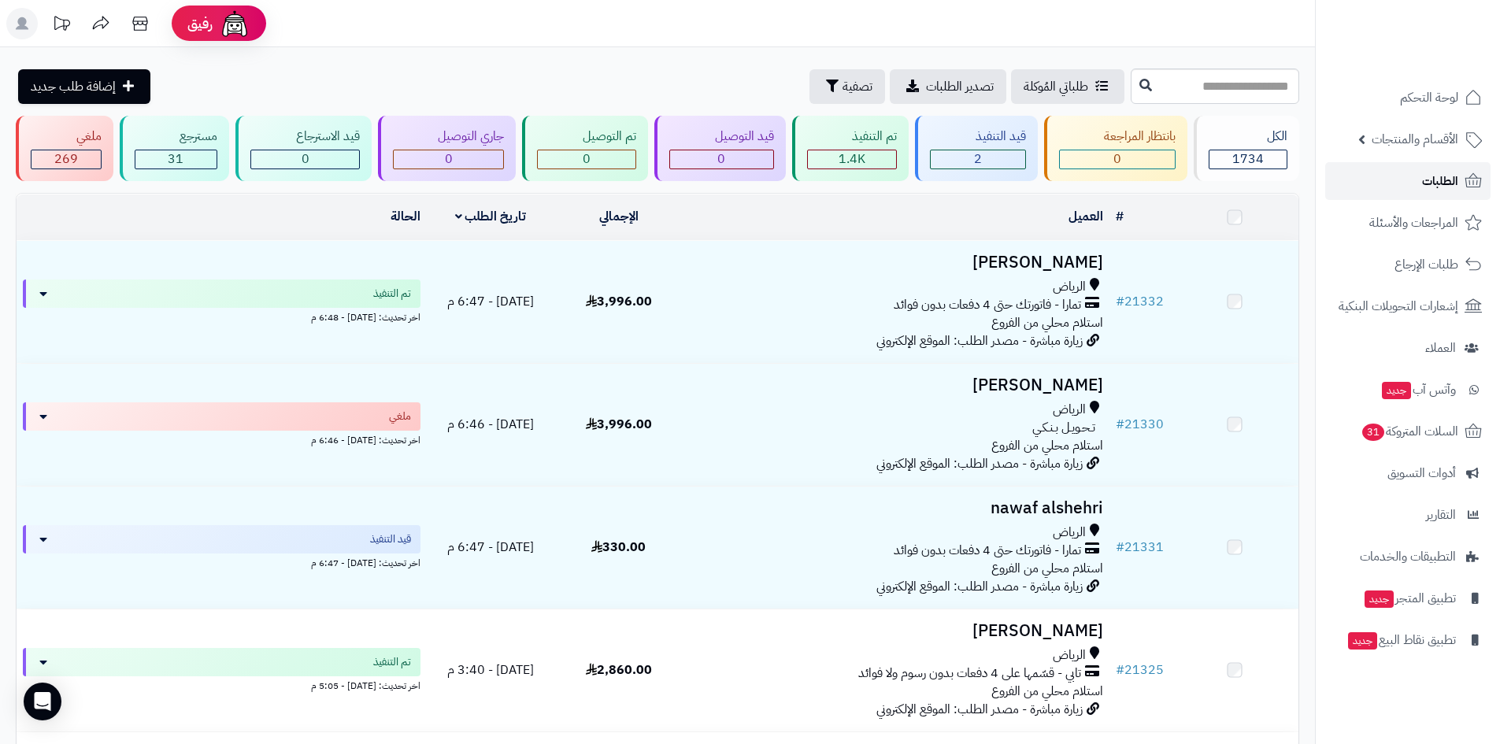
click at [1411, 179] on link "الطلبات" at bounding box center [1407, 181] width 165 height 38
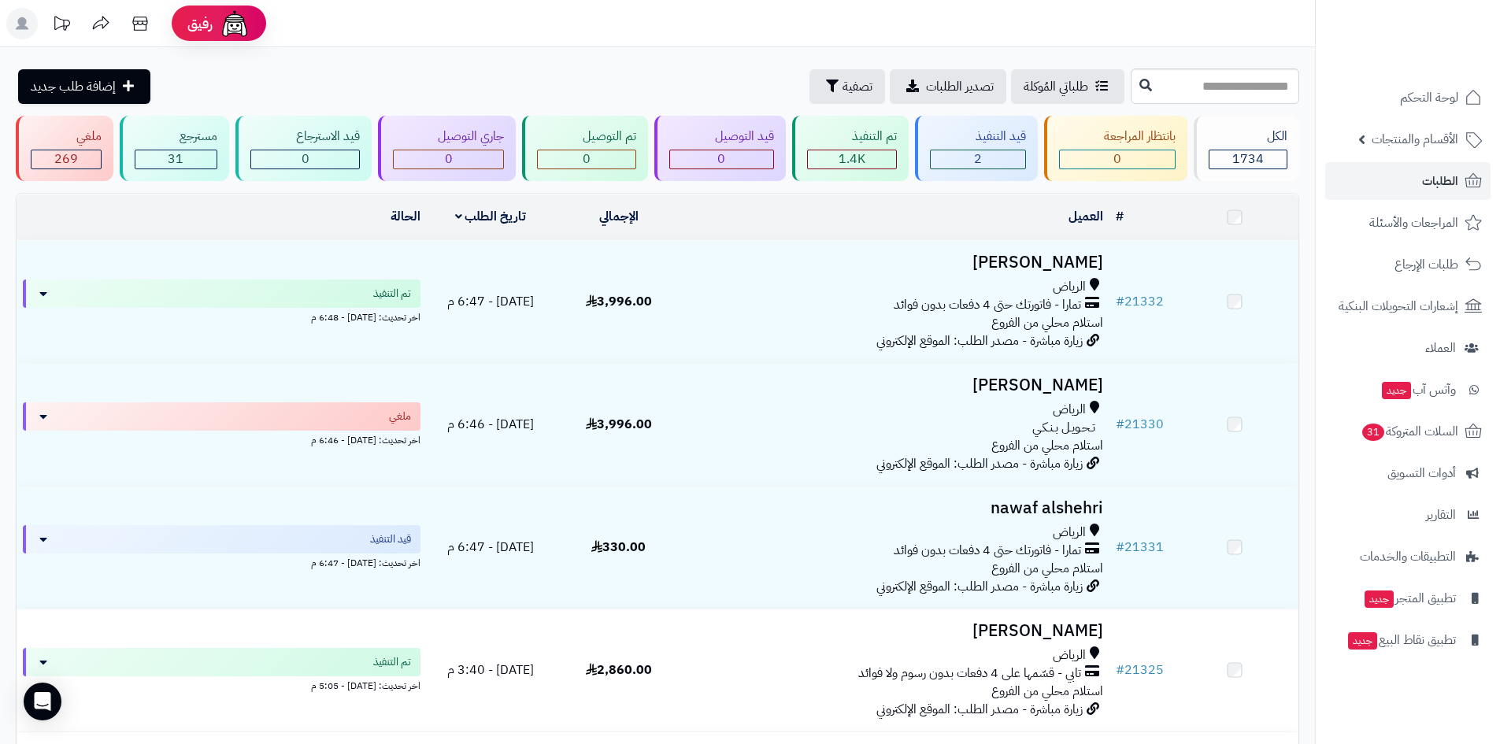
click at [1411, 179] on link "الطلبات" at bounding box center [1407, 181] width 165 height 38
click at [1400, 170] on link "الطلبات" at bounding box center [1407, 181] width 165 height 38
click at [1437, 184] on span "الطلبات" at bounding box center [1440, 181] width 36 height 22
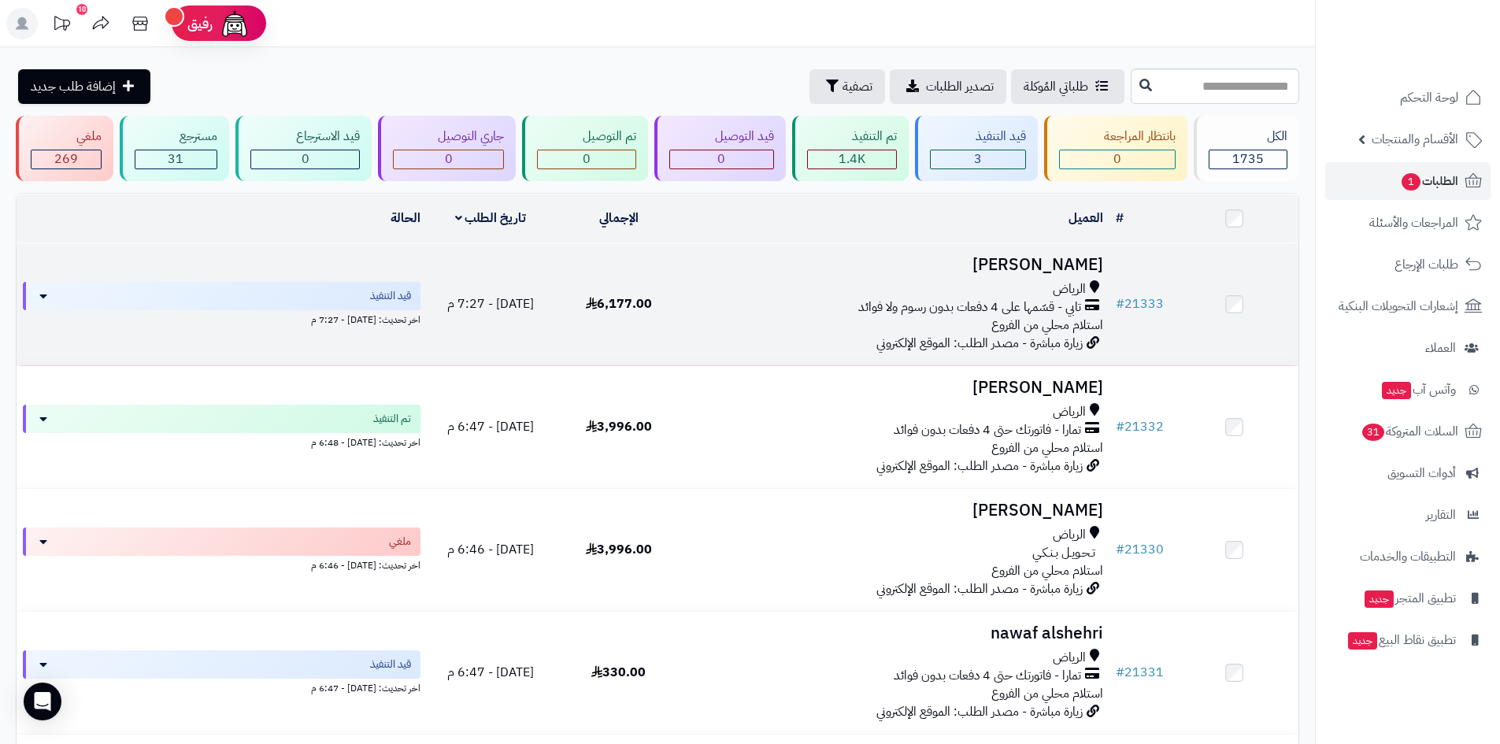
click at [853, 305] on div "تابي - قسّمها على 4 دفعات بدون رسوم ولا فوائد" at bounding box center [896, 307] width 414 height 18
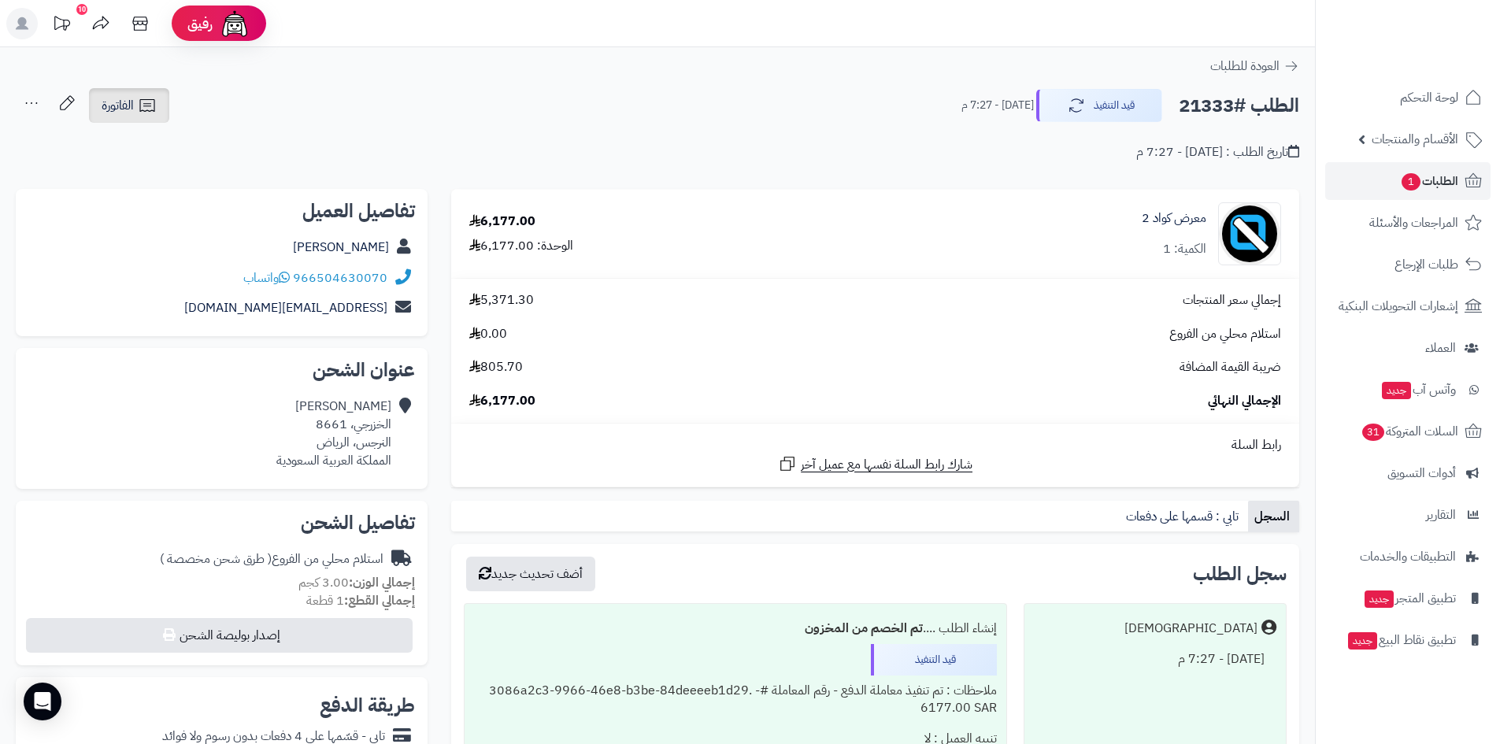
click at [141, 96] on icon at bounding box center [147, 105] width 19 height 19
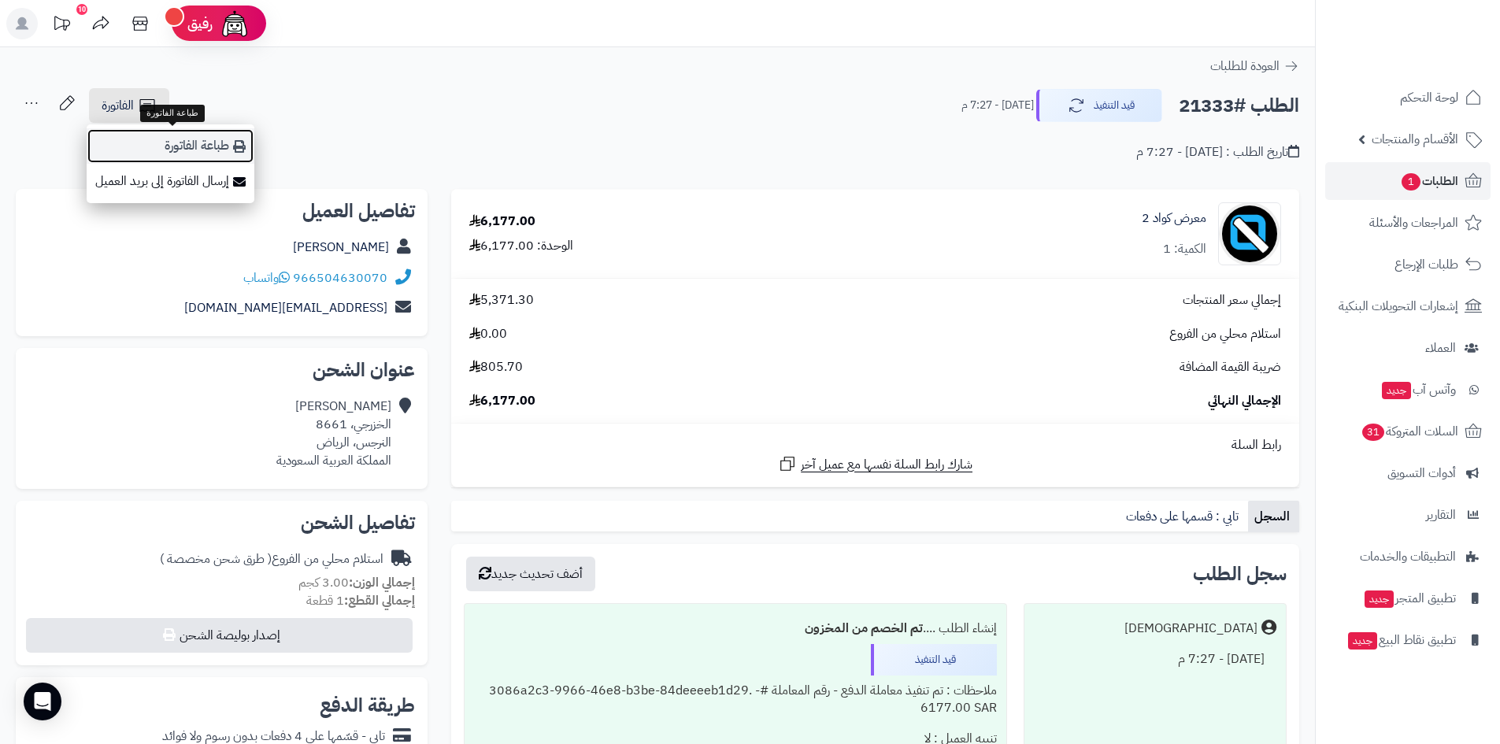
click at [204, 143] on link "طباعة الفاتورة" at bounding box center [171, 145] width 168 height 35
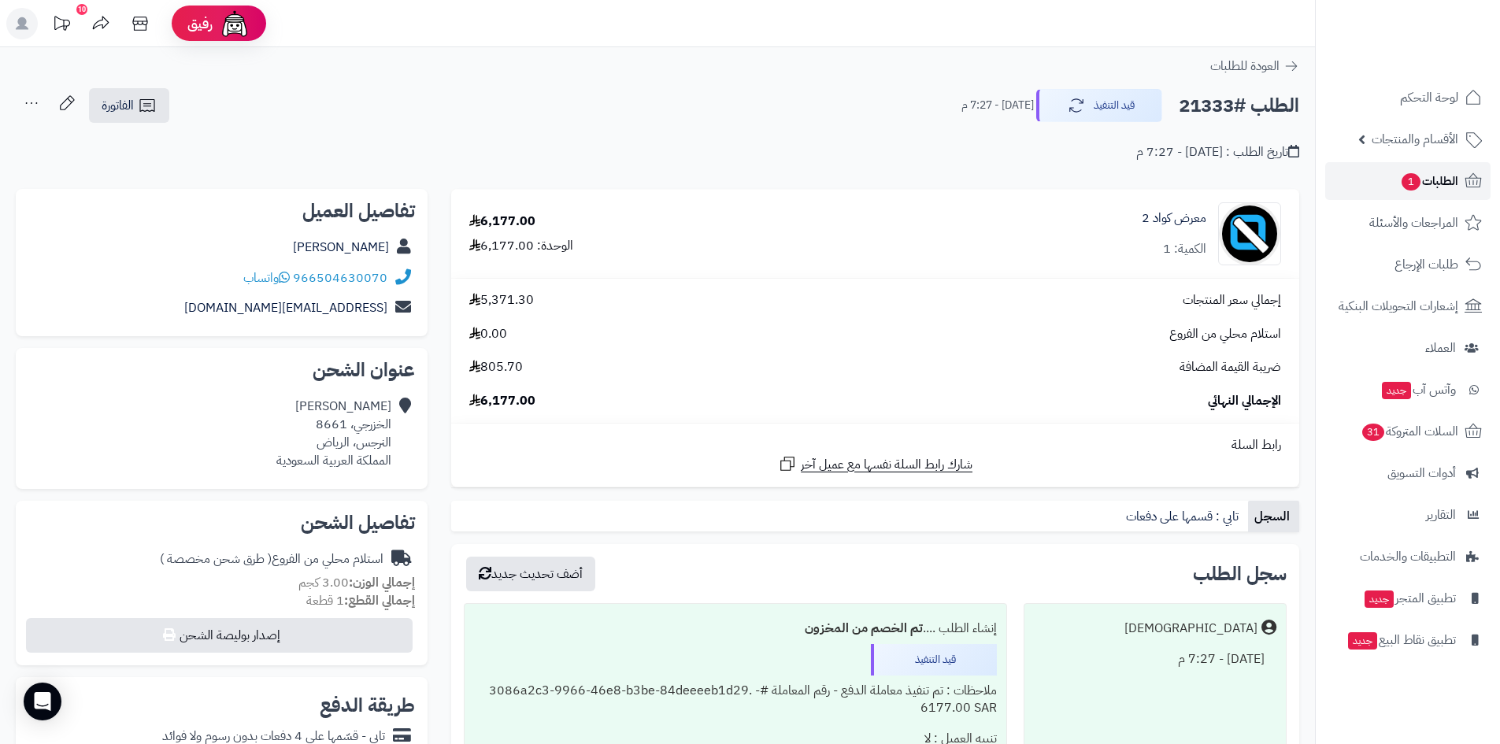
click at [1408, 176] on span "1" at bounding box center [1410, 181] width 19 height 17
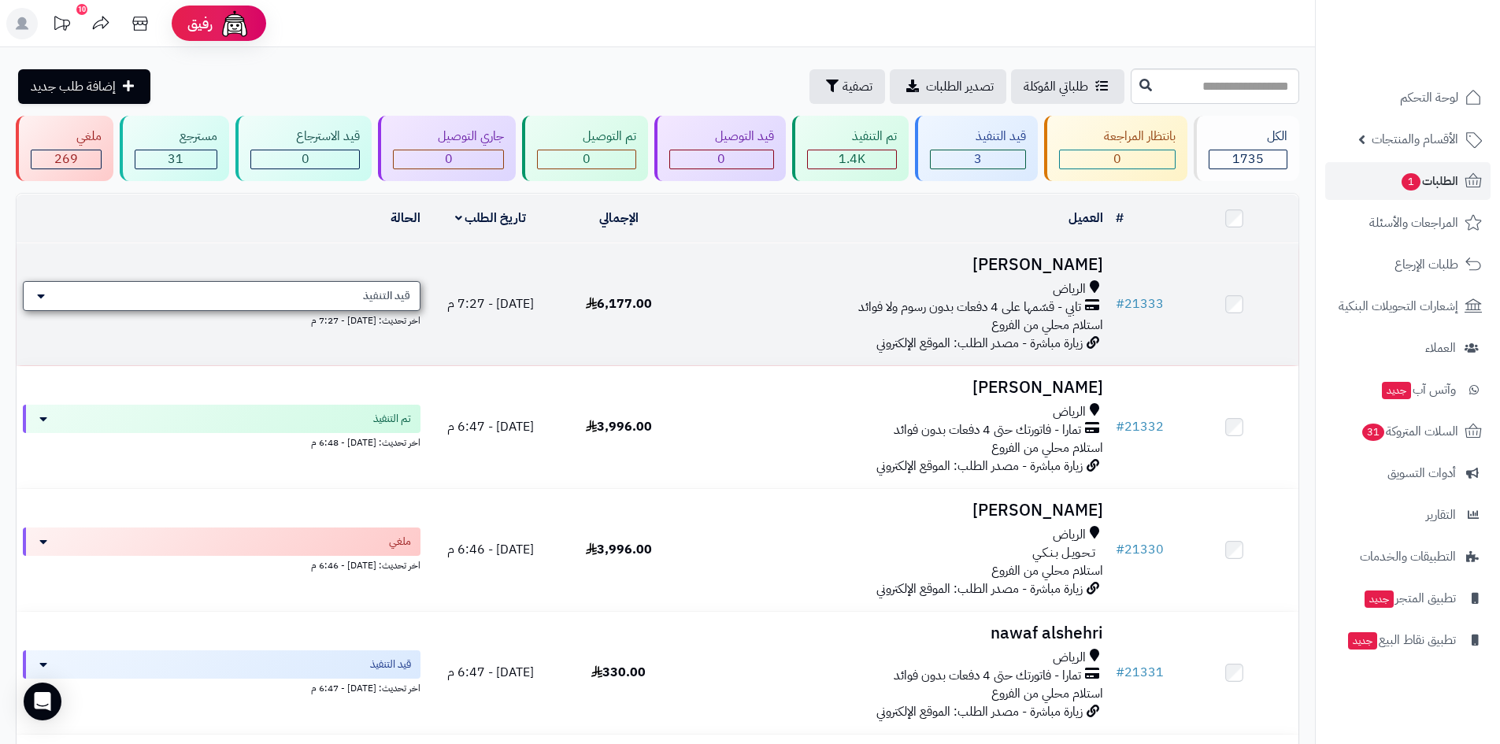
click at [406, 294] on span "قيد التنفيذ" at bounding box center [386, 296] width 47 height 16
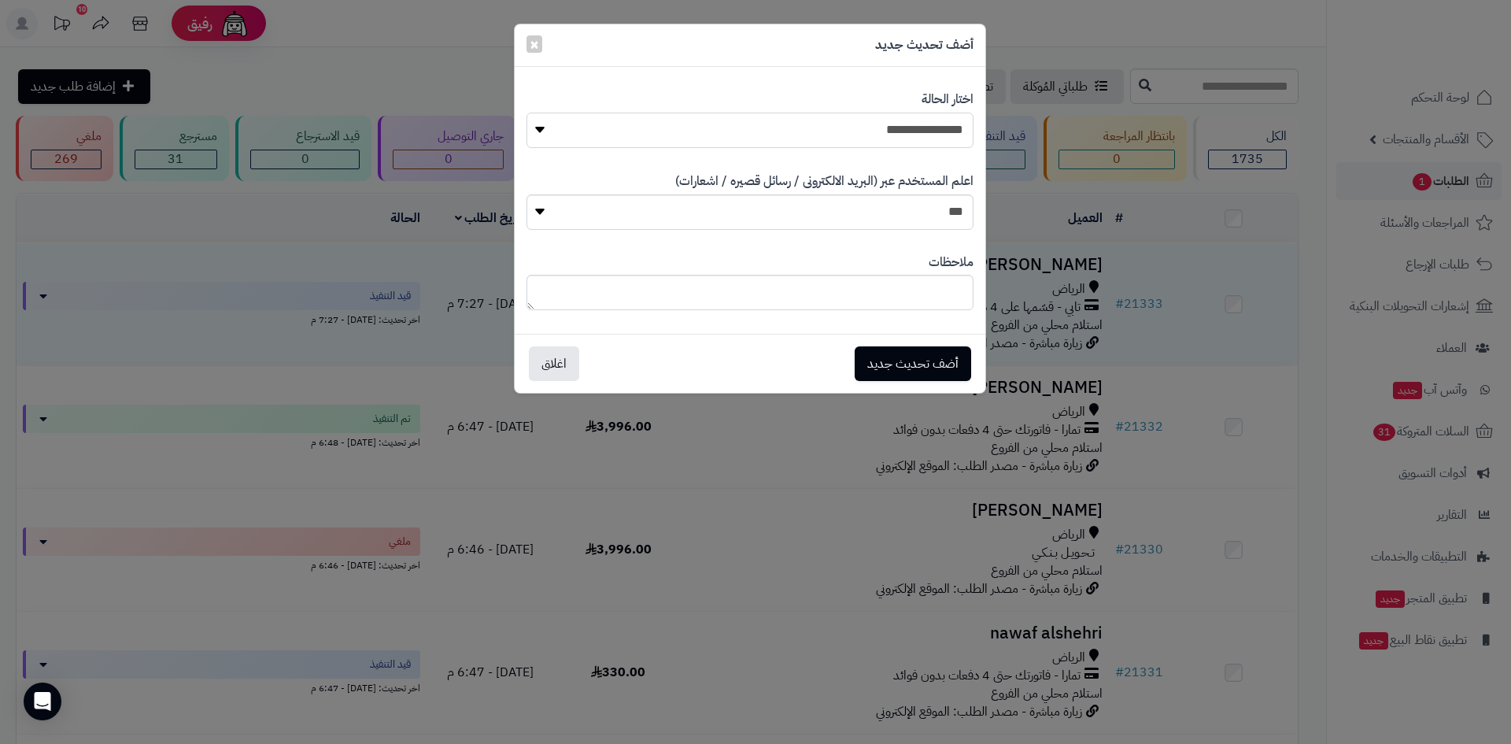
click at [923, 136] on select "**********" at bounding box center [750, 130] width 447 height 35
select select "*"
click at [527, 113] on select "**********" at bounding box center [750, 130] width 447 height 35
click at [916, 361] on button "أضف تحديث جديد" at bounding box center [913, 363] width 117 height 35
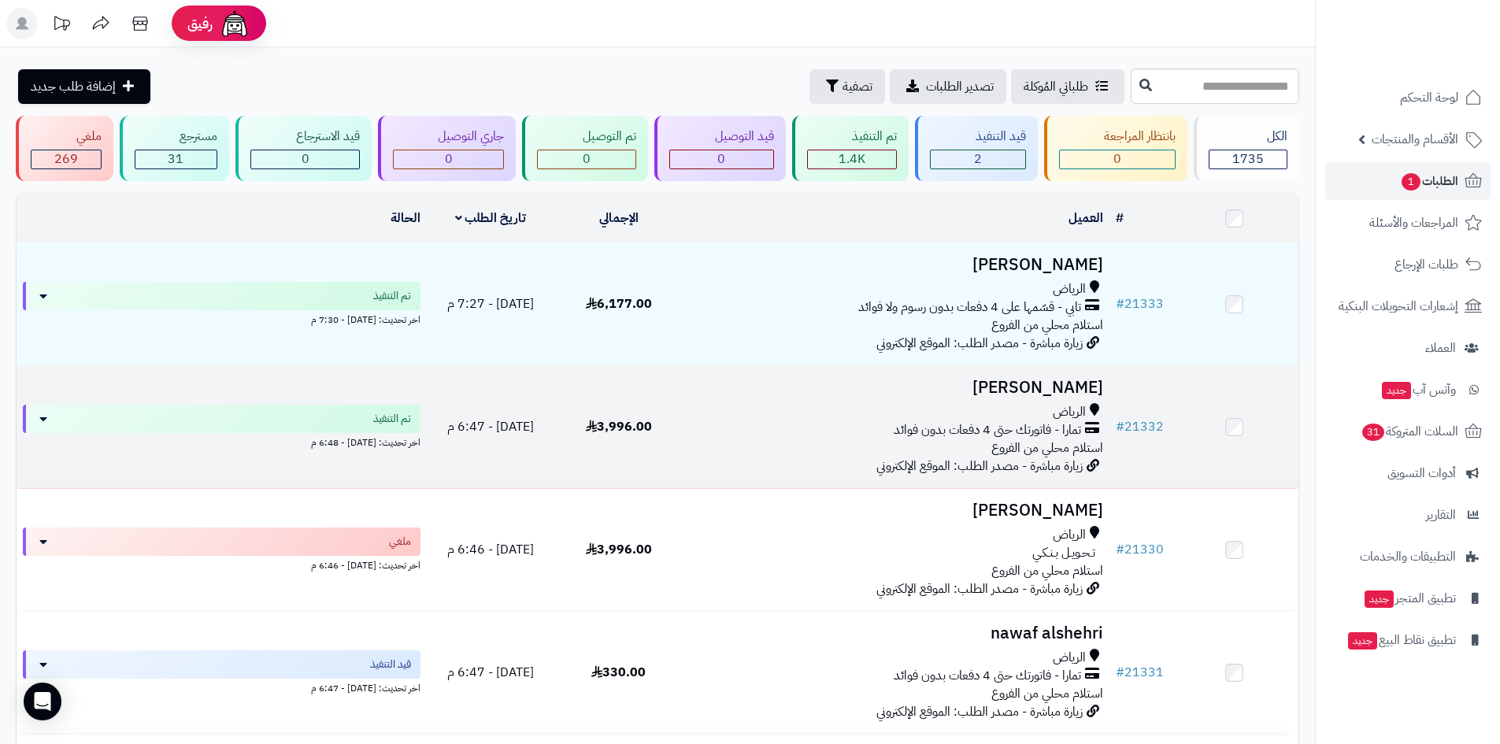
click at [538, 414] on td "[DATE] - 6:47 م" at bounding box center [491, 427] width 128 height 122
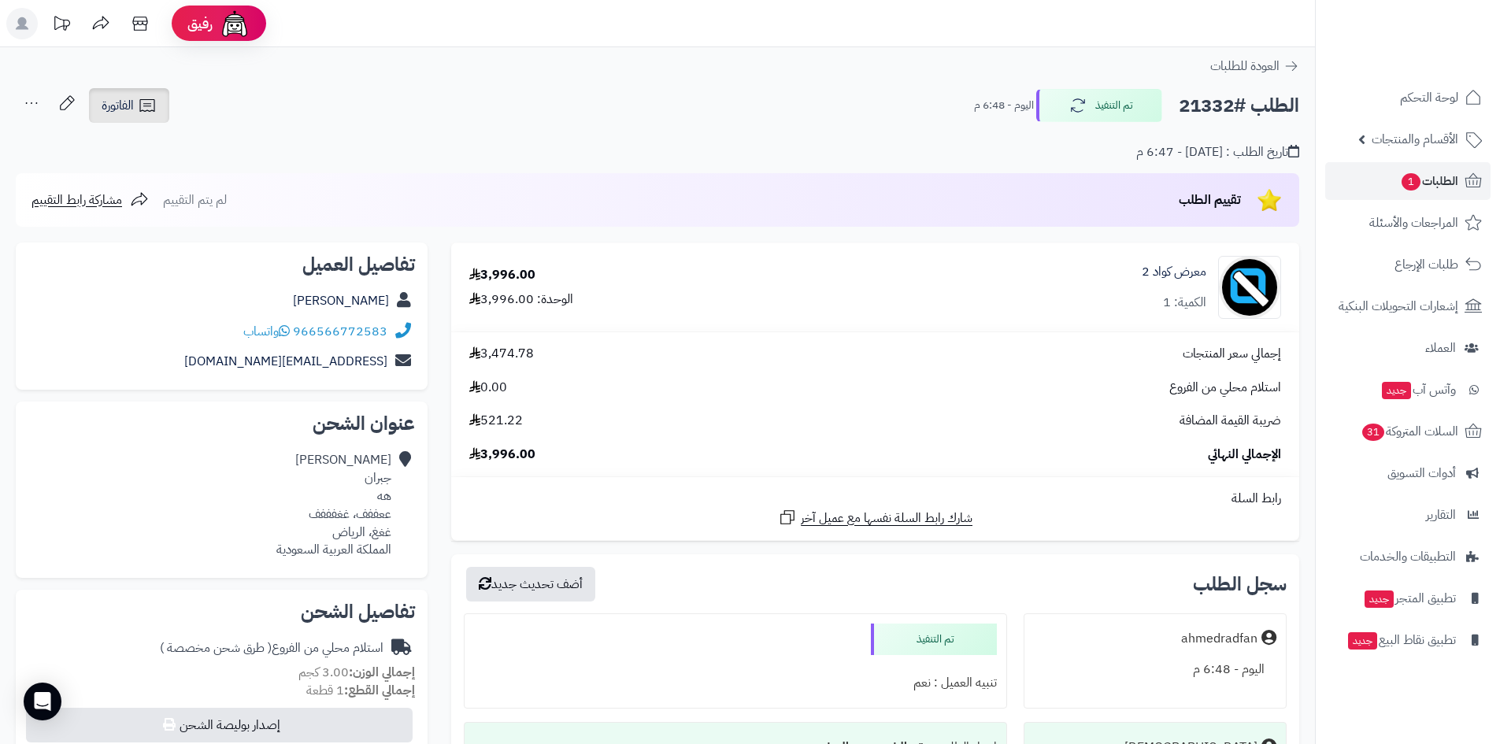
click at [120, 103] on span "الفاتورة" at bounding box center [118, 105] width 32 height 19
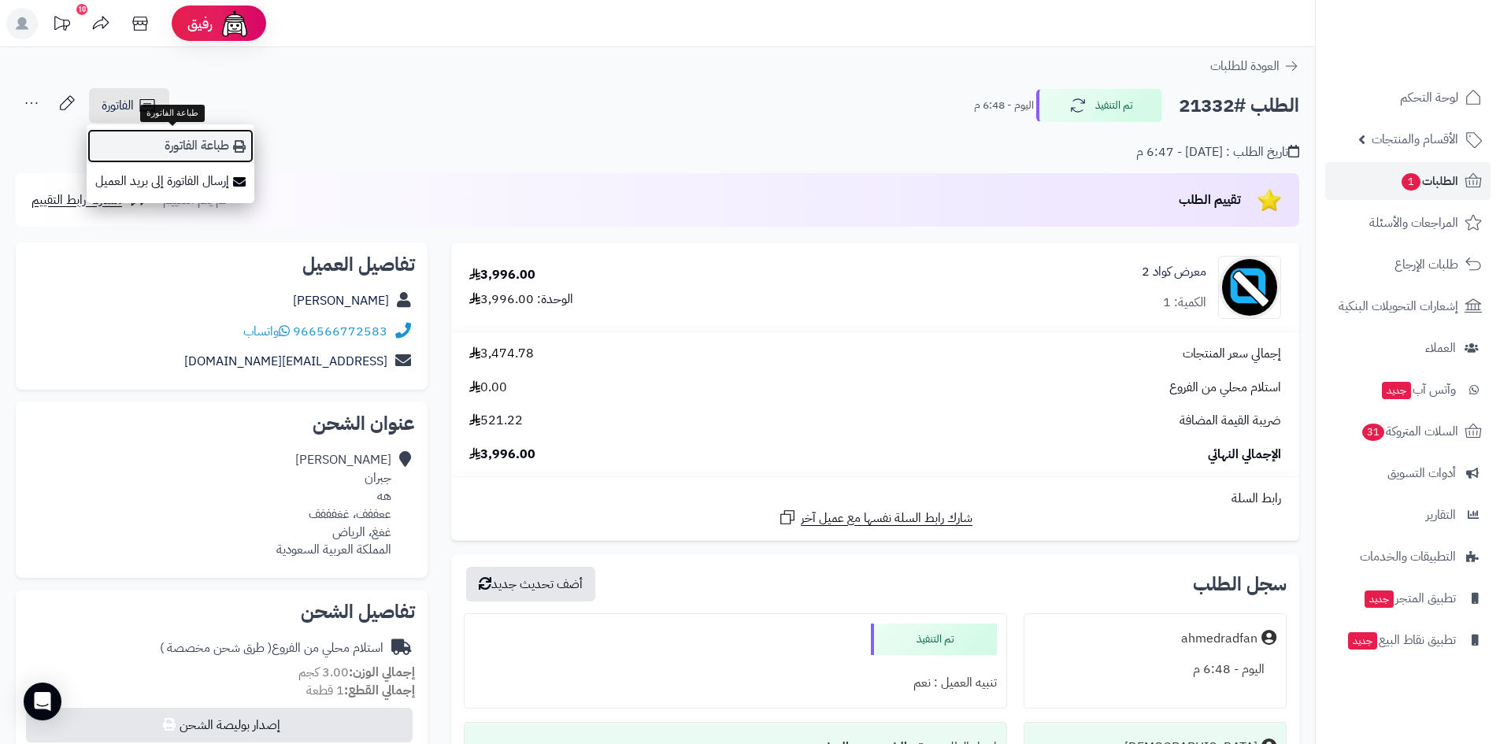
click at [226, 151] on link "طباعة الفاتورة" at bounding box center [171, 145] width 168 height 35
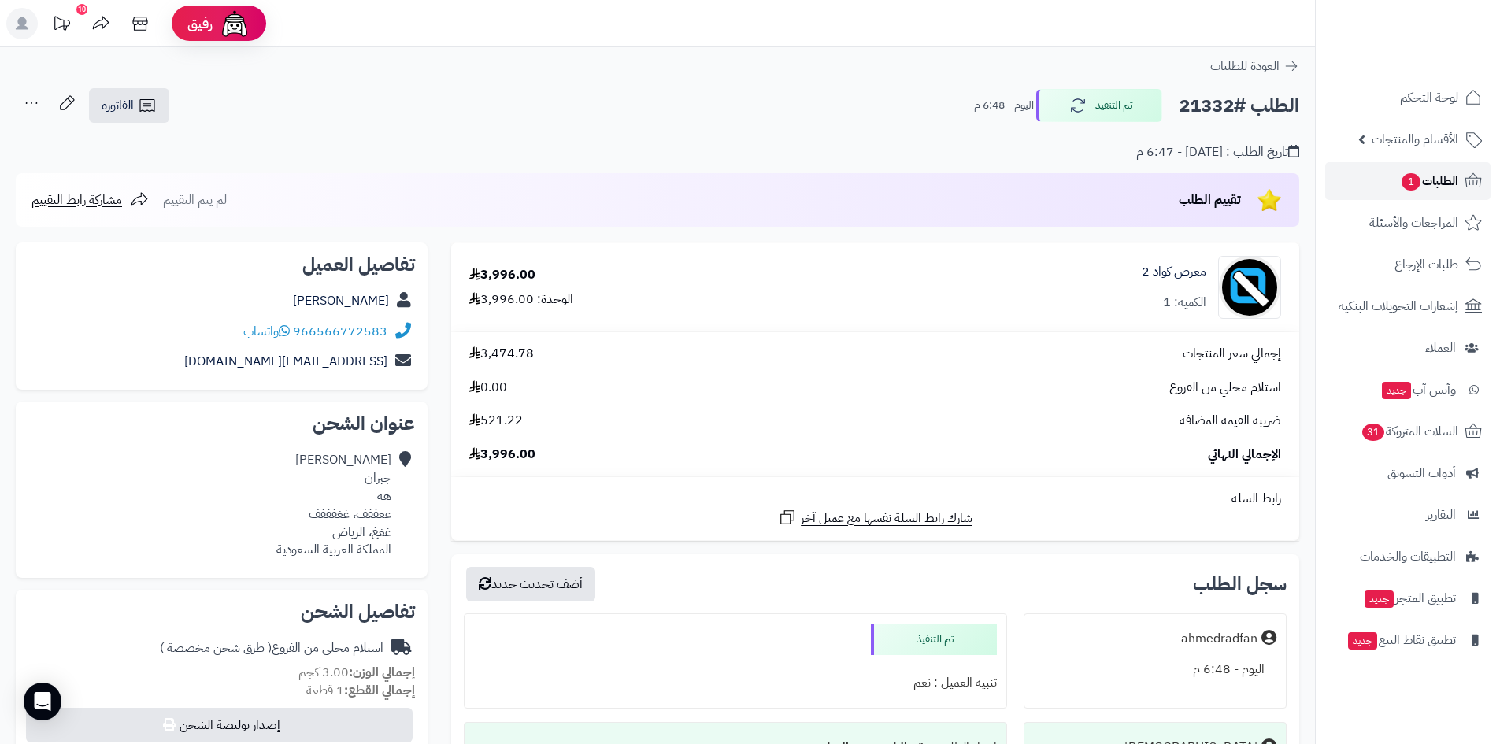
click at [1415, 187] on span "1" at bounding box center [1410, 181] width 19 height 17
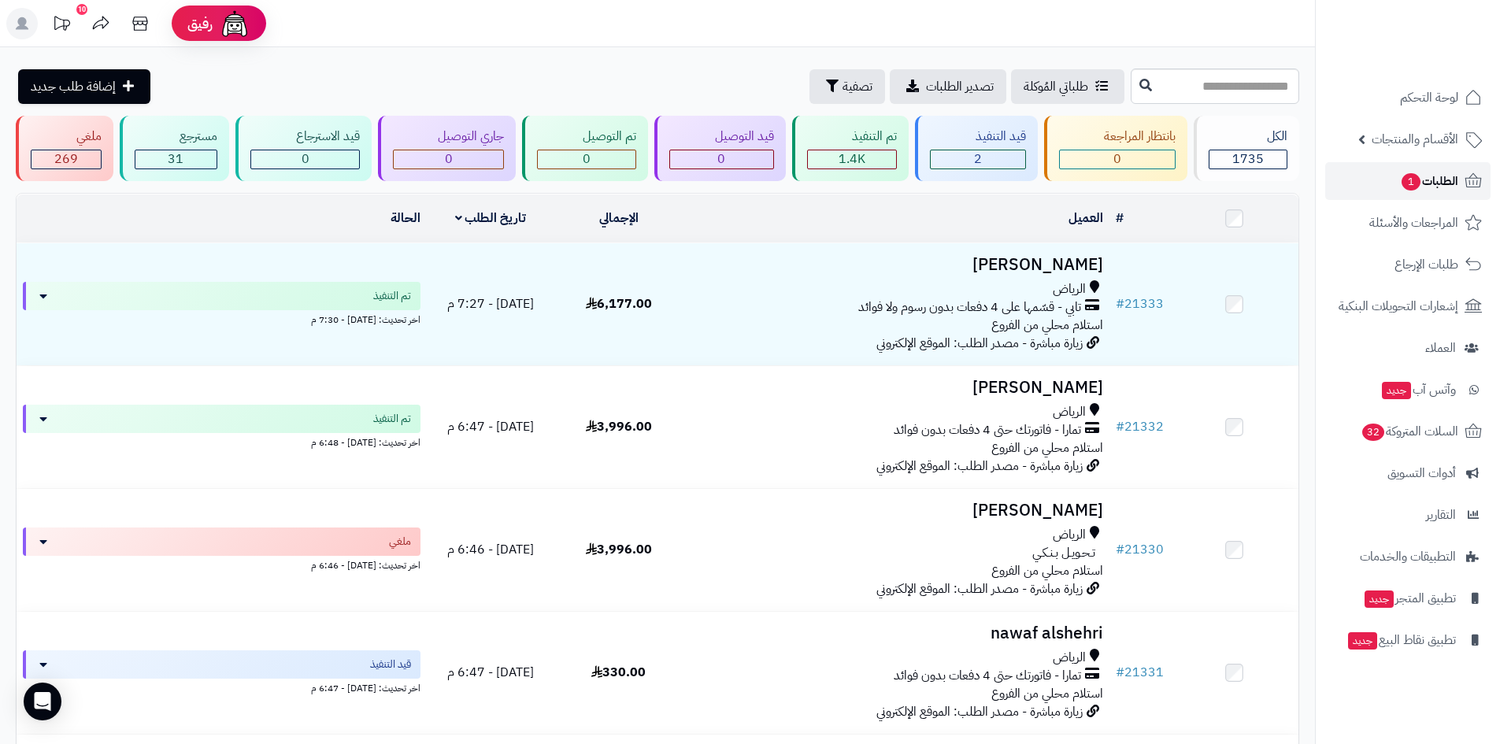
click at [1439, 189] on span "الطلبات 1" at bounding box center [1429, 181] width 58 height 22
click at [1419, 182] on span "الطلبات 1" at bounding box center [1429, 181] width 58 height 22
click at [1425, 134] on span "الأقسام والمنتجات" at bounding box center [1414, 139] width 87 height 22
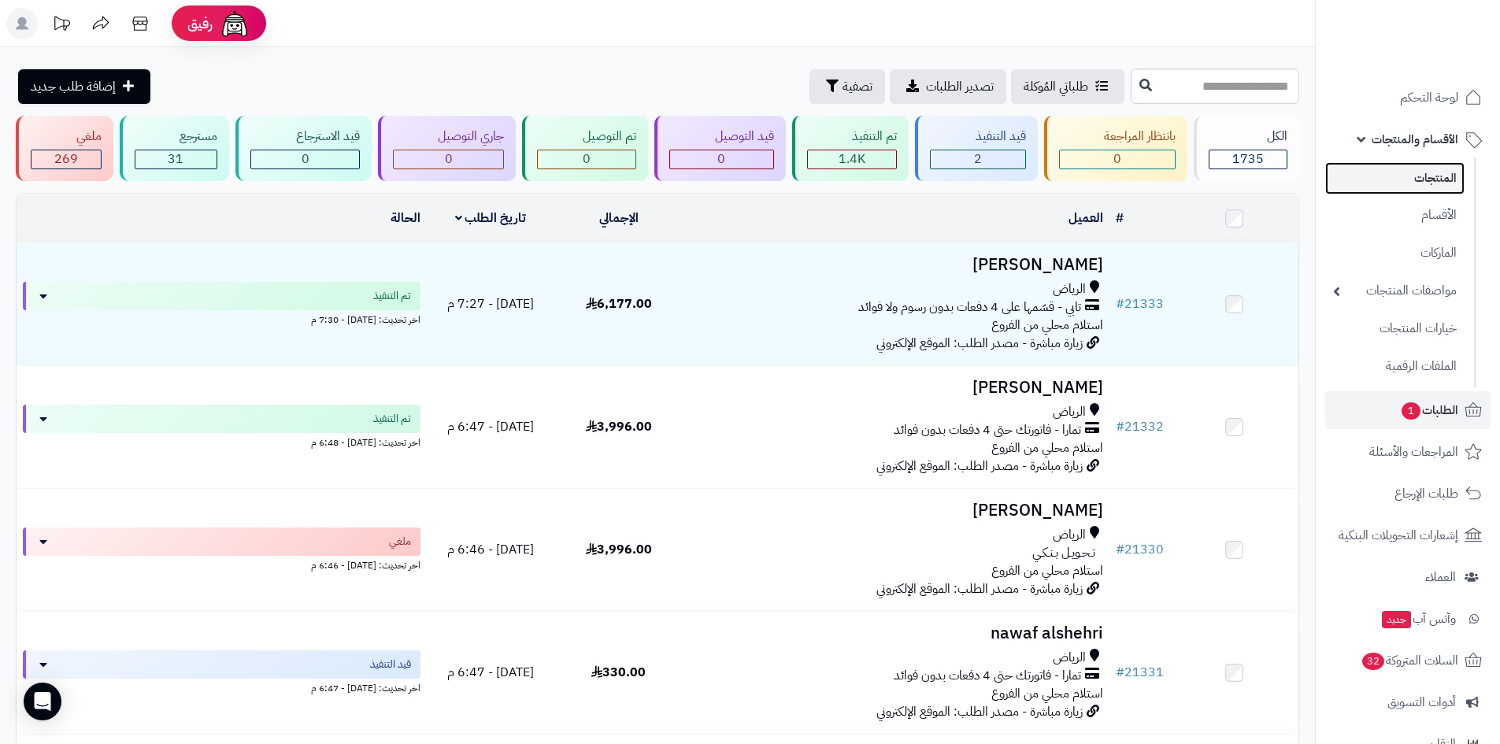
click at [1434, 176] on link "المنتجات" at bounding box center [1394, 178] width 139 height 32
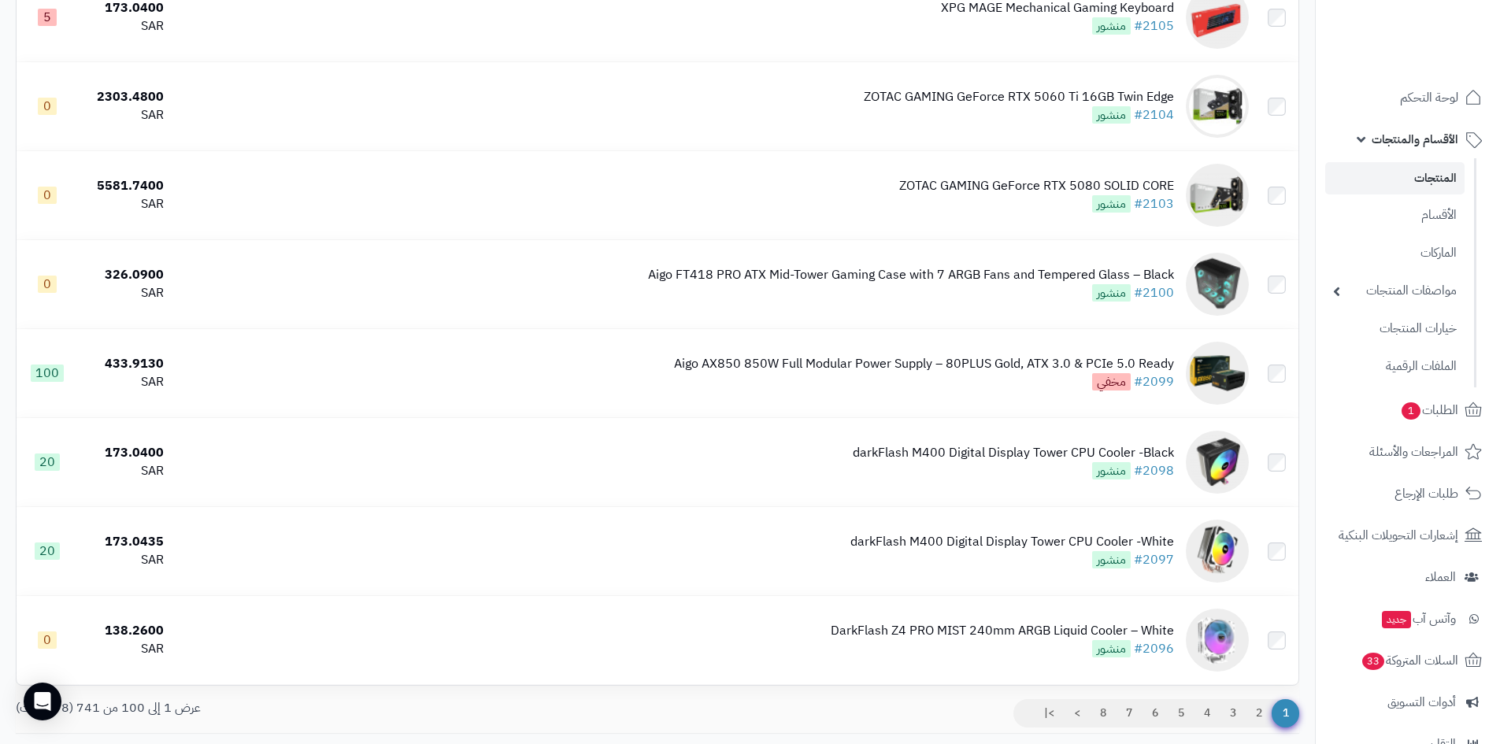
scroll to position [8528, 0]
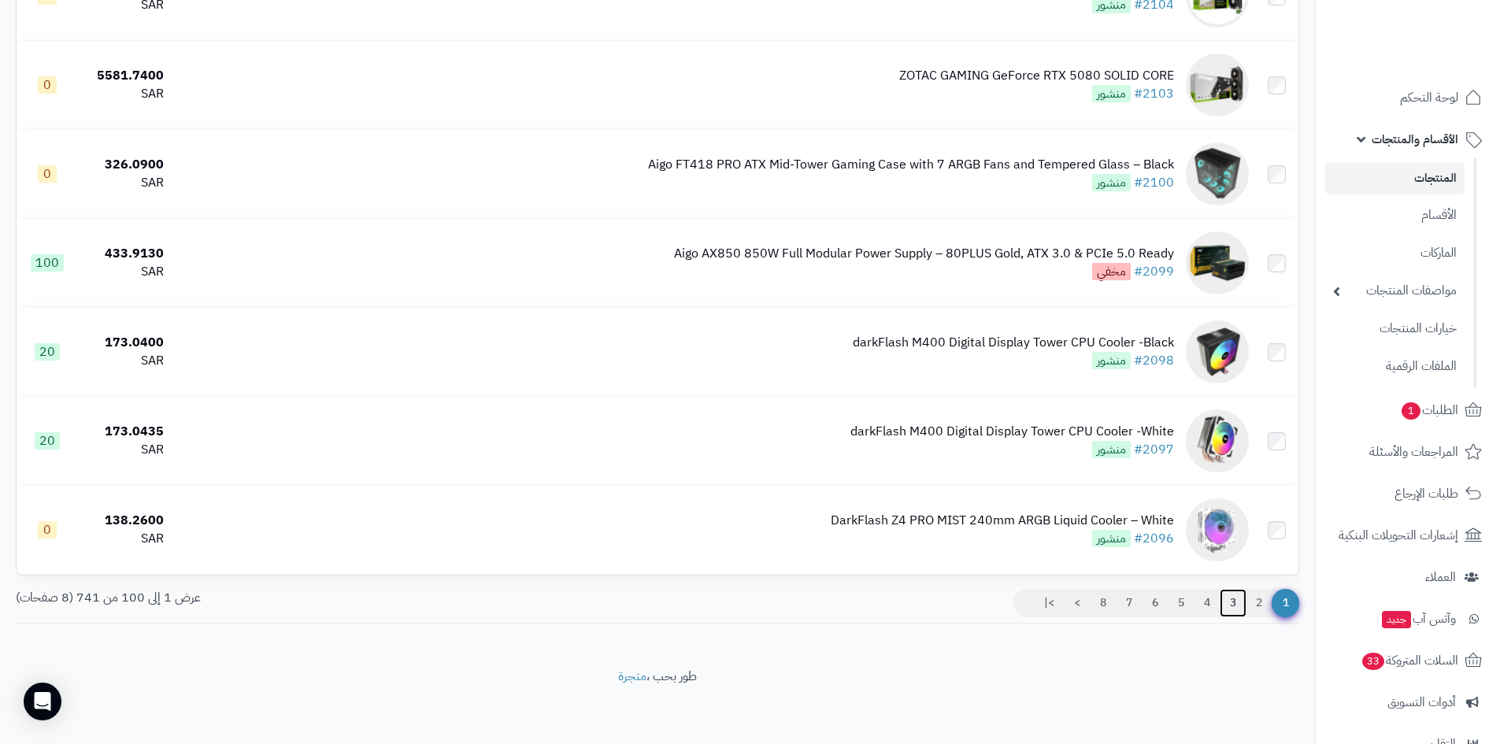
click at [1235, 605] on link "3" at bounding box center [1232, 603] width 27 height 28
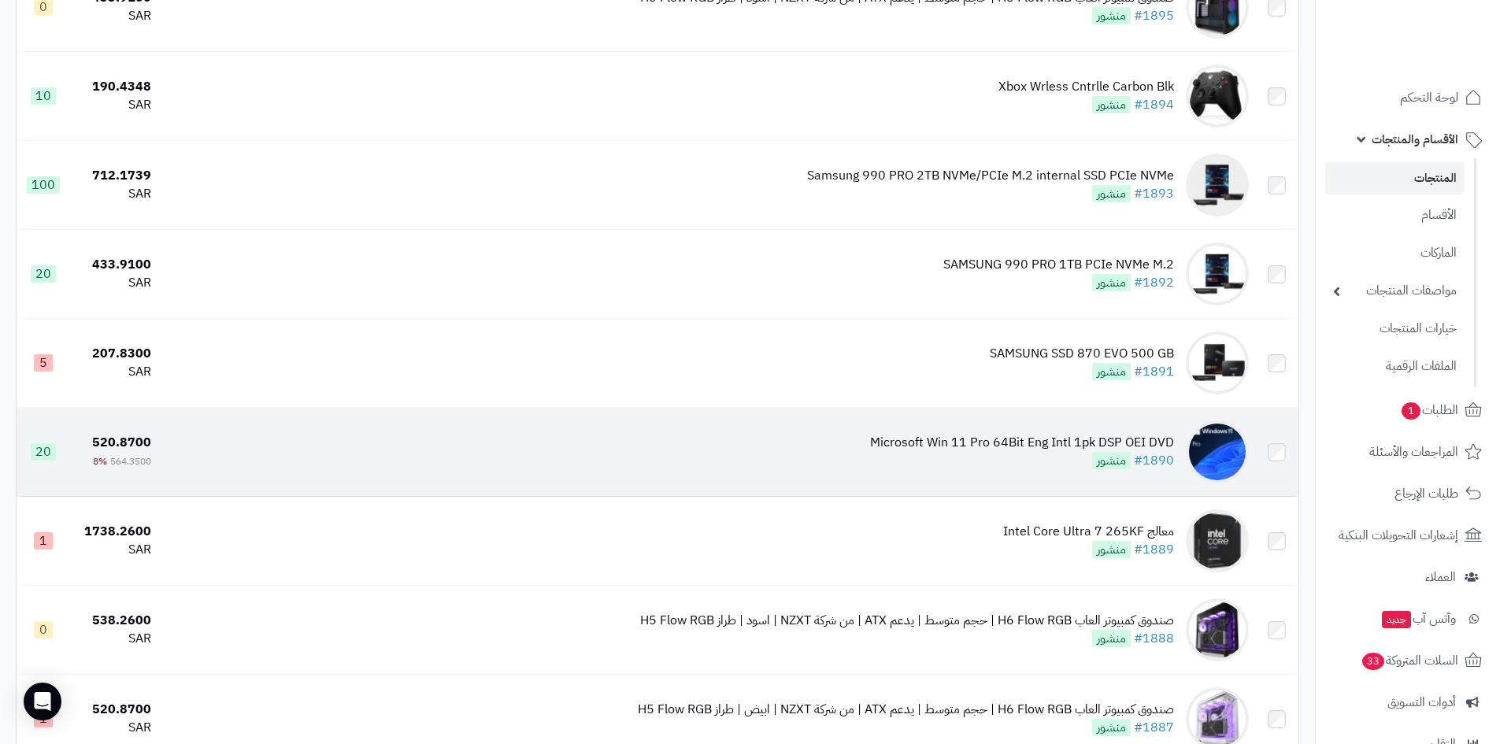
scroll to position [4015, 0]
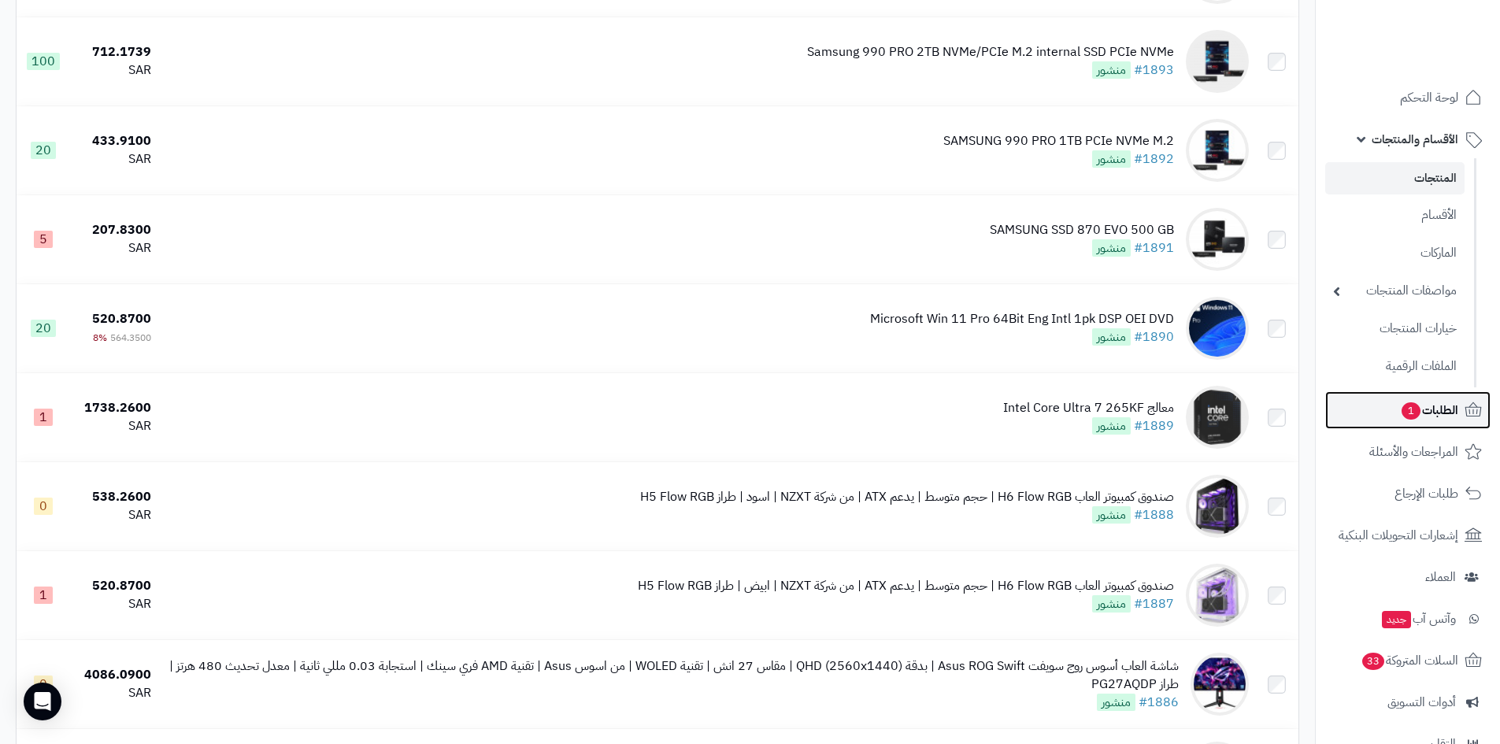
click at [1421, 401] on span "الطلبات 1" at bounding box center [1429, 410] width 58 height 22
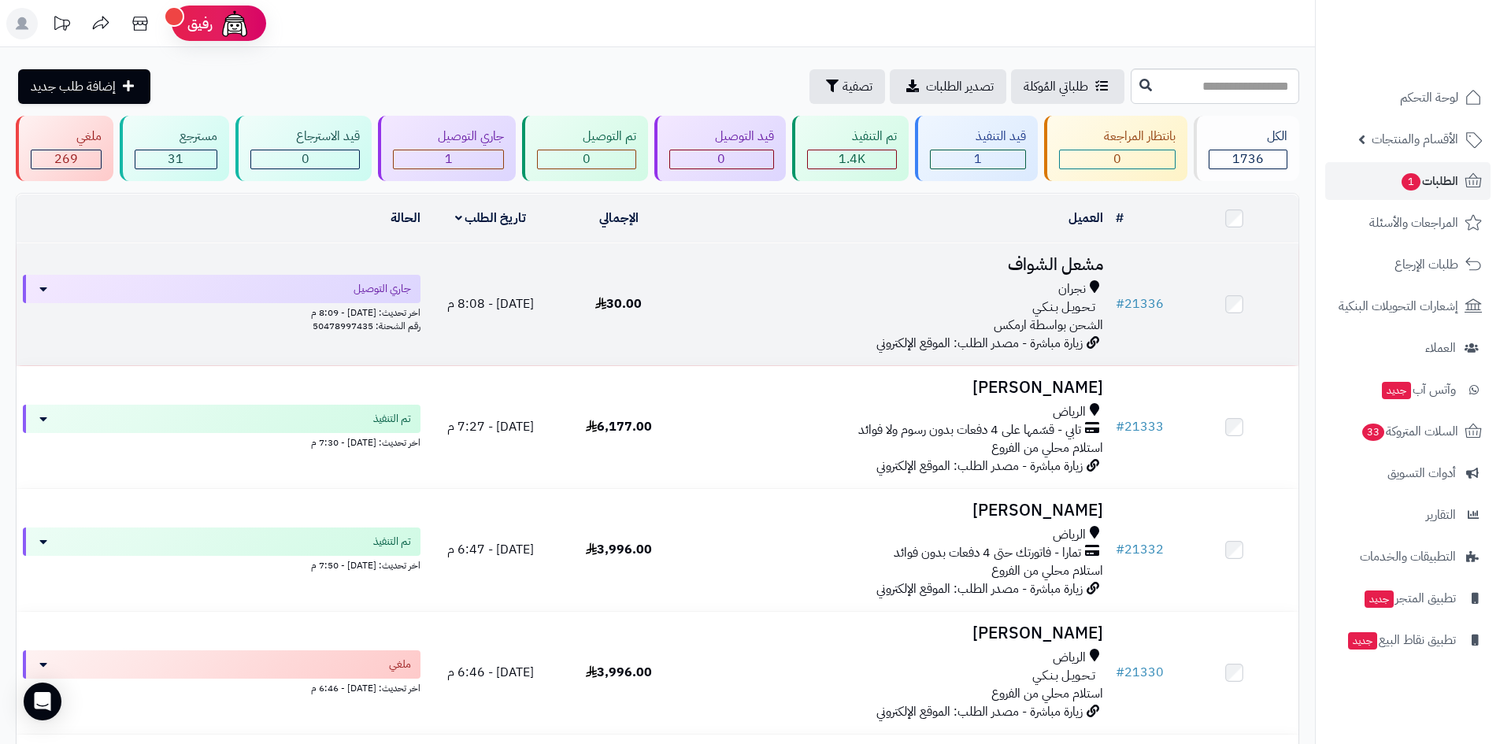
click at [721, 288] on div "نجران" at bounding box center [896, 289] width 414 height 18
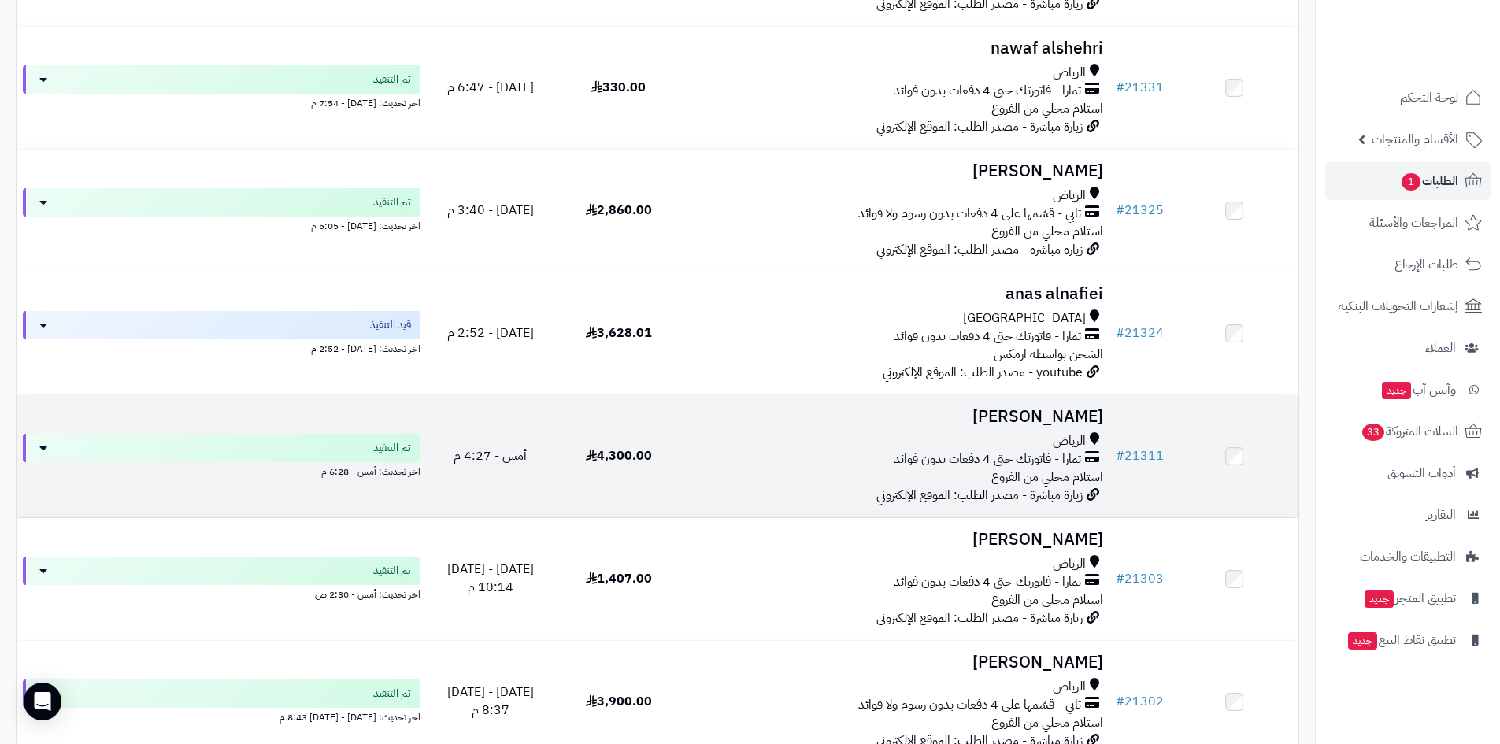
scroll to position [866, 0]
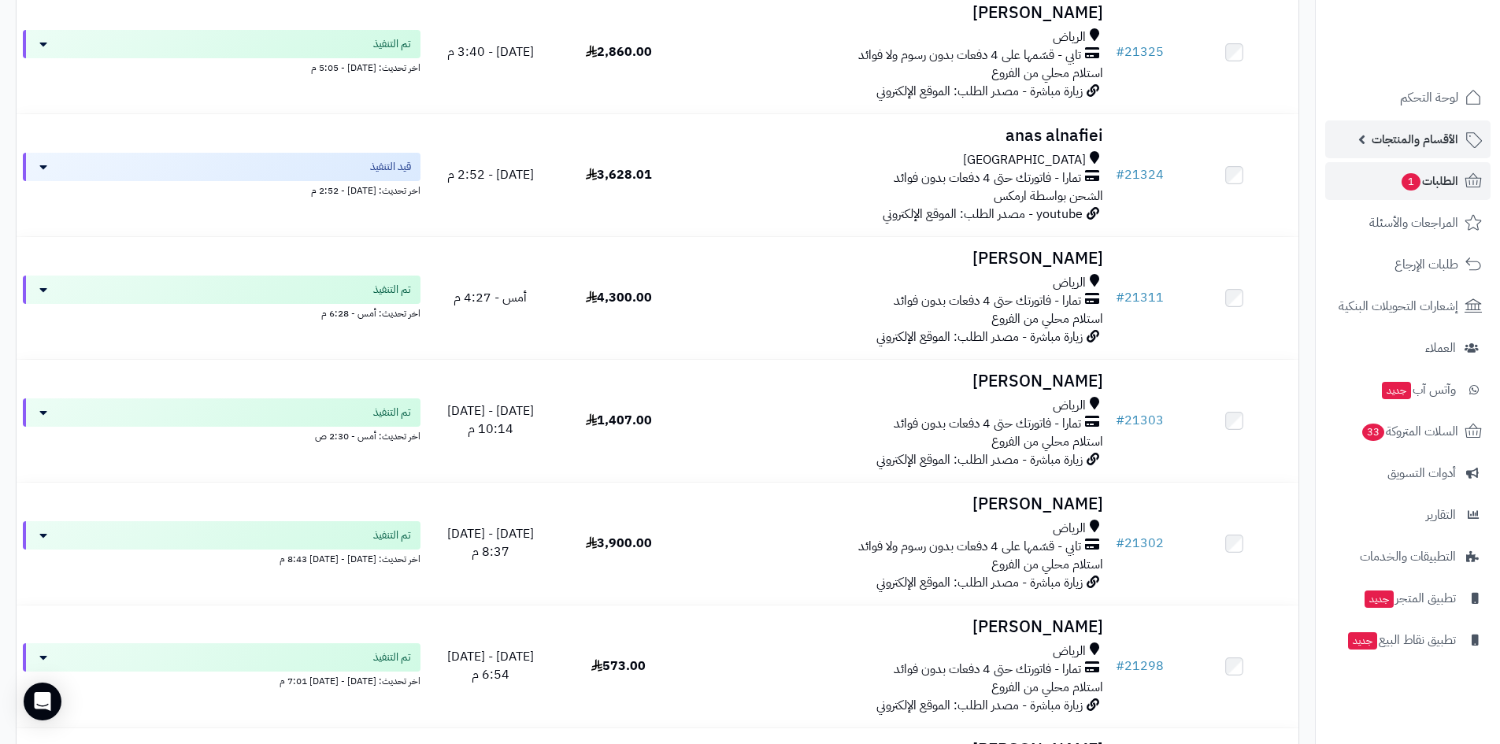
click at [1430, 138] on span "الأقسام والمنتجات" at bounding box center [1414, 139] width 87 height 22
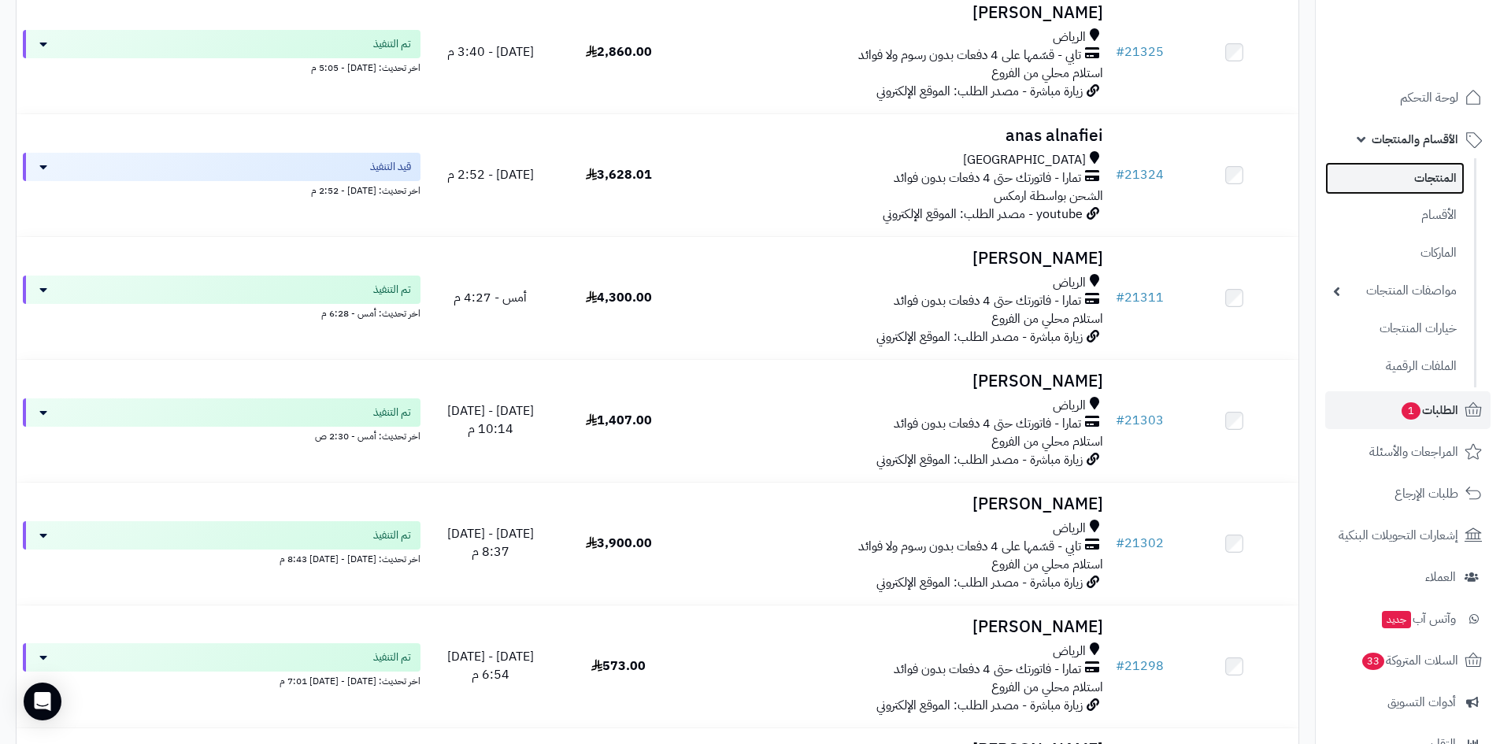
click at [1428, 177] on link "المنتجات" at bounding box center [1394, 178] width 139 height 32
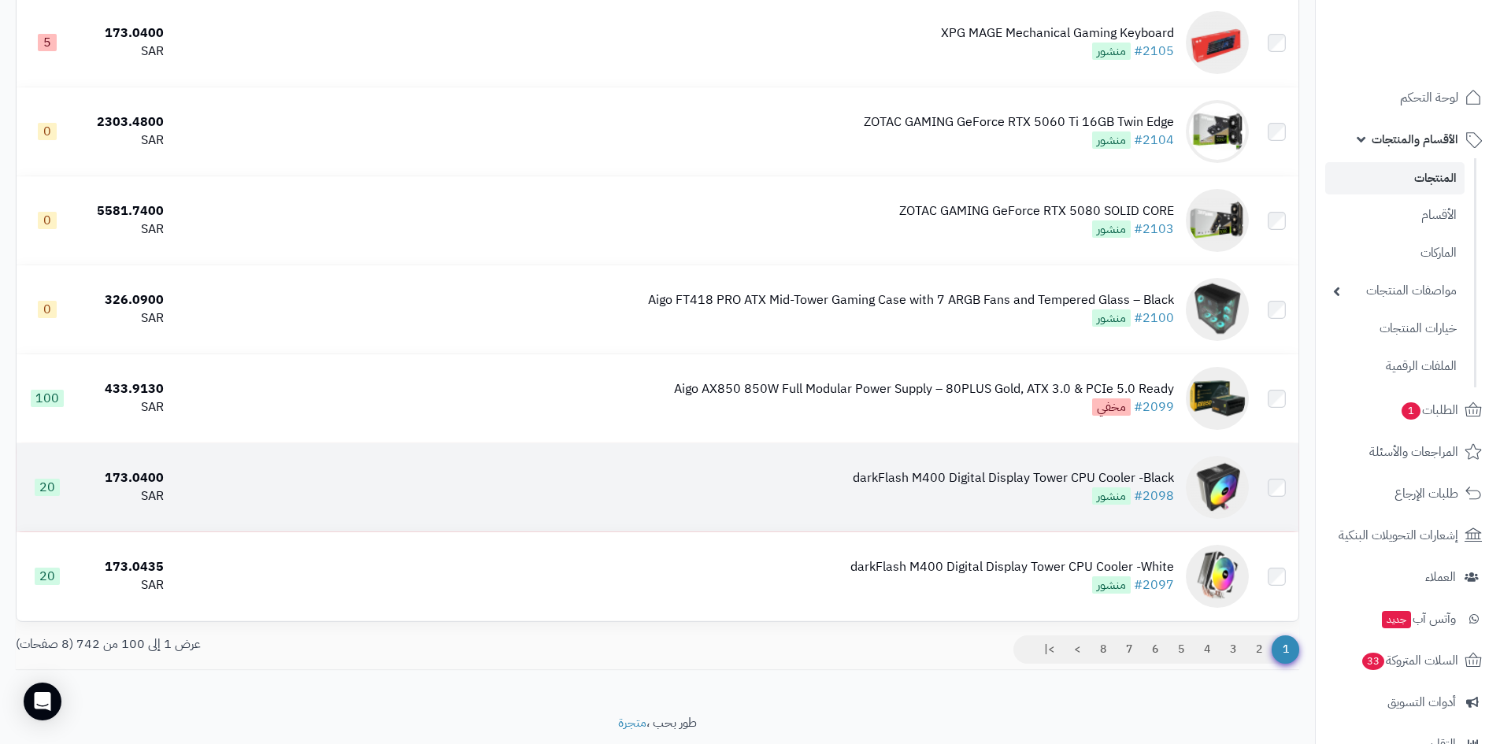
scroll to position [8528, 0]
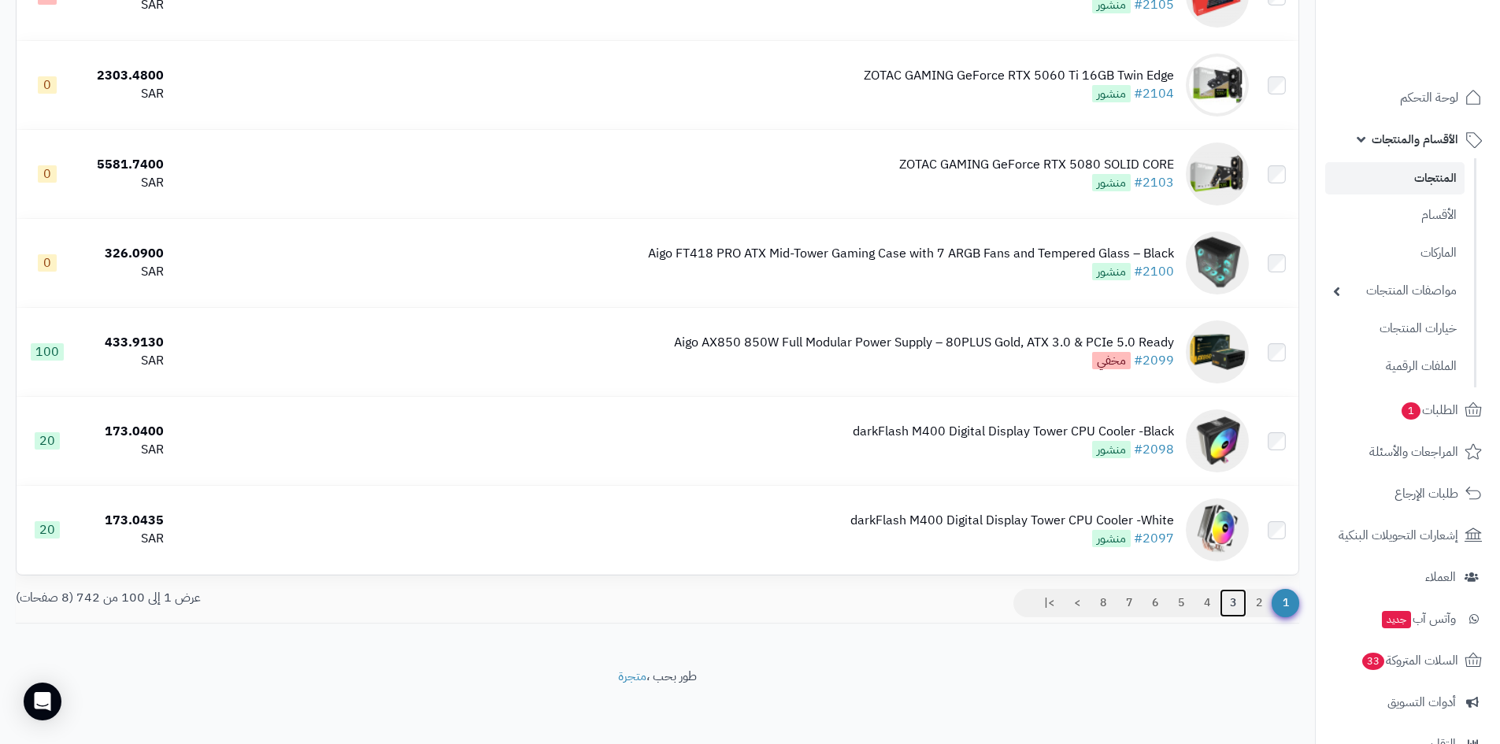
click at [1229, 591] on link "3" at bounding box center [1232, 603] width 27 height 28
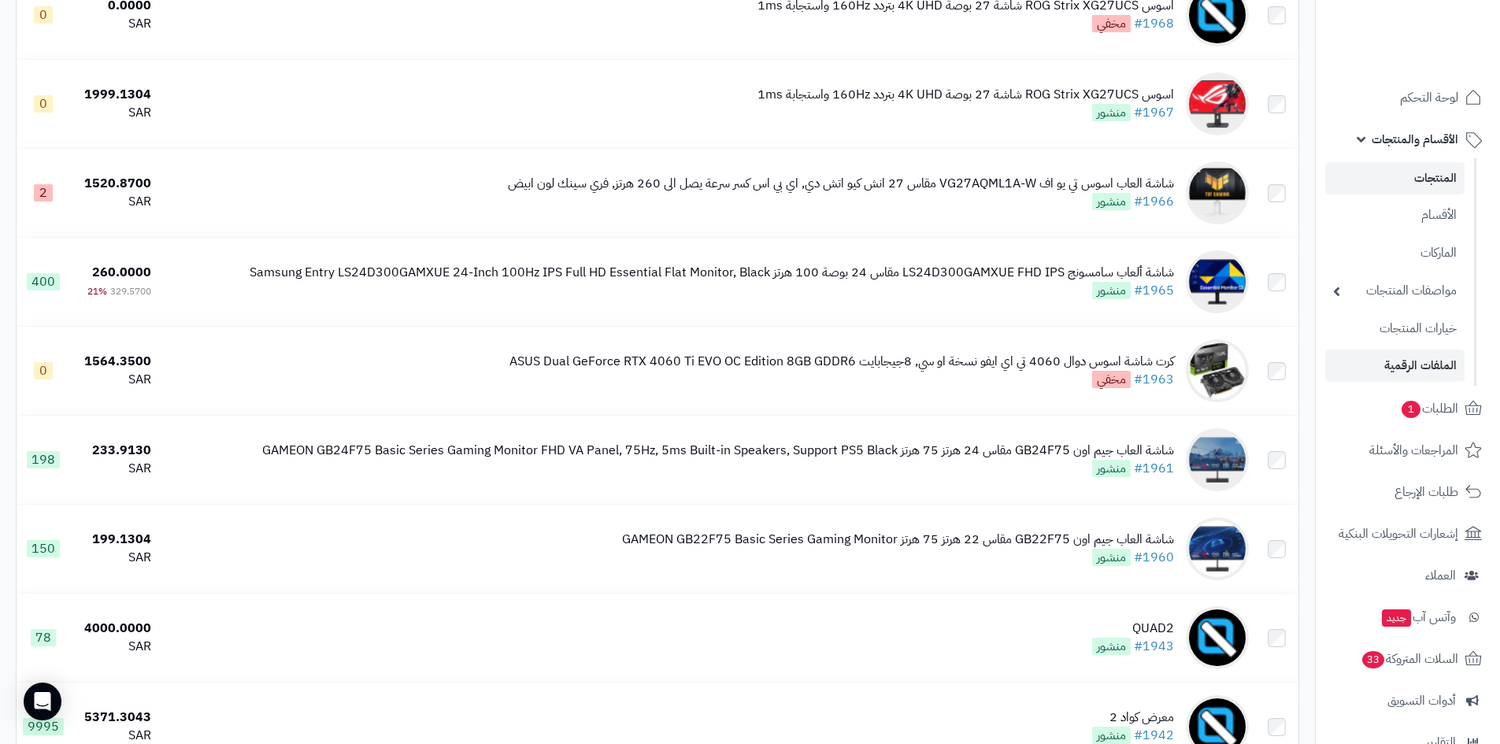
scroll to position [472, 0]
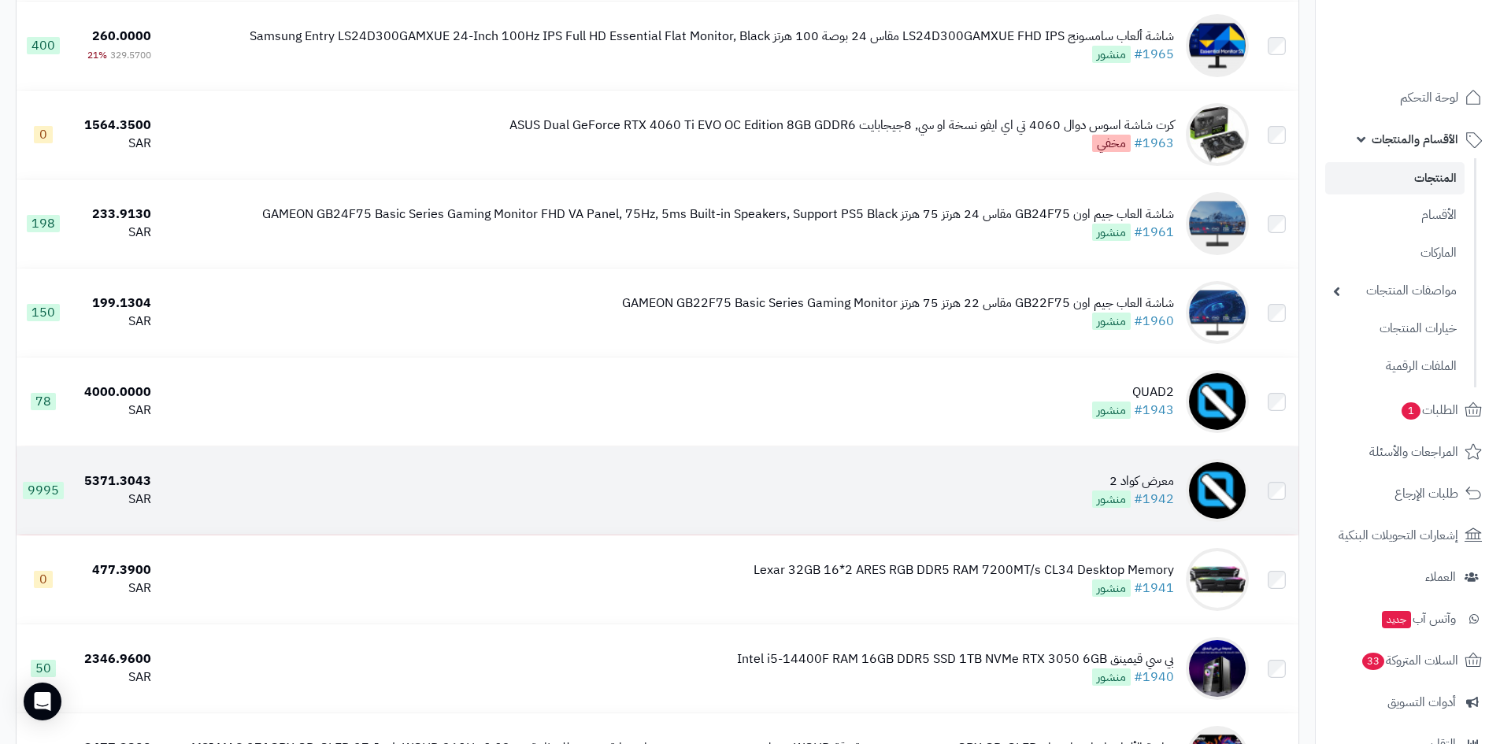
click at [1063, 483] on td "معرض كواد 2 #1942 منشور" at bounding box center [705, 490] width 1097 height 88
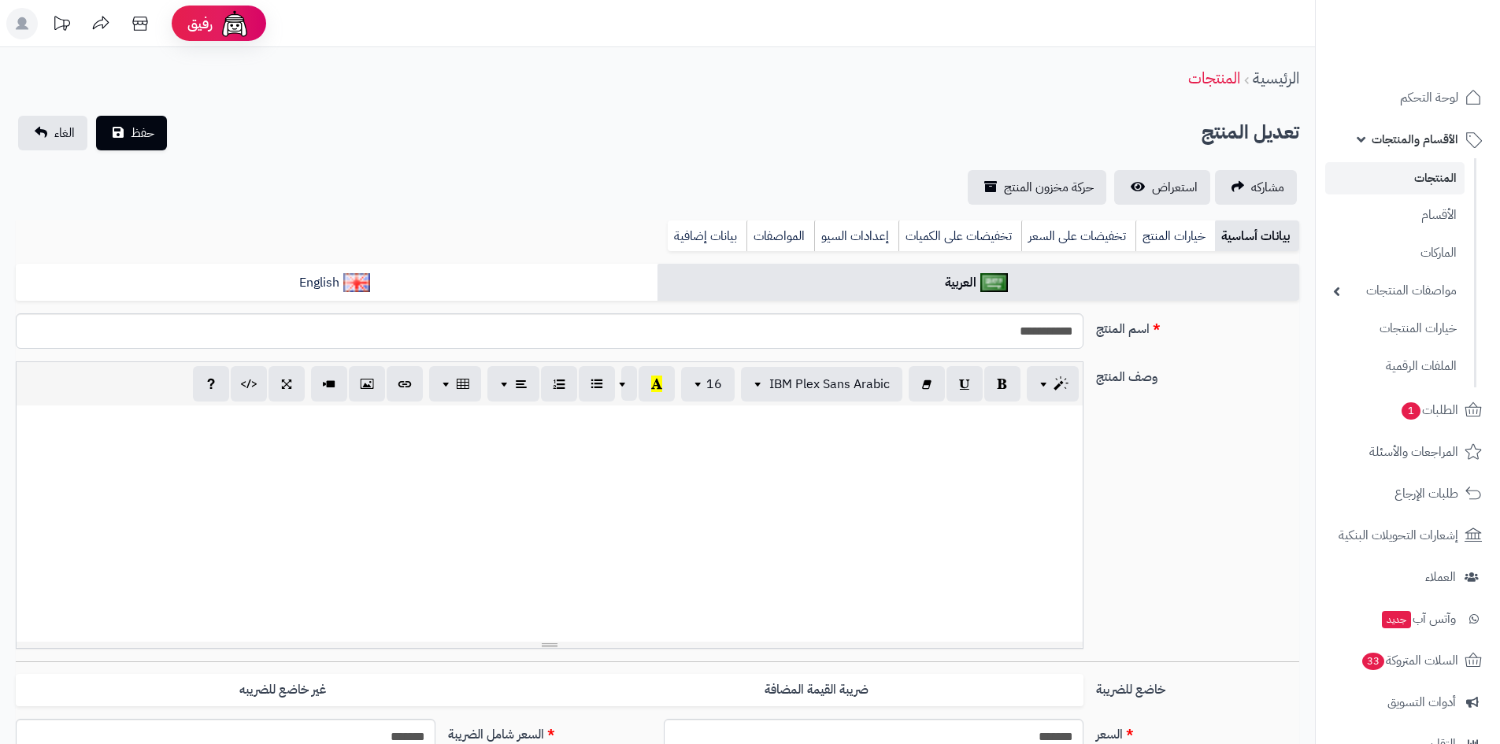
select select
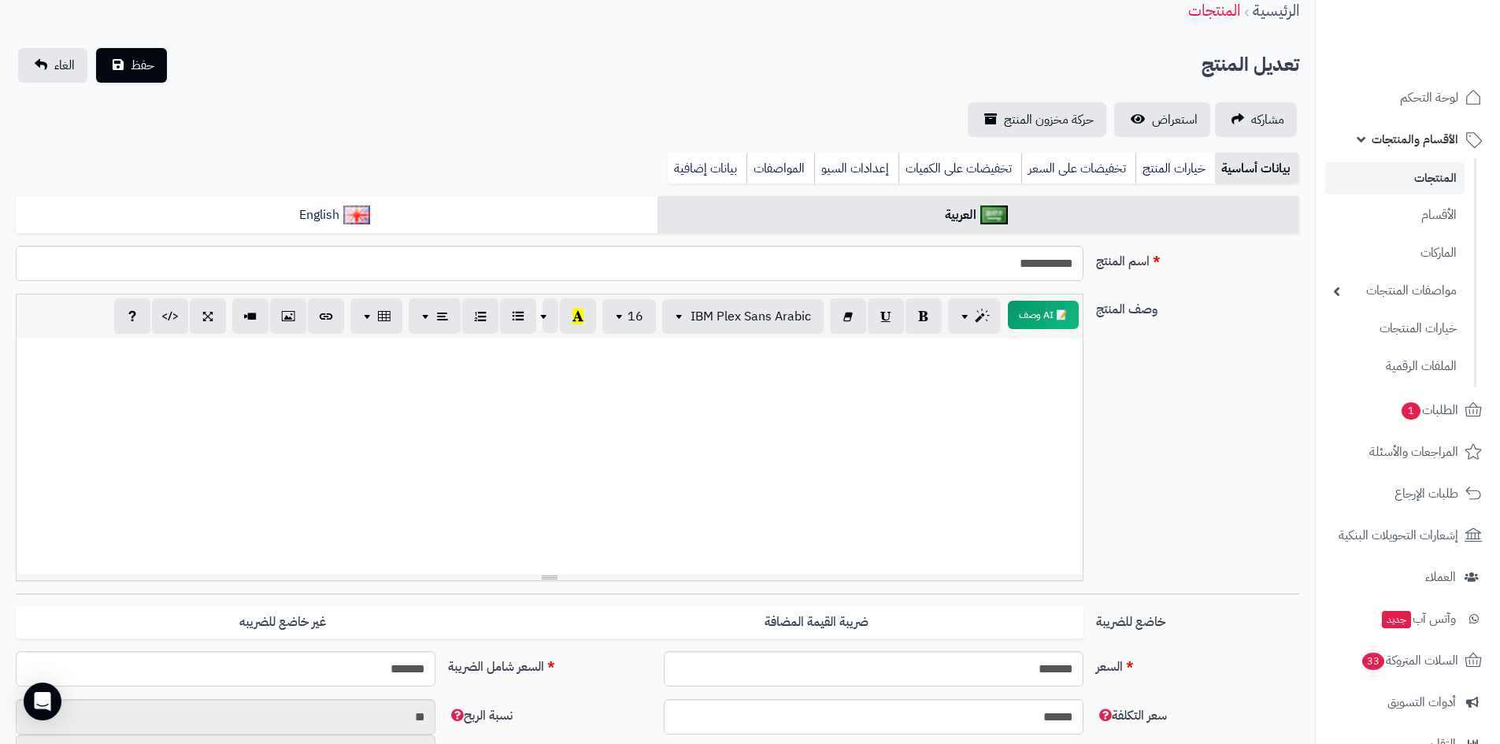
scroll to position [157, 0]
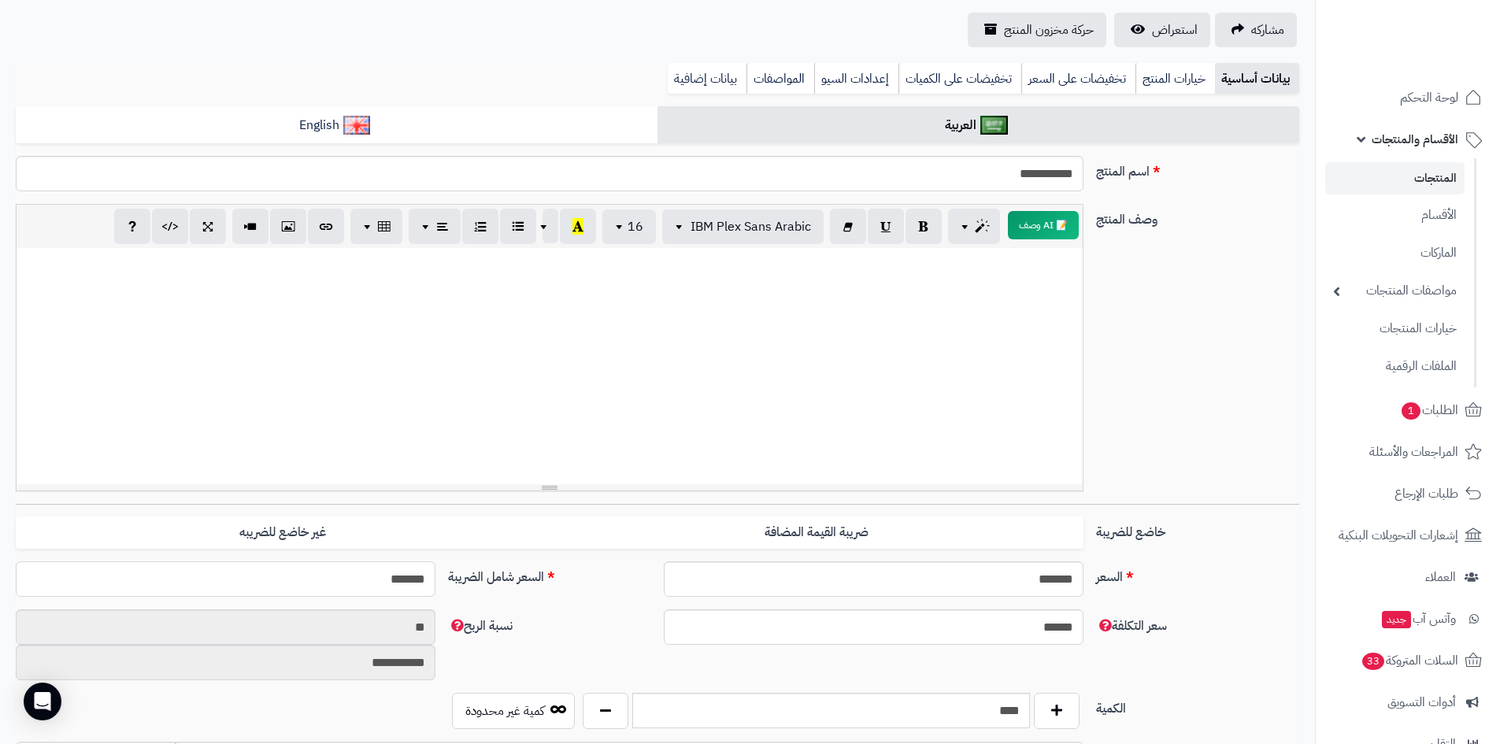
click at [354, 579] on input "*******" at bounding box center [226, 578] width 420 height 35
type input "***"
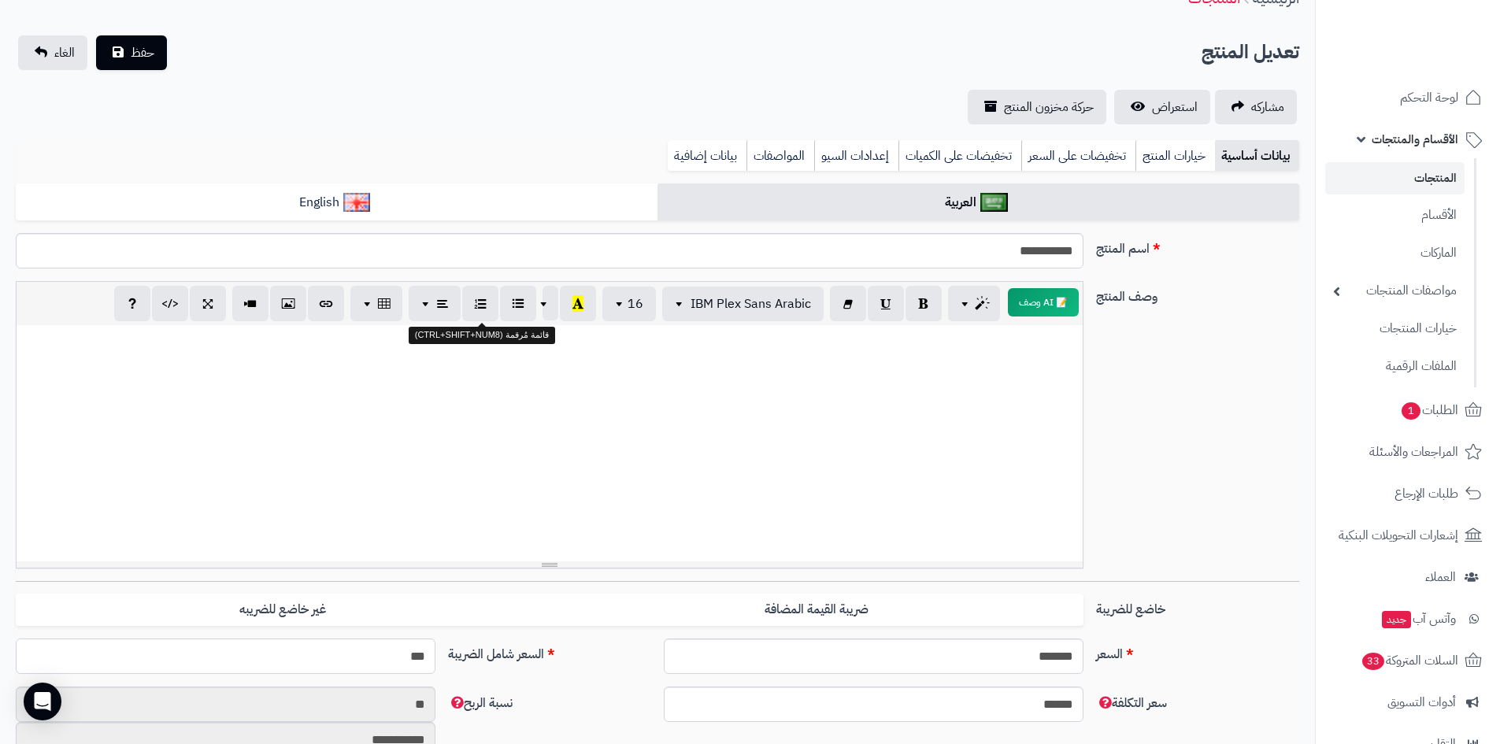
scroll to position [0, 0]
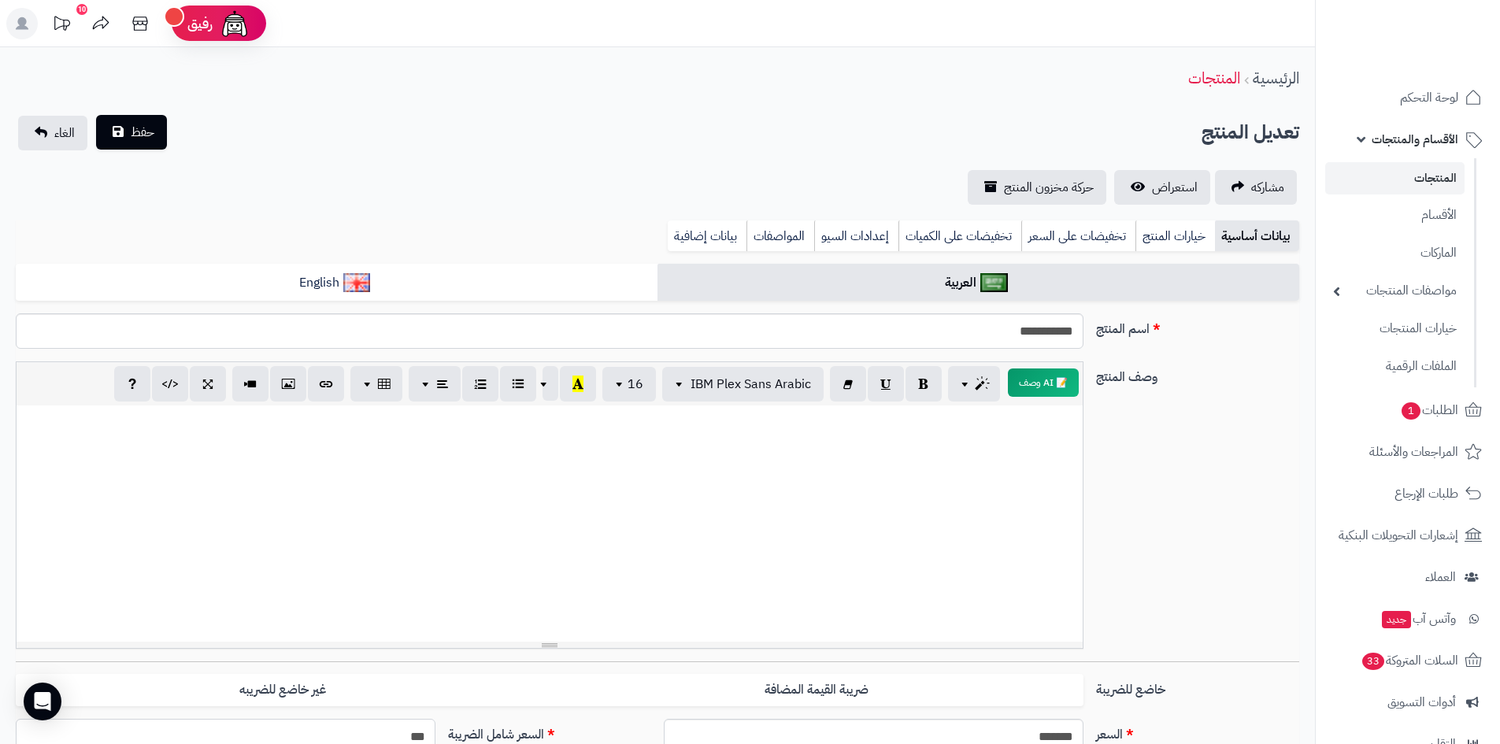
type input "**********"
type input "***"
click at [151, 128] on span "حفظ" at bounding box center [143, 132] width 24 height 19
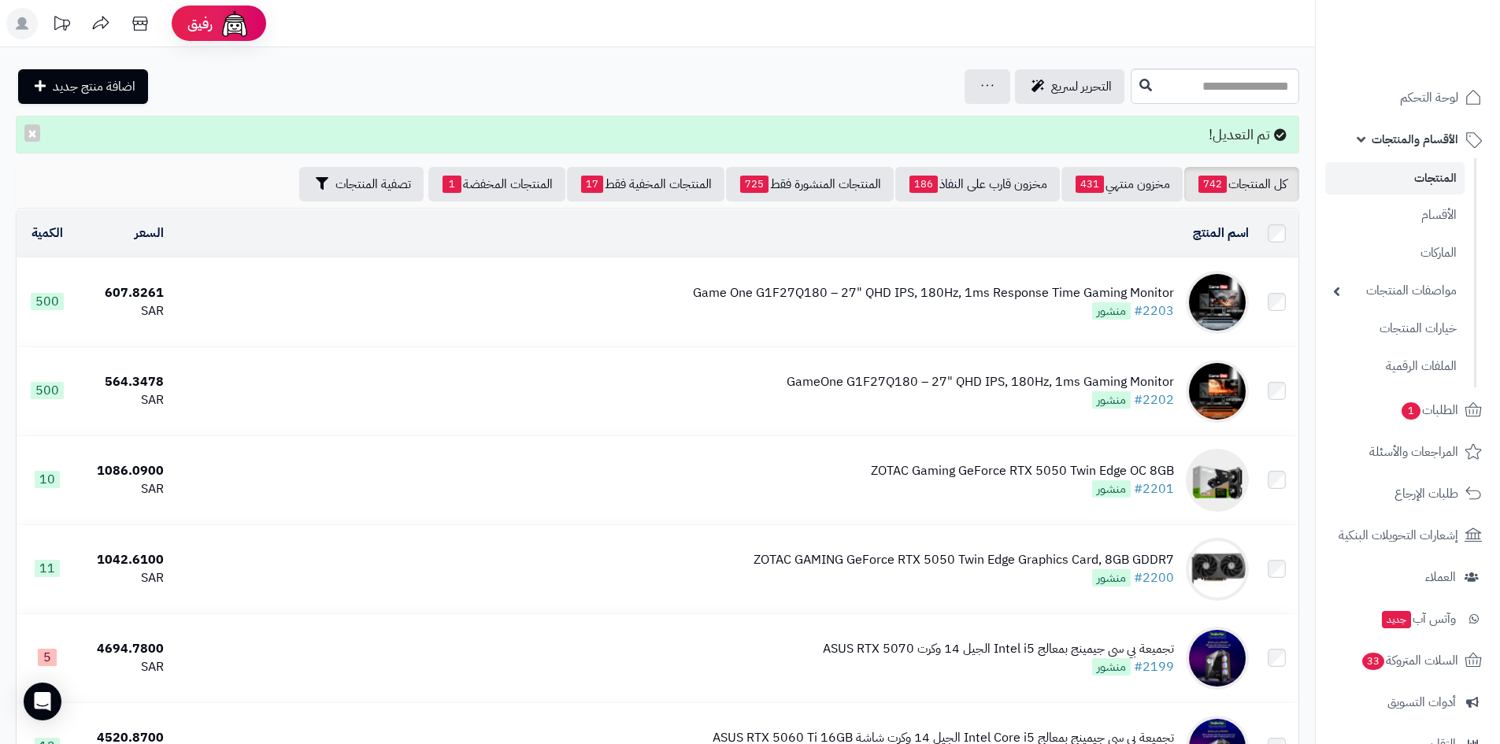
drag, startPoint x: 1433, startPoint y: 174, endPoint x: 1422, endPoint y: 187, distance: 17.8
click at [1432, 174] on link "المنتجات" at bounding box center [1394, 178] width 139 height 32
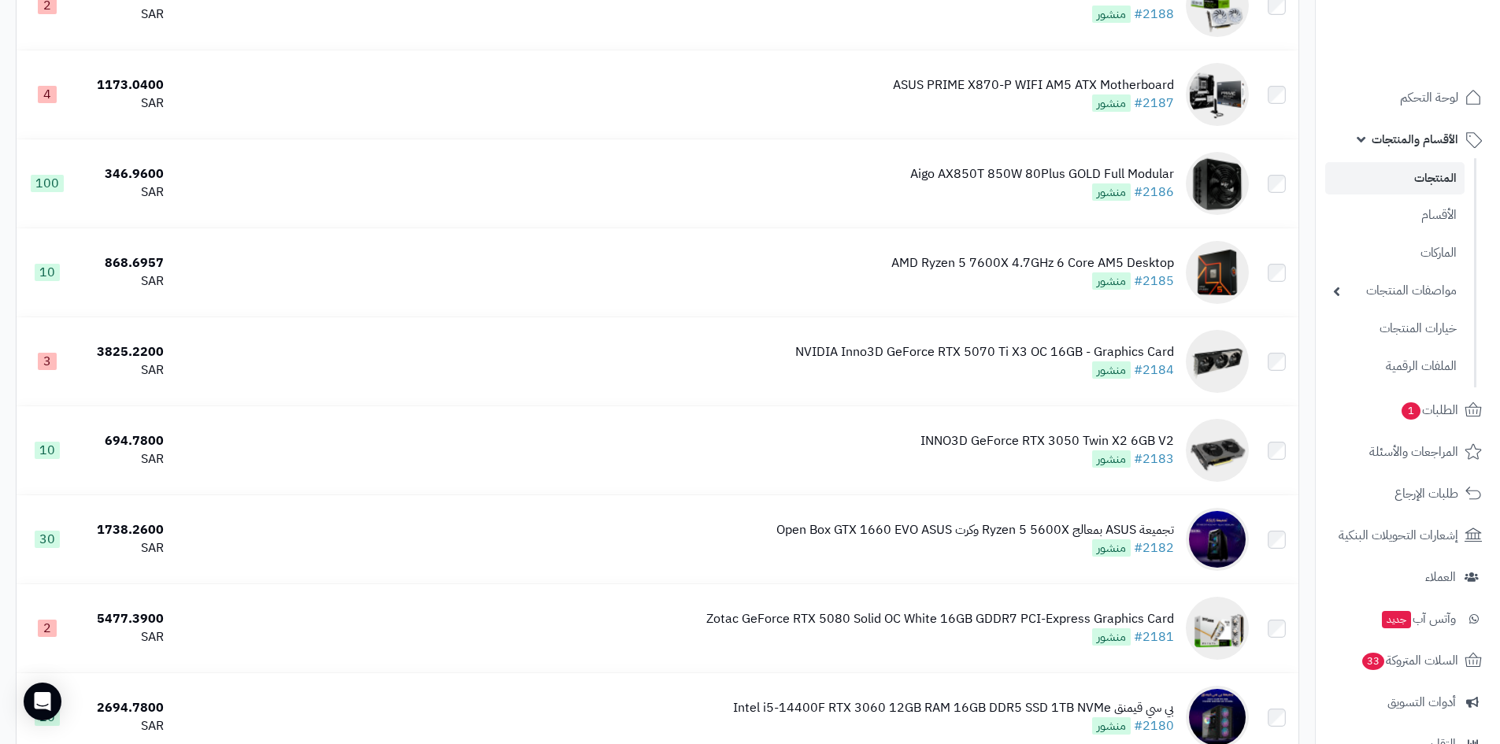
scroll to position [8528, 0]
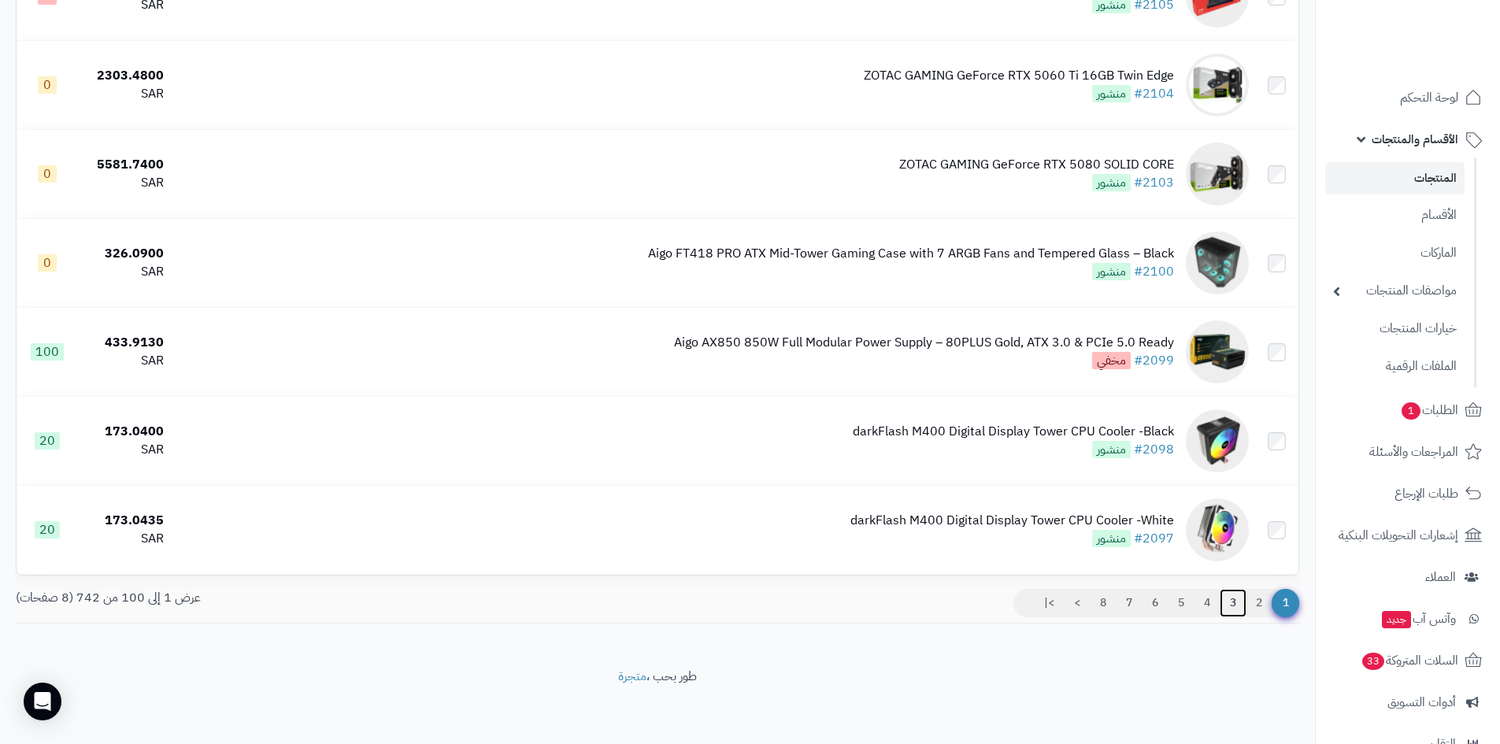
click at [1235, 599] on link "3" at bounding box center [1232, 603] width 27 height 28
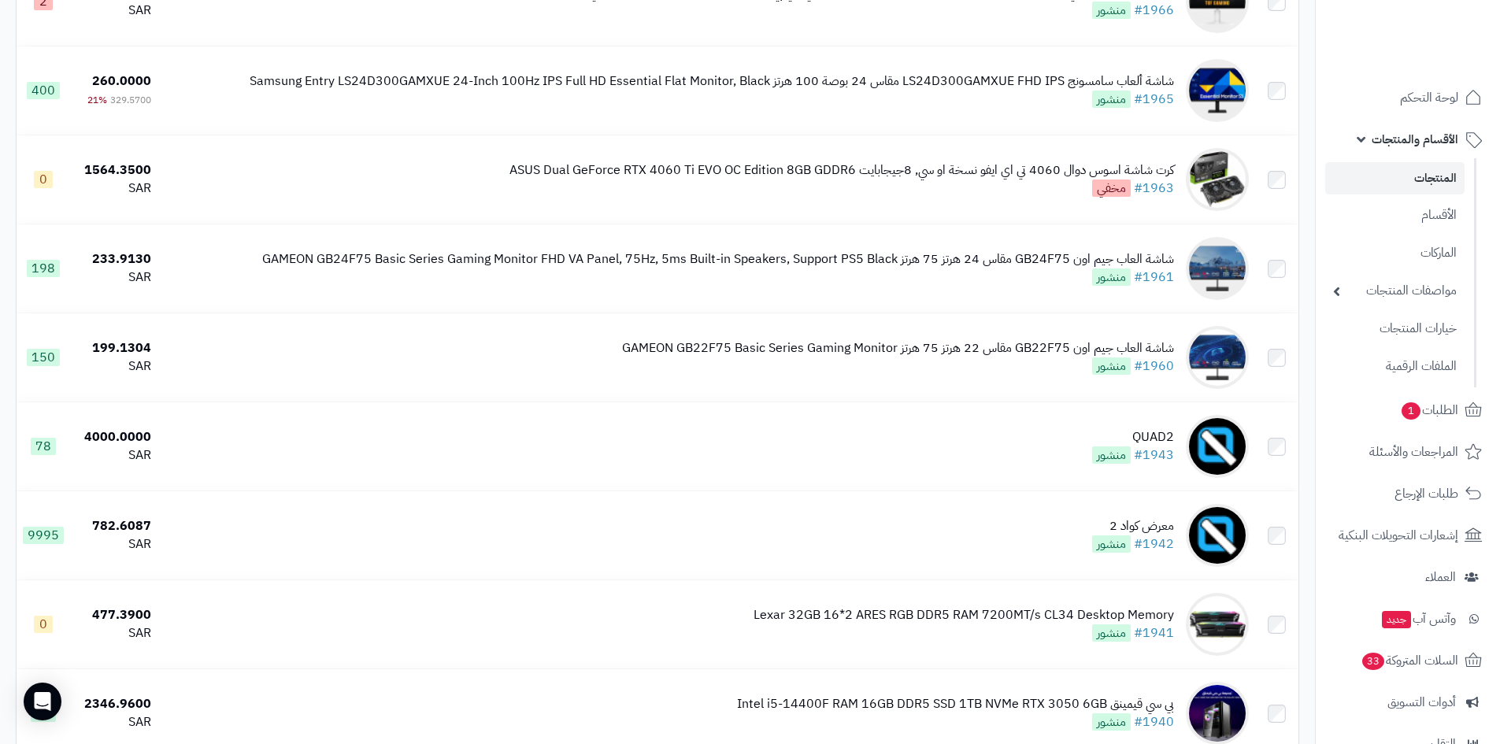
scroll to position [539, 0]
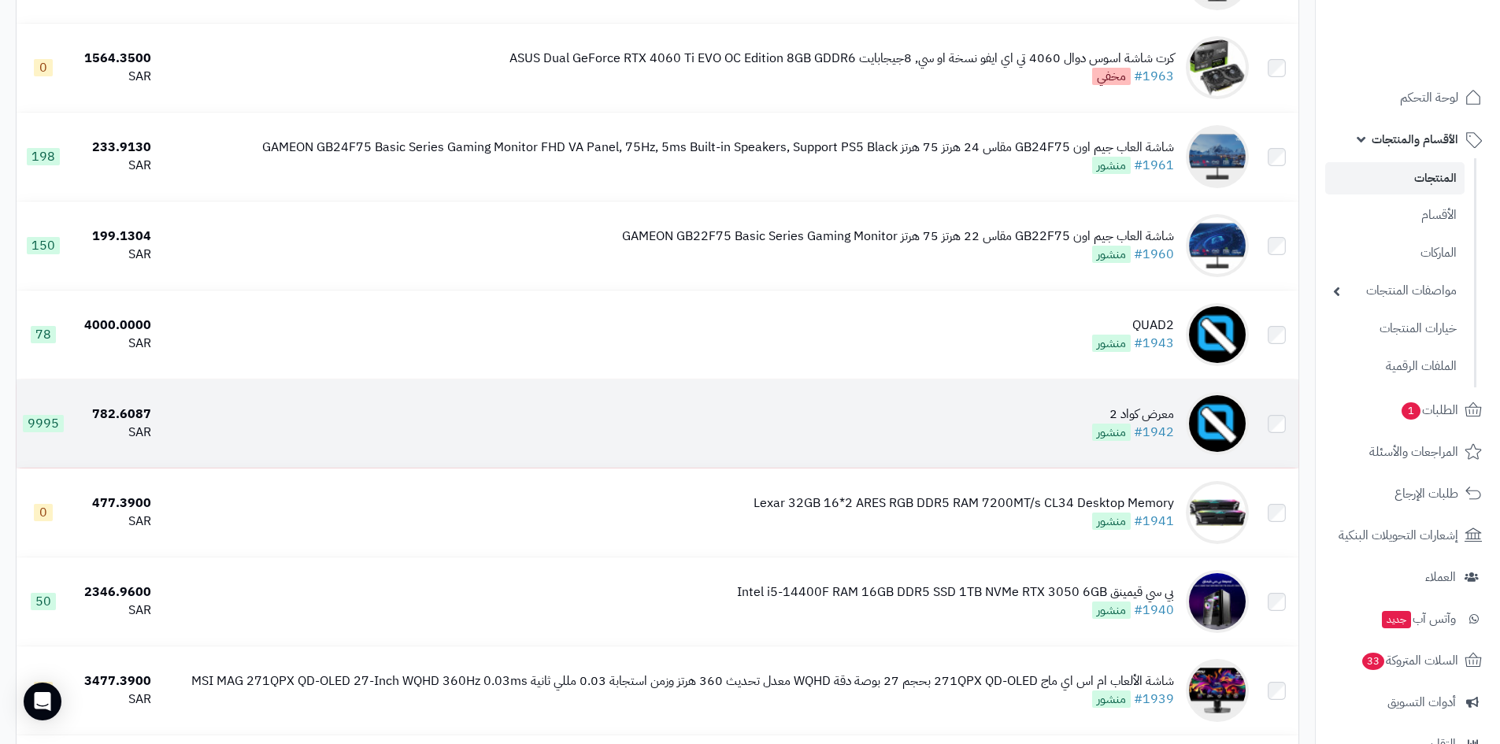
click at [1078, 428] on td "معرض كواد 2 #1942 منشور" at bounding box center [705, 423] width 1097 height 88
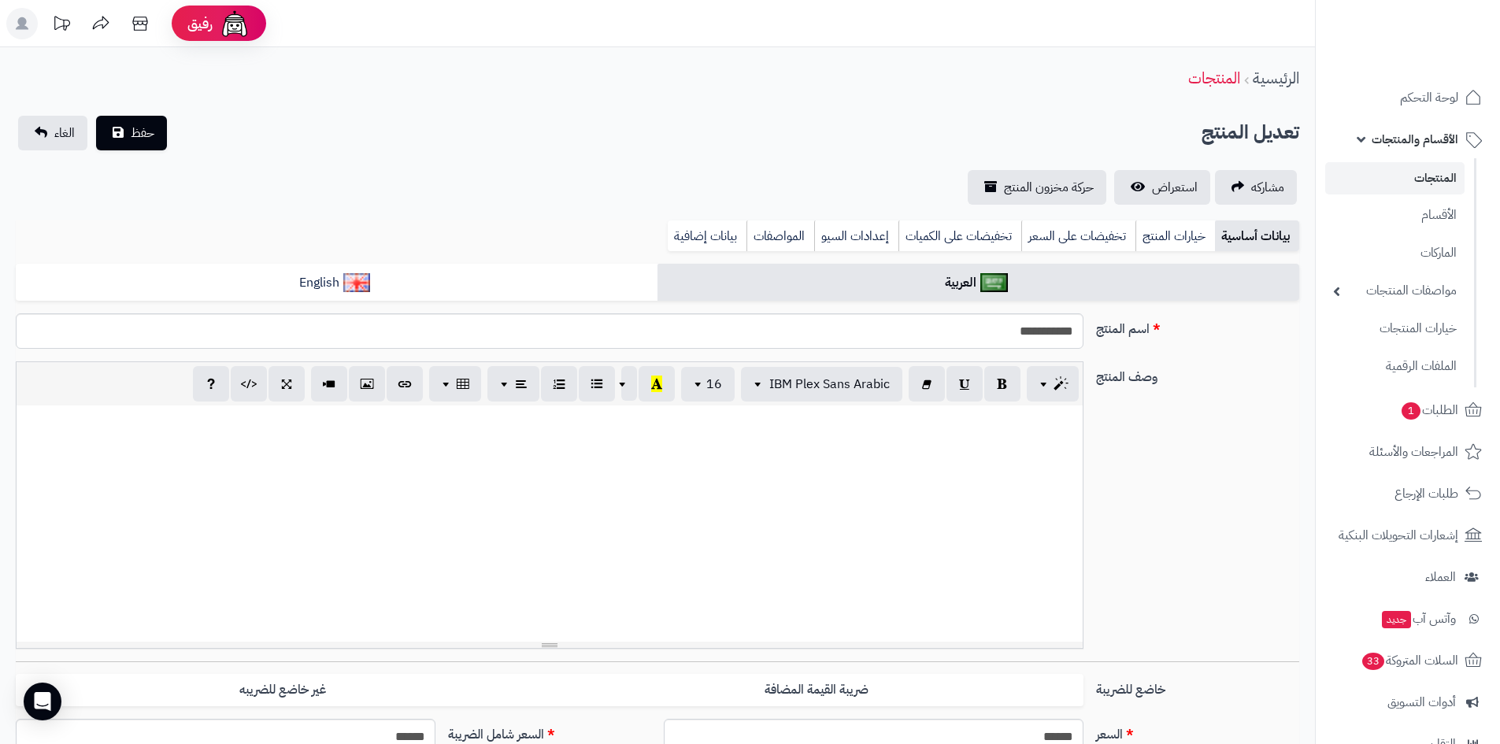
select select
click at [1169, 189] on span "استعراض" at bounding box center [1175, 187] width 46 height 19
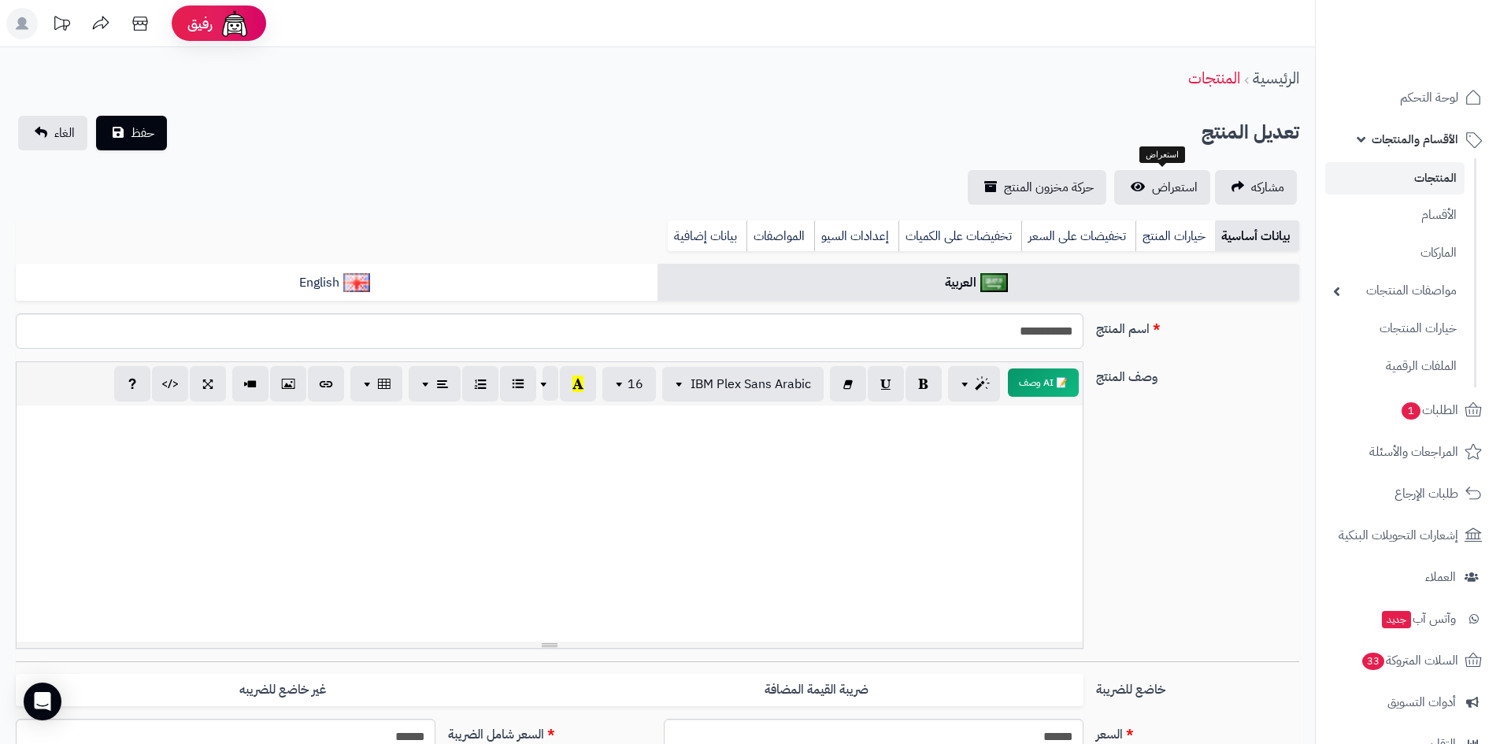
click at [1409, 135] on span "الأقسام والمنتجات" at bounding box center [1414, 139] width 87 height 22
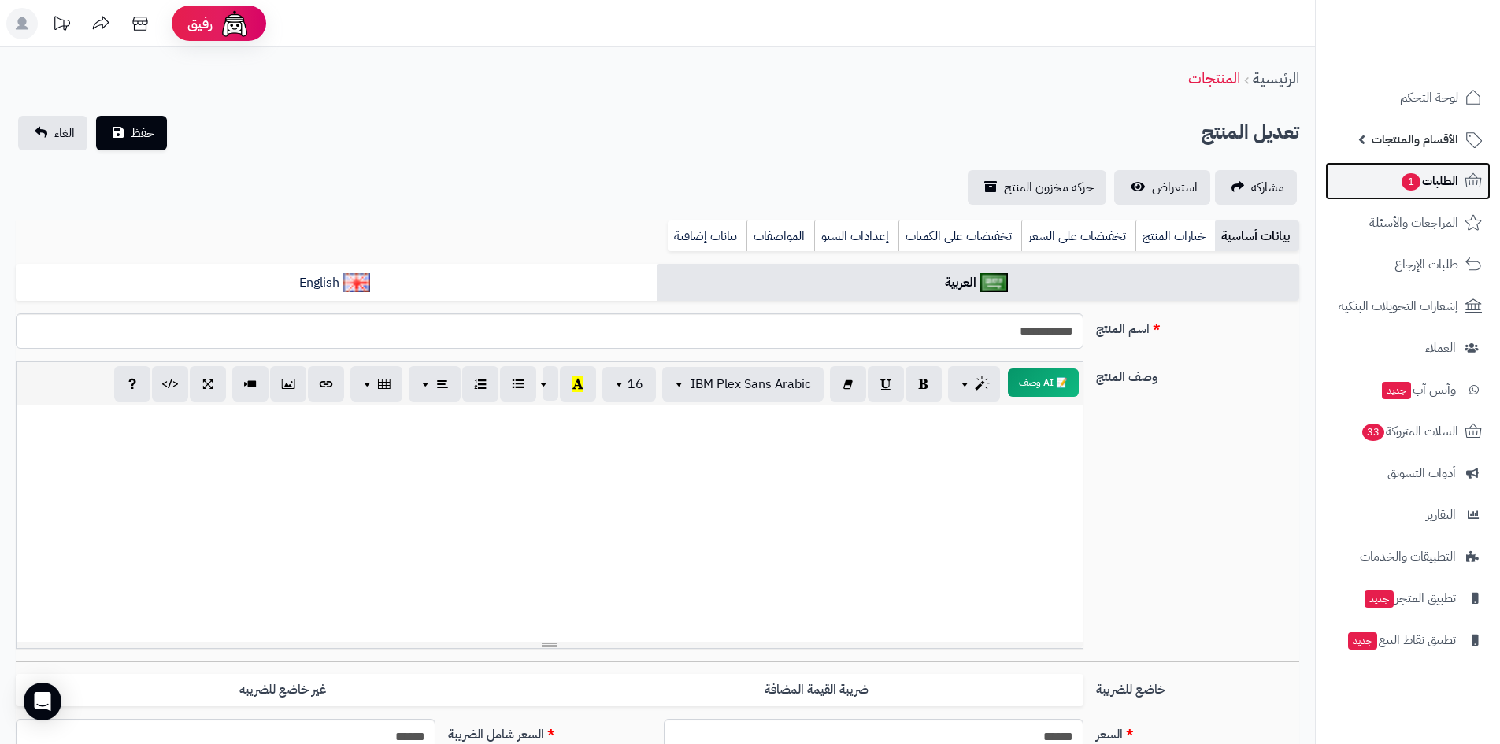
click at [1426, 182] on span "الطلبات 1" at bounding box center [1429, 181] width 58 height 22
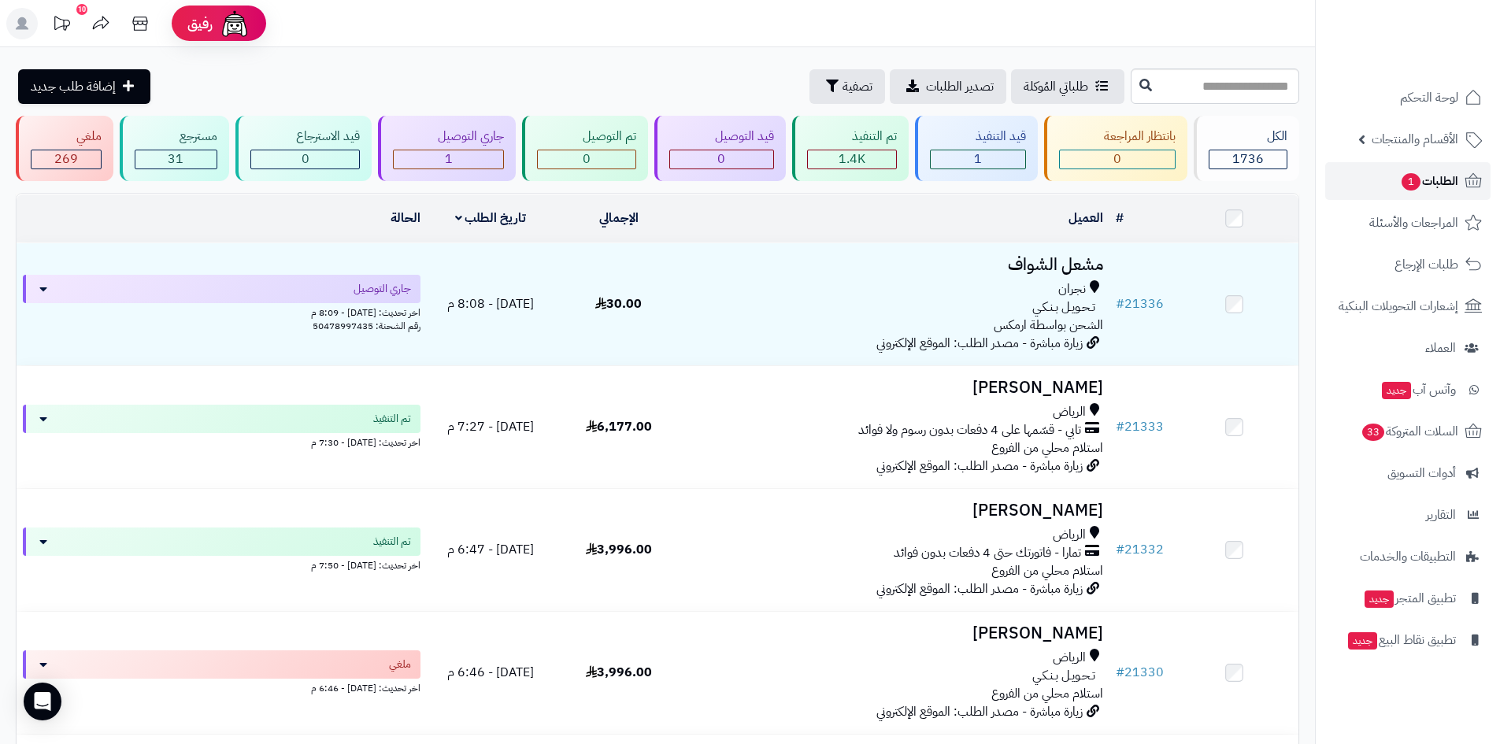
click at [1426, 182] on span "الطلبات 1" at bounding box center [1429, 181] width 58 height 22
drag, startPoint x: 0, startPoint y: 0, endPoint x: 1426, endPoint y: 182, distance: 1437.2
click at [1426, 182] on span "الطلبات 1" at bounding box center [1429, 181] width 58 height 22
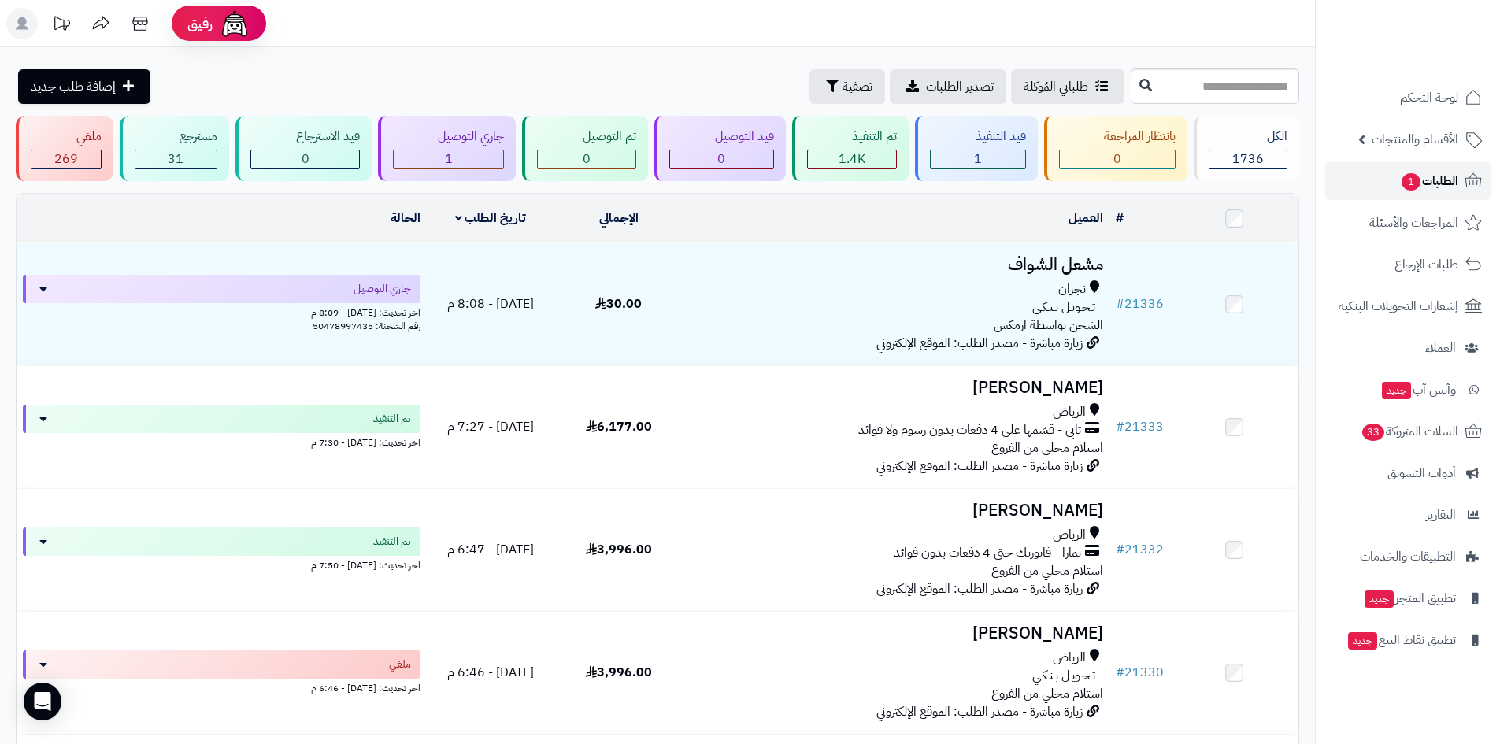
click at [1426, 182] on span "الطلبات 1" at bounding box center [1429, 181] width 58 height 22
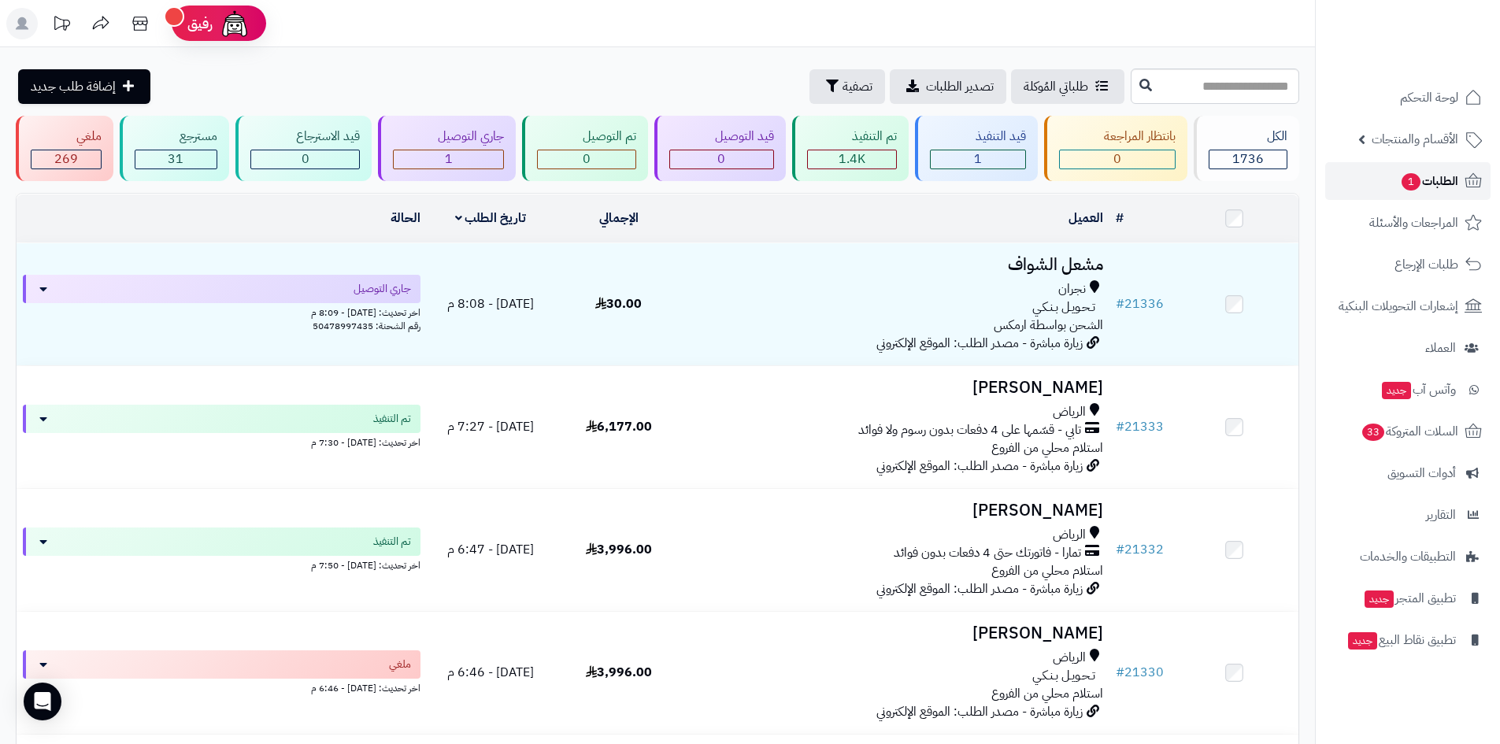
click at [1416, 183] on span "1" at bounding box center [1410, 181] width 19 height 17
click at [1415, 179] on span "1" at bounding box center [1411, 182] width 20 height 18
click at [1415, 179] on span "1" at bounding box center [1410, 181] width 19 height 17
click at [1415, 179] on span "2" at bounding box center [1410, 181] width 19 height 17
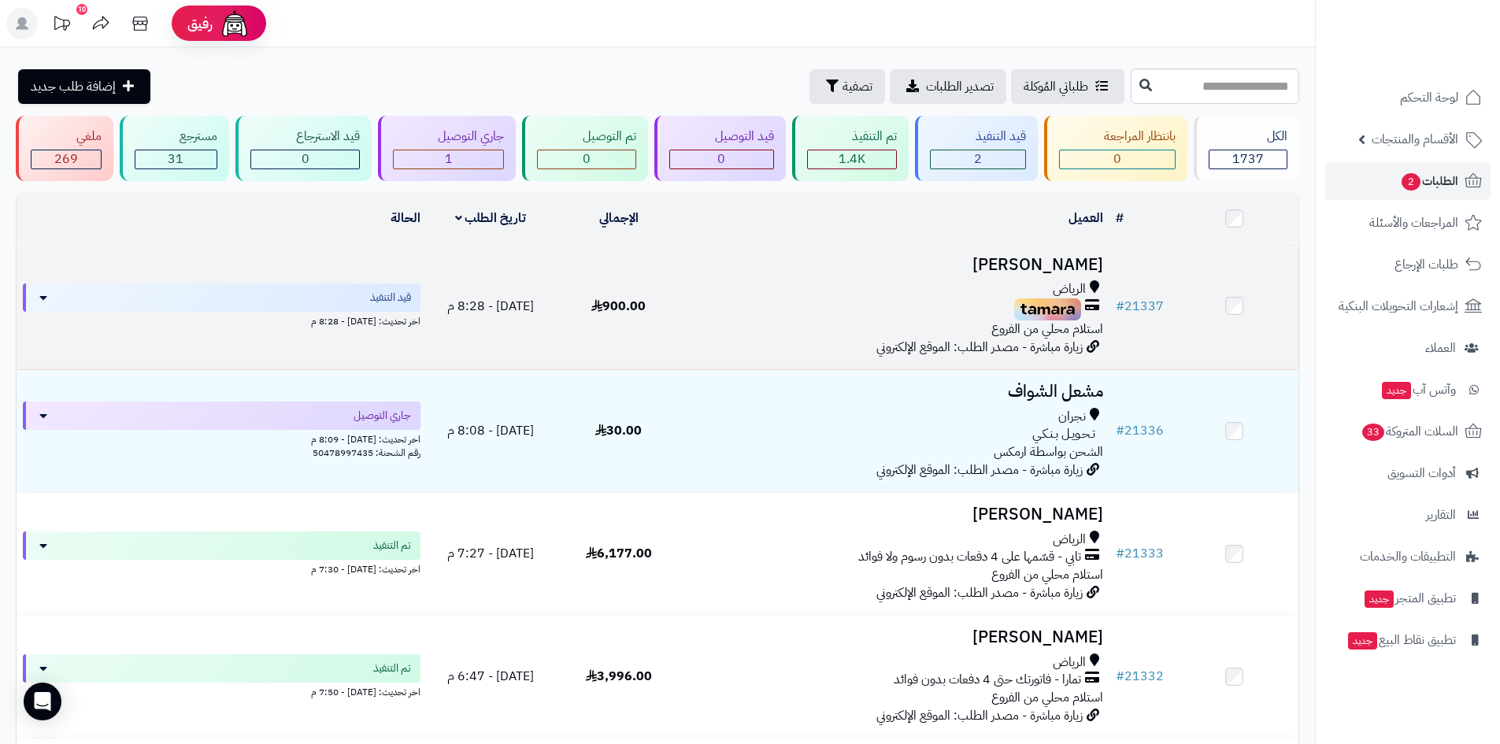
click at [919, 269] on h3 "[PERSON_NAME]" at bounding box center [896, 265] width 414 height 18
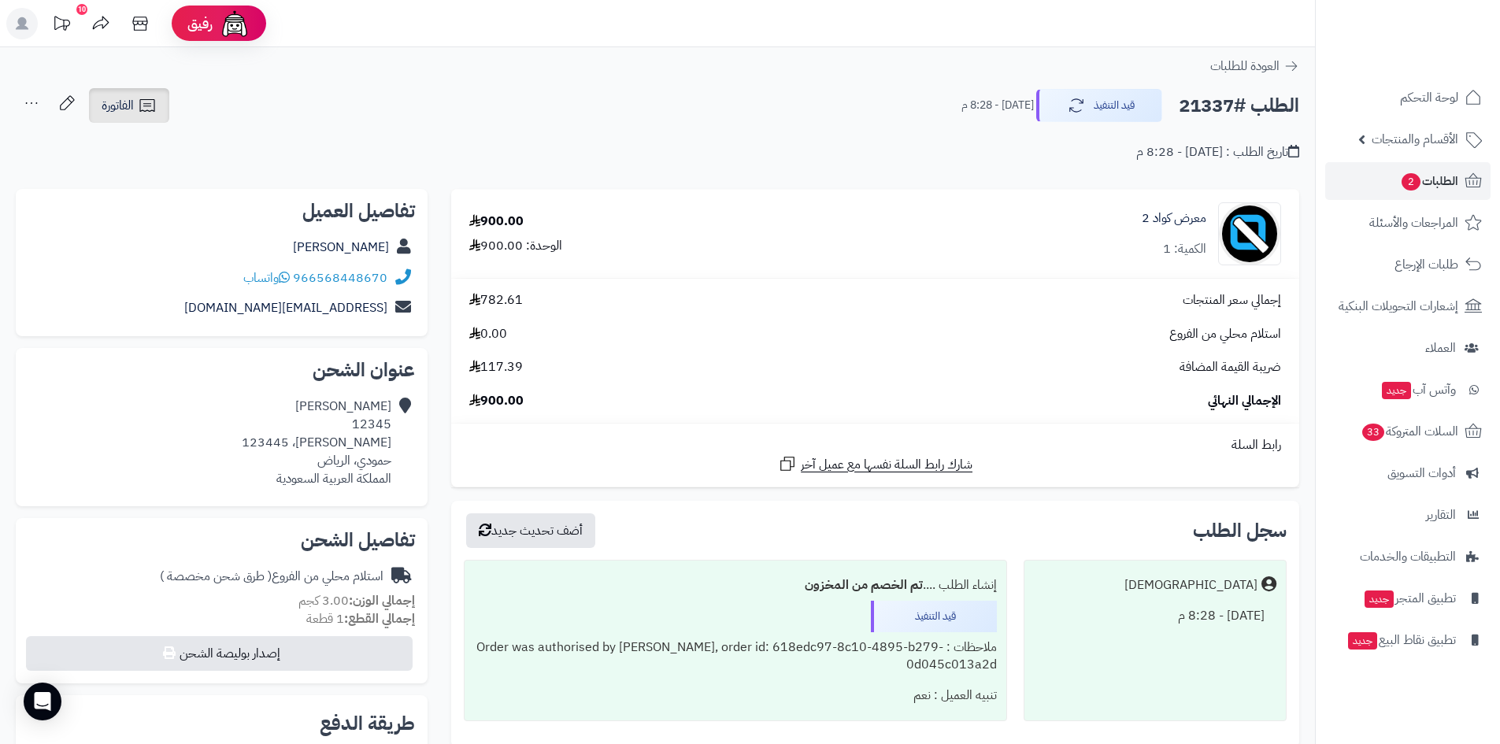
drag, startPoint x: 128, startPoint y: 102, endPoint x: 146, endPoint y: 113, distance: 21.2
click at [128, 102] on span "الفاتورة" at bounding box center [118, 105] width 32 height 19
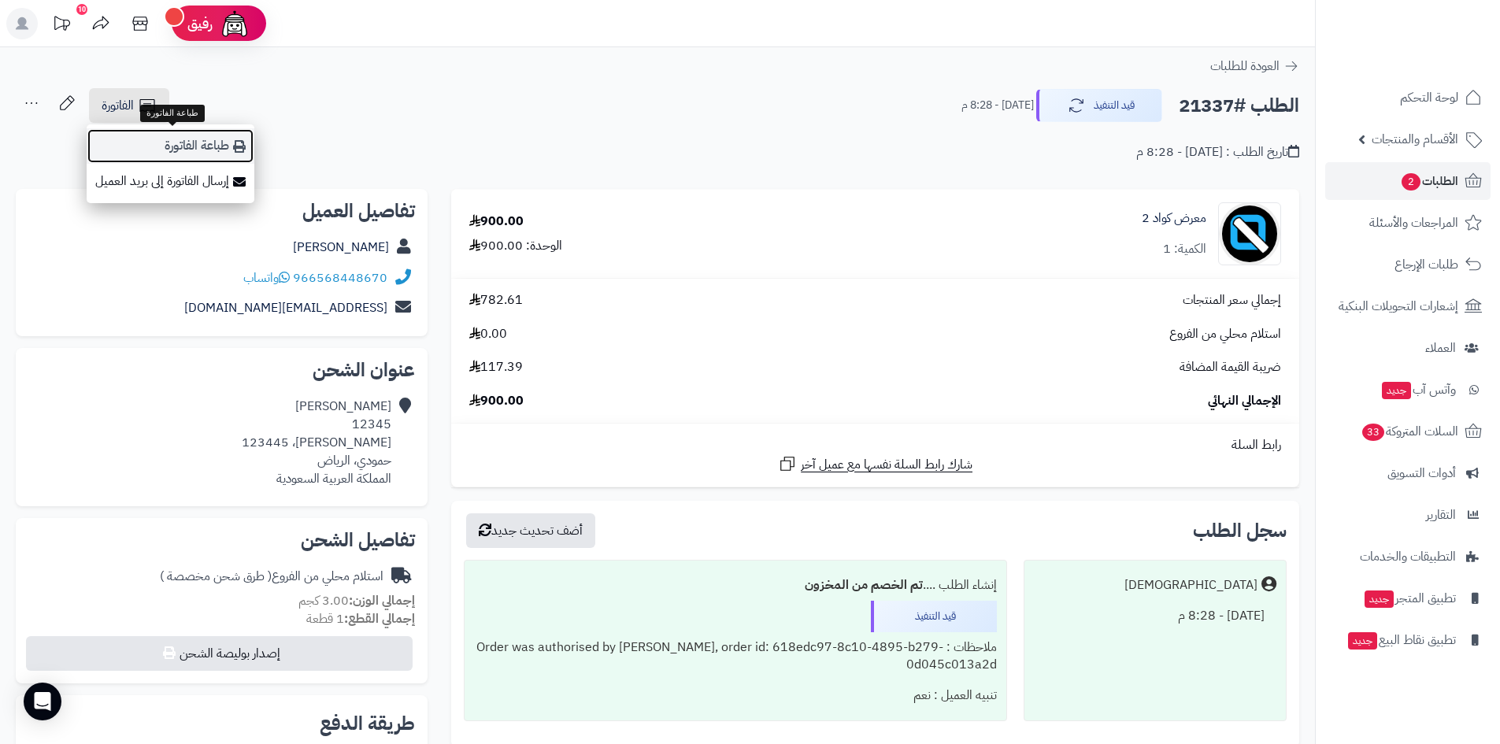
click at [211, 142] on link "طباعة الفاتورة" at bounding box center [171, 145] width 168 height 35
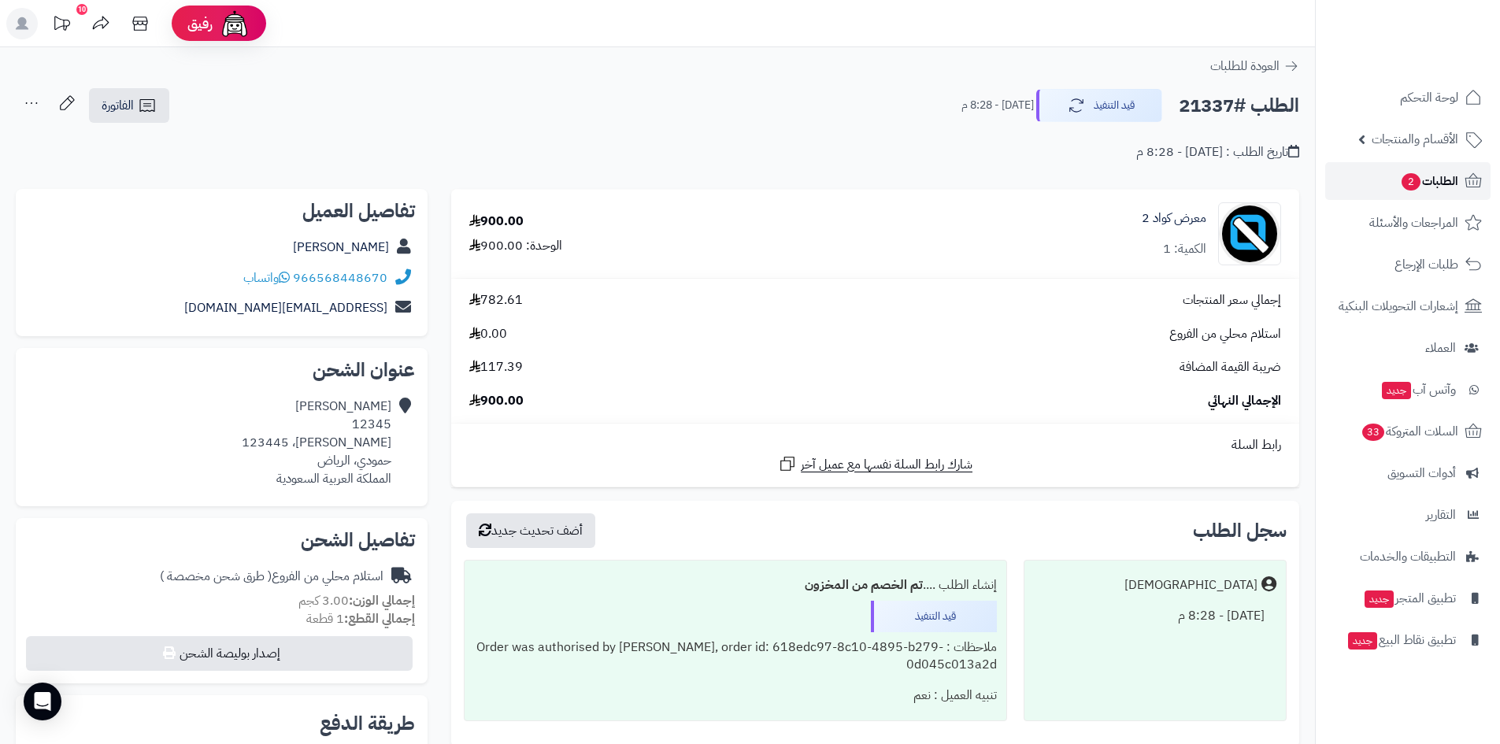
click at [1437, 189] on span "الطلبات 2" at bounding box center [1429, 181] width 58 height 22
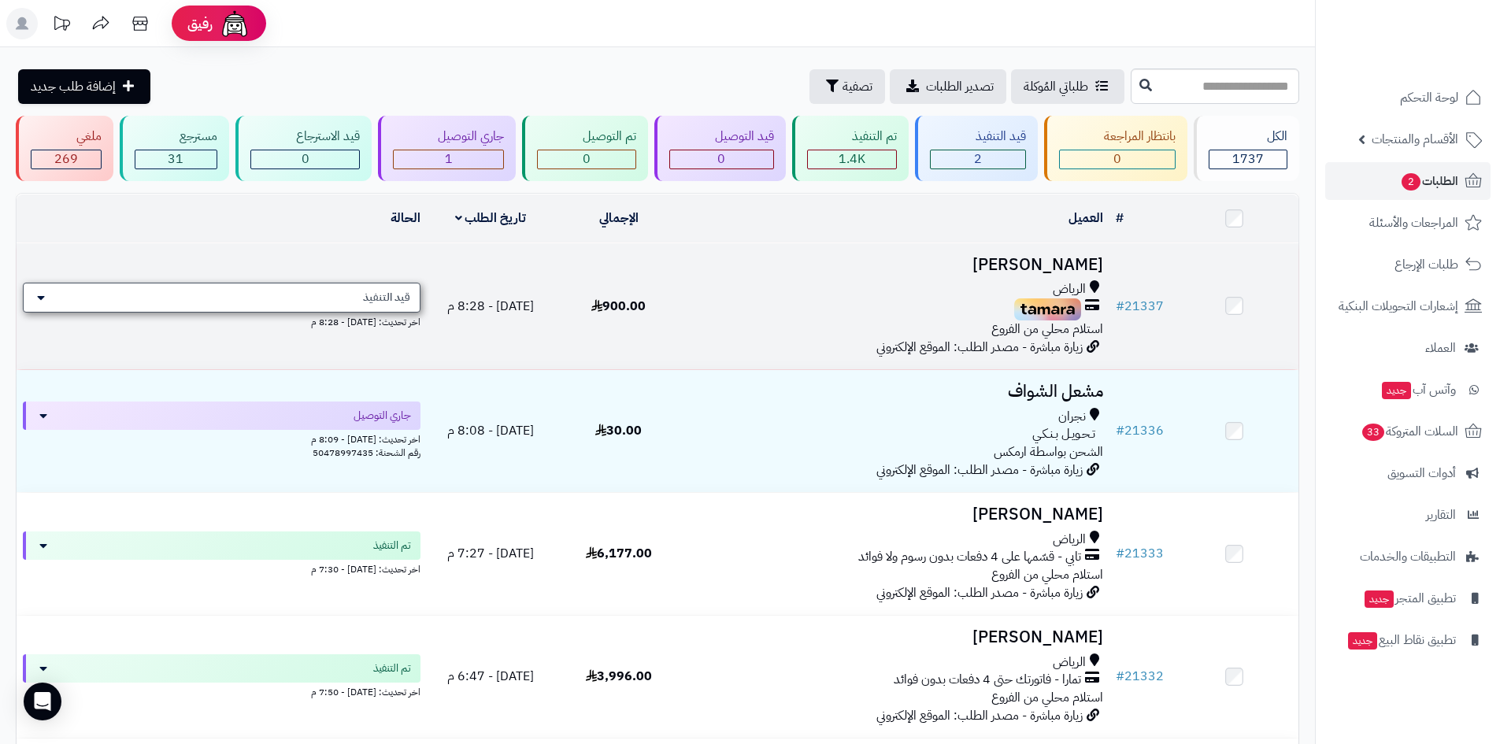
click at [380, 304] on div "قيد التنفيذ" at bounding box center [222, 298] width 398 height 30
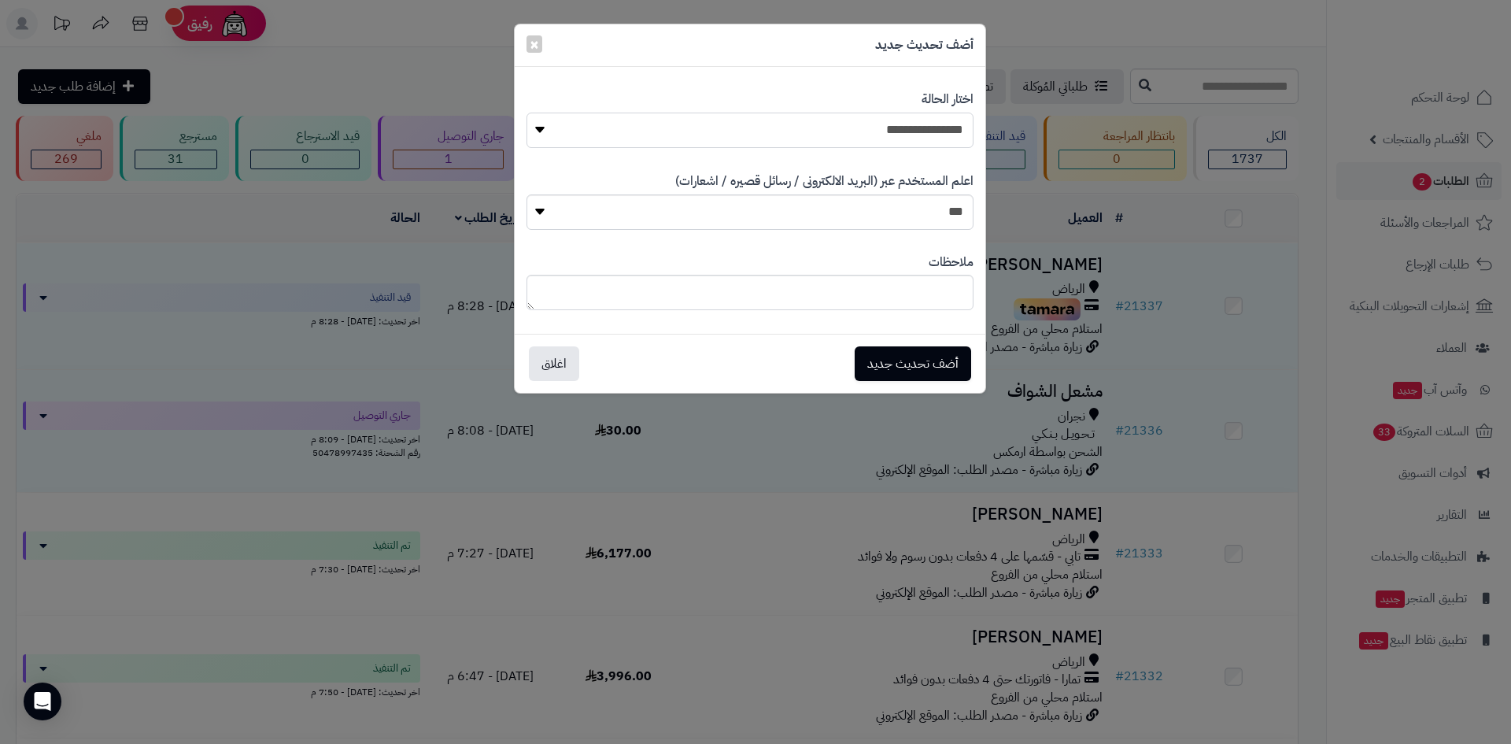
click at [929, 131] on select "**********" at bounding box center [750, 130] width 447 height 35
select select "*"
click at [527, 113] on select "**********" at bounding box center [750, 130] width 447 height 35
click at [903, 361] on button "أضف تحديث جديد" at bounding box center [913, 363] width 117 height 35
